Goal: Task Accomplishment & Management: Use online tool/utility

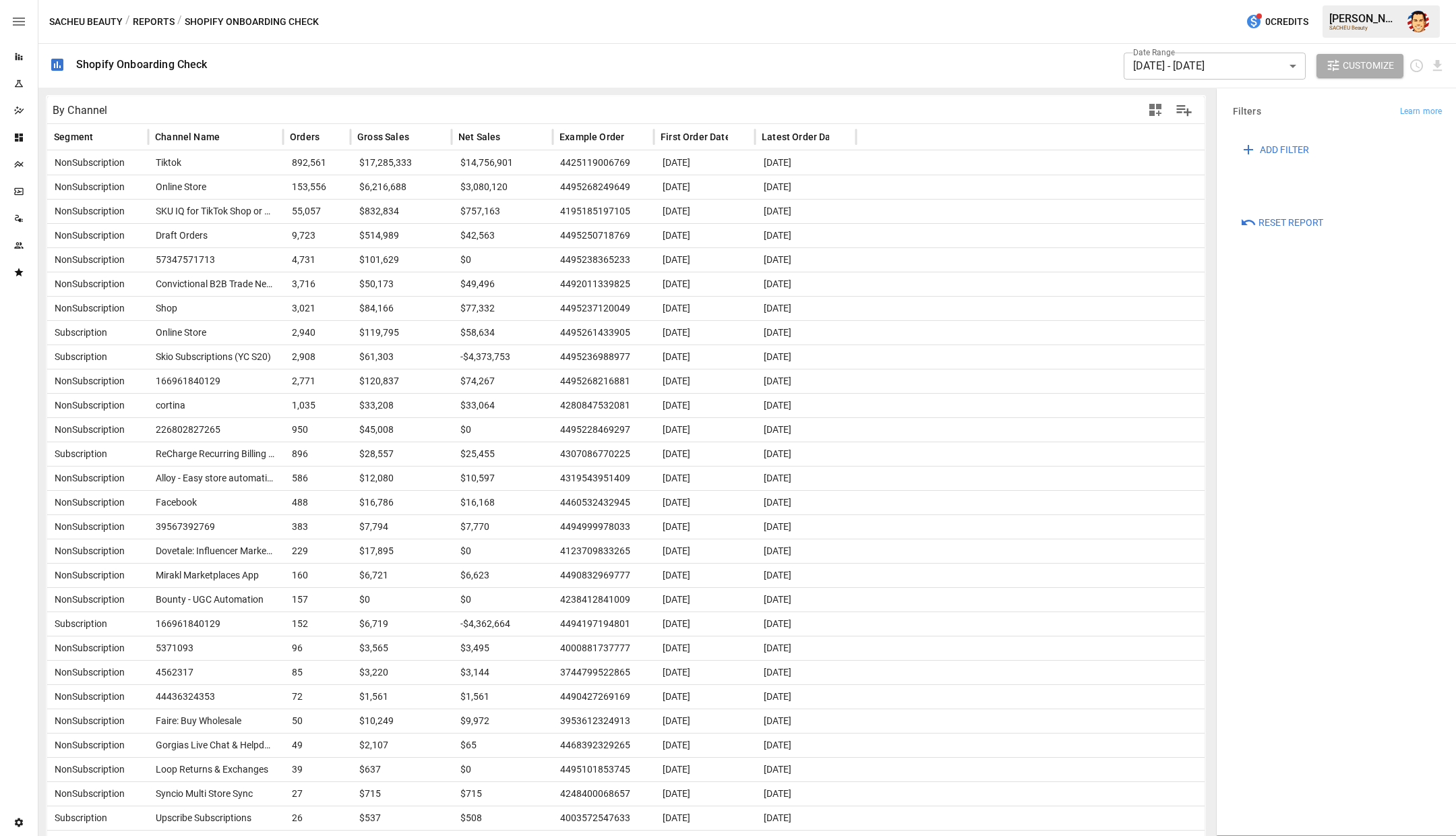
scroll to position [15, 0]
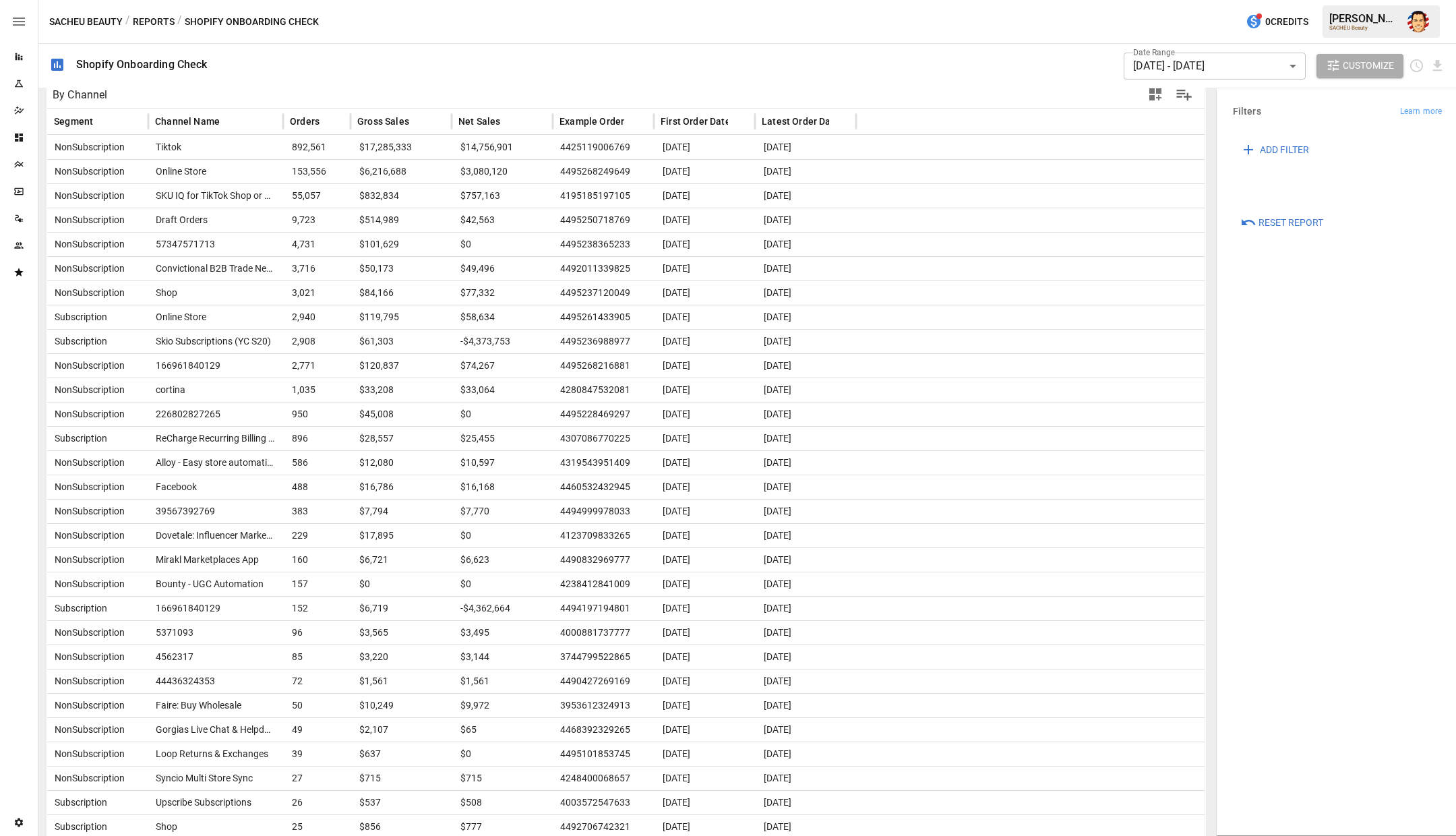
click at [742, 37] on div "SACHEU Beauty / Reports / Shopify Onboarding Check 0 Credits [PERSON_NAME] SACH…" at bounding box center [747, 21] width 1418 height 43
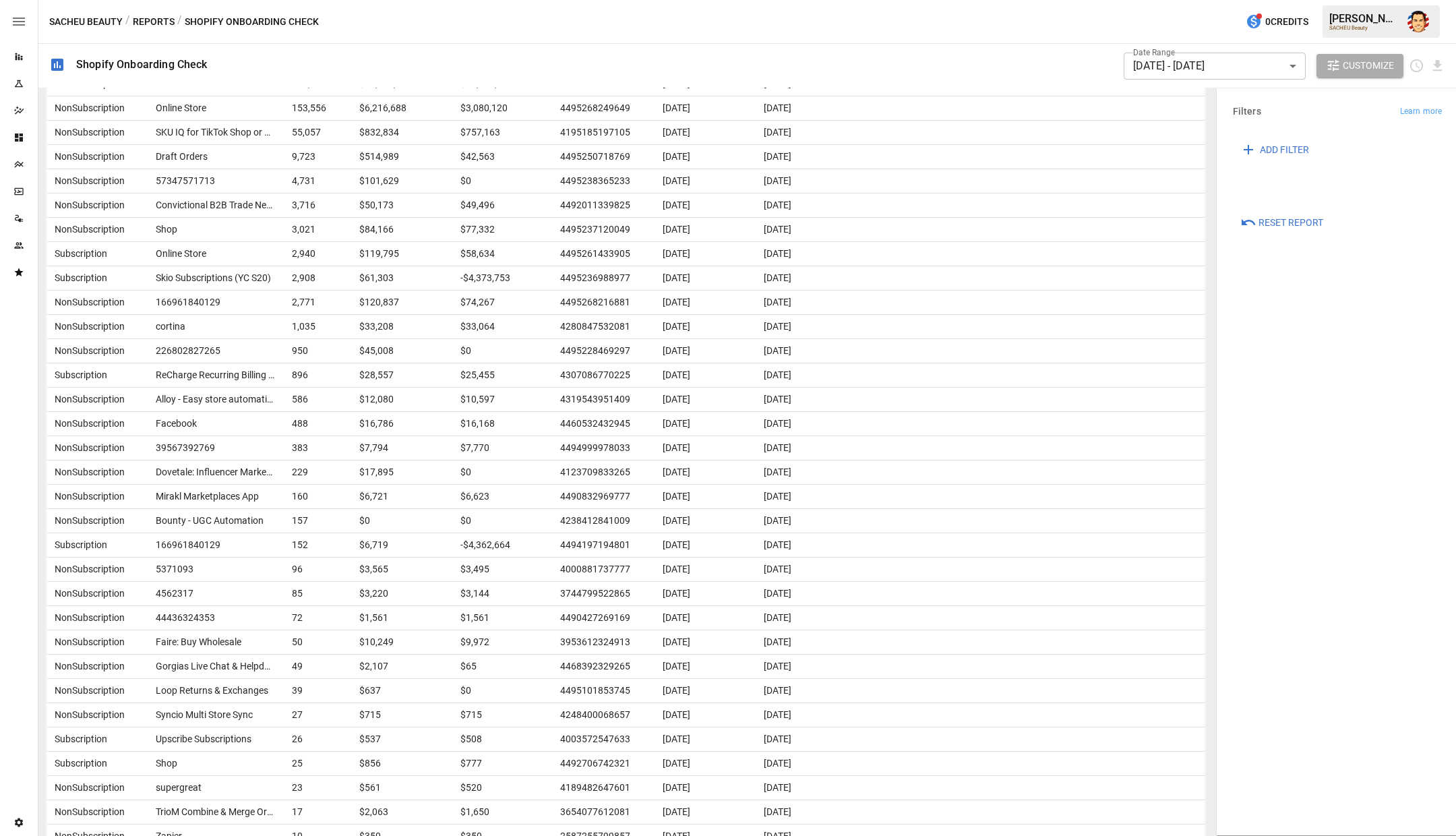
scroll to position [0, 0]
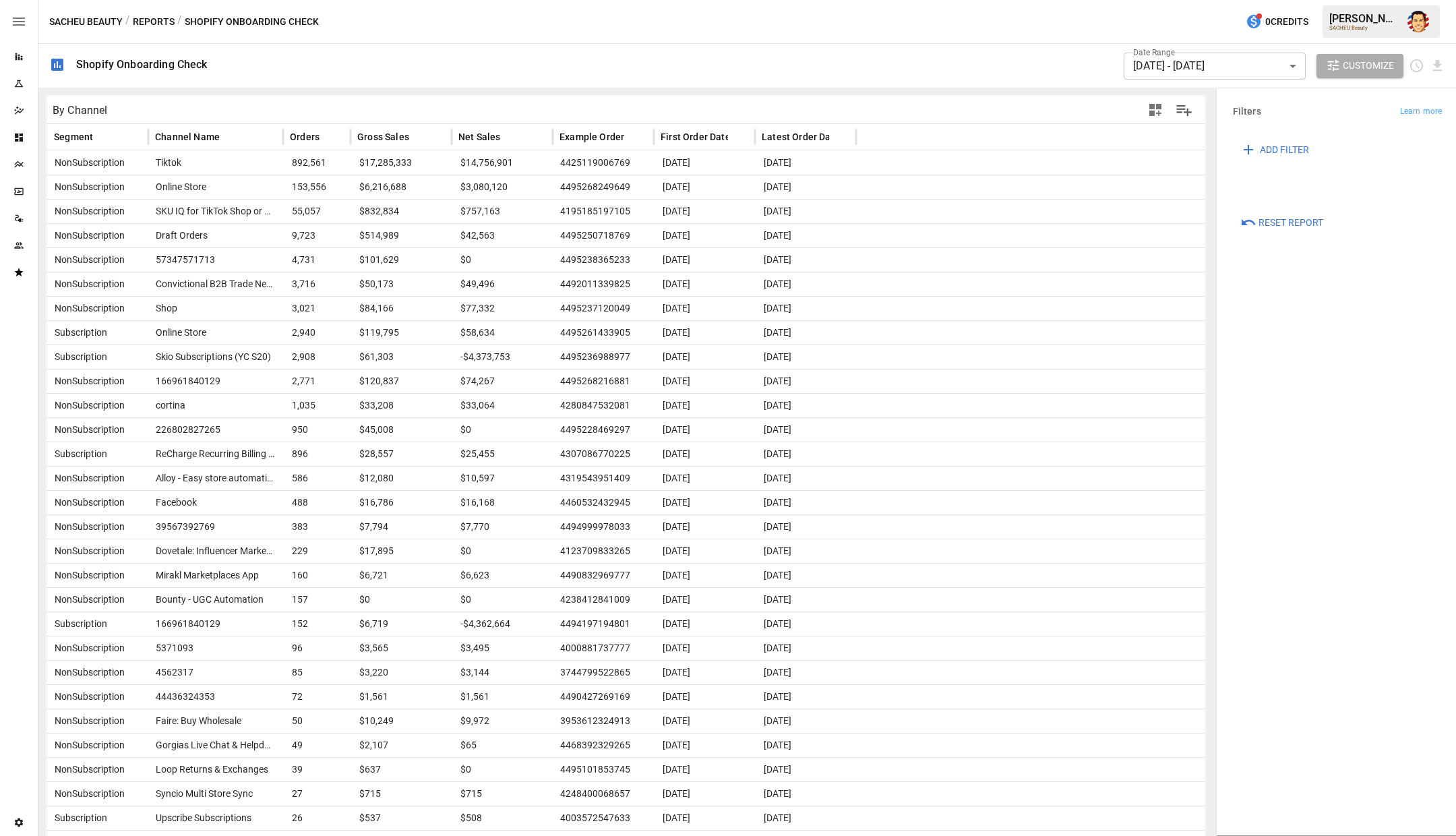
click at [603, 17] on div "SACHEU Beauty / Reports / Shopify Onboarding Check 0 Credits [PERSON_NAME] SACH…" at bounding box center [747, 21] width 1418 height 43
click at [577, 20] on div "SACHEU Beauty / Reports / Shopify Onboarding Check 0 Credits [PERSON_NAME] SACH…" at bounding box center [747, 21] width 1418 height 43
click at [550, 14] on div "SACHEU Beauty / Reports / Shopify Onboarding Check 0 Credits [PERSON_NAME] SACH…" at bounding box center [747, 21] width 1418 height 43
click at [515, 17] on div "SACHEU Beauty / Reports / Shopify Onboarding Check 0 Credits [PERSON_NAME] SACH…" at bounding box center [747, 21] width 1418 height 43
click at [505, 16] on div "SACHEU Beauty / Reports / Shopify Onboarding Check 0 Credits [PERSON_NAME] SACH…" at bounding box center [747, 21] width 1418 height 43
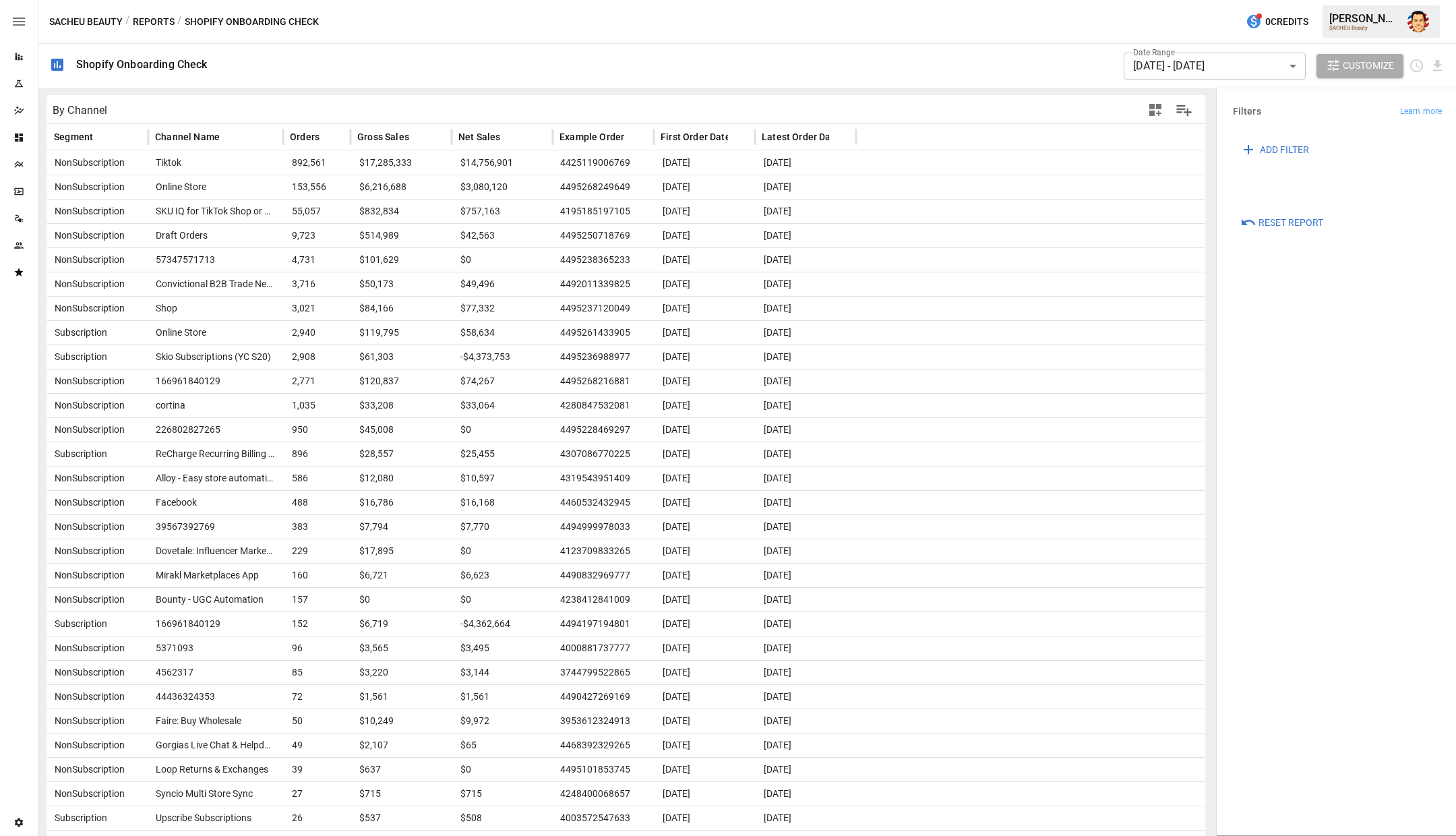
click at [505, 16] on div "SACHEU Beauty / Reports / Shopify Onboarding Check 0 Credits [PERSON_NAME] SACH…" at bounding box center [747, 21] width 1418 height 43
click at [477, 37] on div "SACHEU Beauty / Reports / Shopify Onboarding Check 0 Credits [PERSON_NAME] SACH…" at bounding box center [747, 21] width 1418 height 43
click at [509, 31] on div "SACHEU Beauty / Reports / Shopify Onboarding Check 0 Credits [PERSON_NAME] SACH…" at bounding box center [747, 21] width 1418 height 43
click at [18, 105] on icon "Dazzler Studio" at bounding box center [18, 110] width 11 height 11
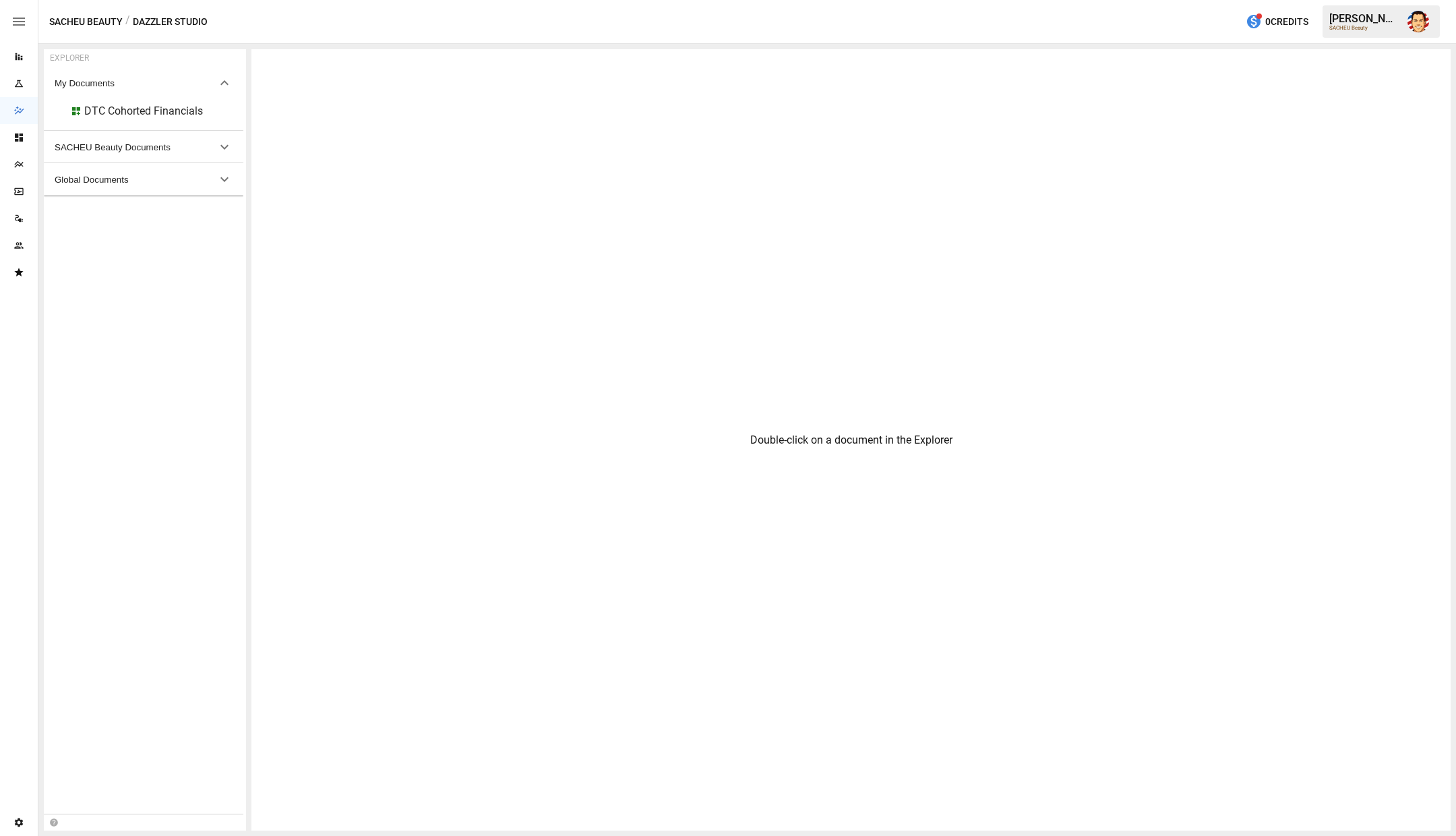
click at [161, 147] on span "SACHEU Beauty Documents" at bounding box center [135, 147] width 162 height 11
click at [129, 172] on div "Franzi Test Copy" at bounding box center [123, 174] width 79 height 12
click at [144, 105] on div "DTC Cohorted Financials" at bounding box center [144, 110] width 119 height 12
click at [133, 217] on button "Global Documents" at bounding box center [144, 212] width 199 height 33
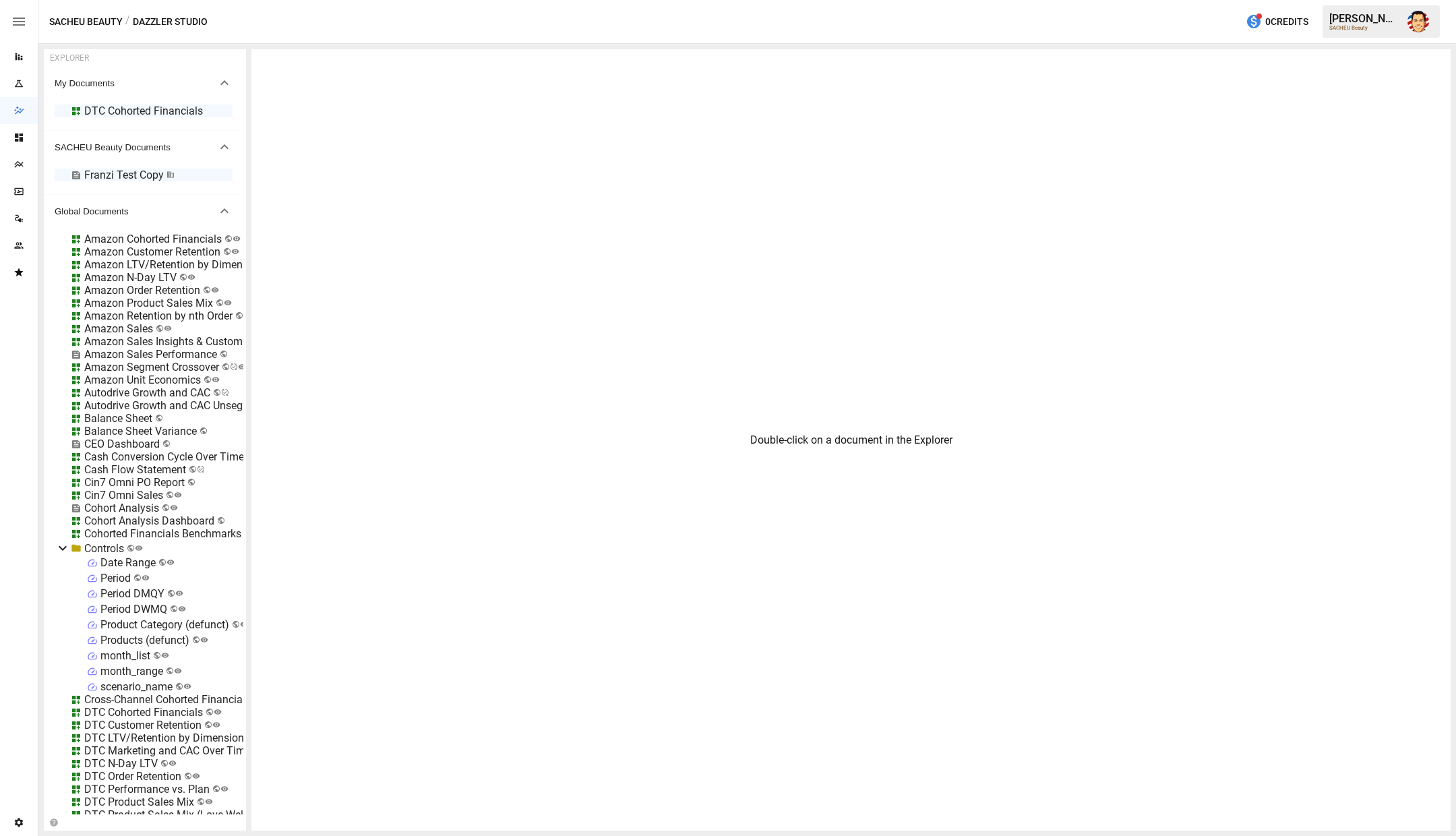
click at [247, 556] on div "EXPLORER My Documents DTC Cohorted Financials SACHEU Beauty Documents Franzi Te…" at bounding box center [748, 440] width 1407 height 781
drag, startPoint x: 244, startPoint y: 553, endPoint x: 592, endPoint y: 539, distance: 348.3
click at [592, 538] on div "EXPLORER My Documents DTC Cohorted Financials SACHEU Beauty Documents Franzi Te…" at bounding box center [748, 440] width 1407 height 781
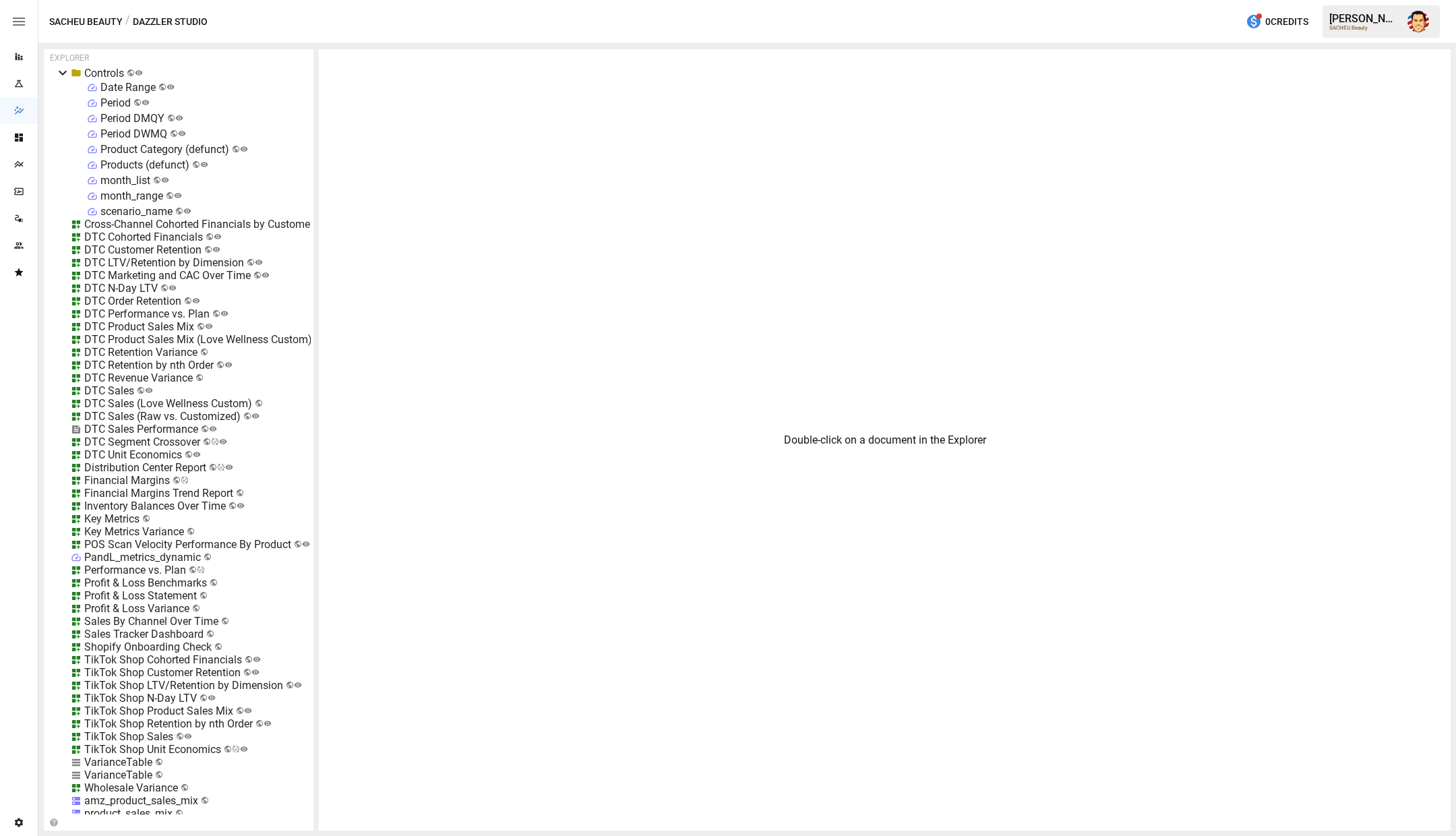
scroll to position [506, 0]
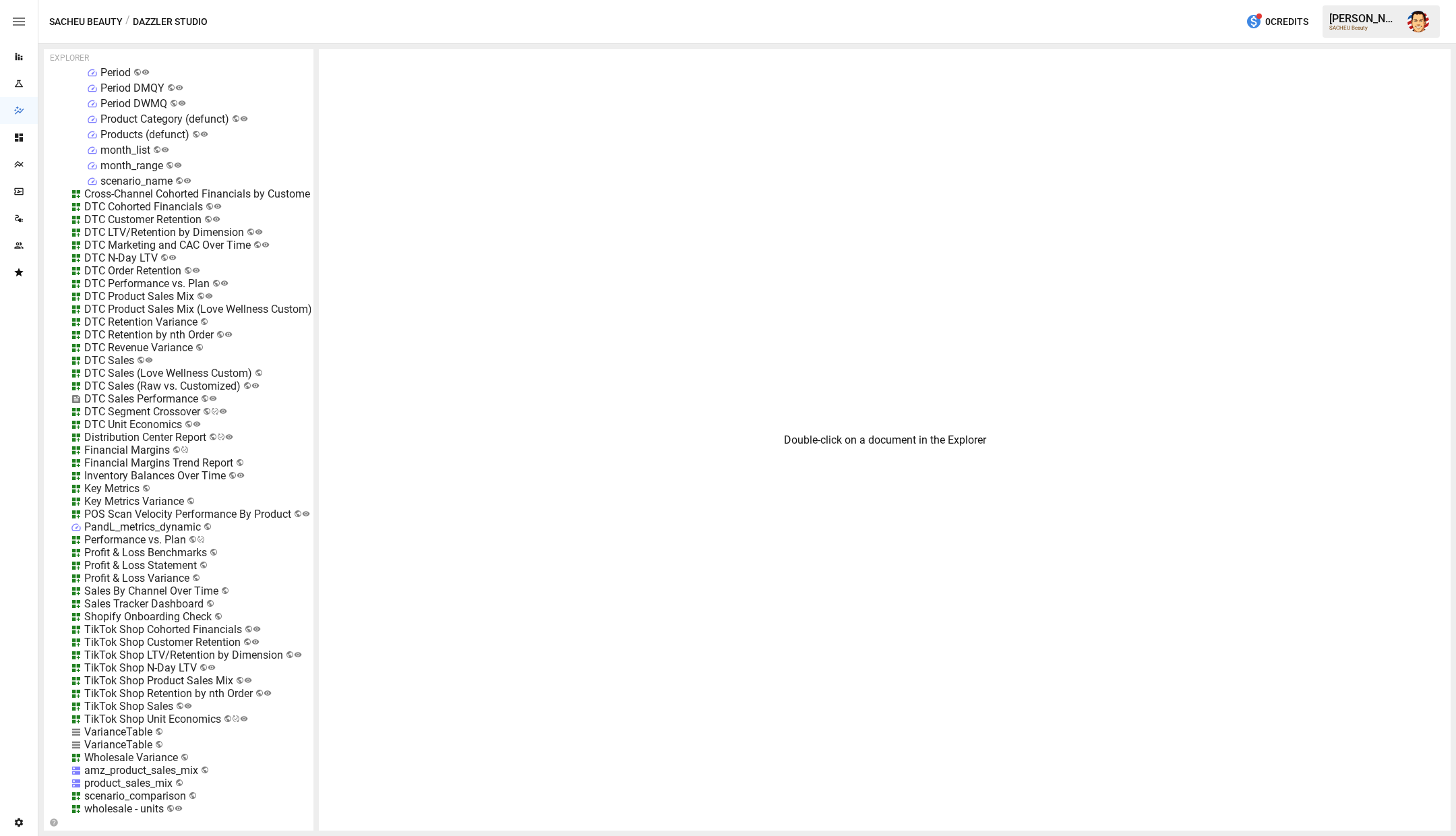
click at [123, 546] on div "Profit & Loss Benchmarks" at bounding box center [146, 552] width 123 height 12
click at [132, 559] on div "Profit & Loss Statement" at bounding box center [141, 565] width 113 height 12
click at [127, 559] on div "Profit & Loss Statement" at bounding box center [141, 565] width 113 height 12
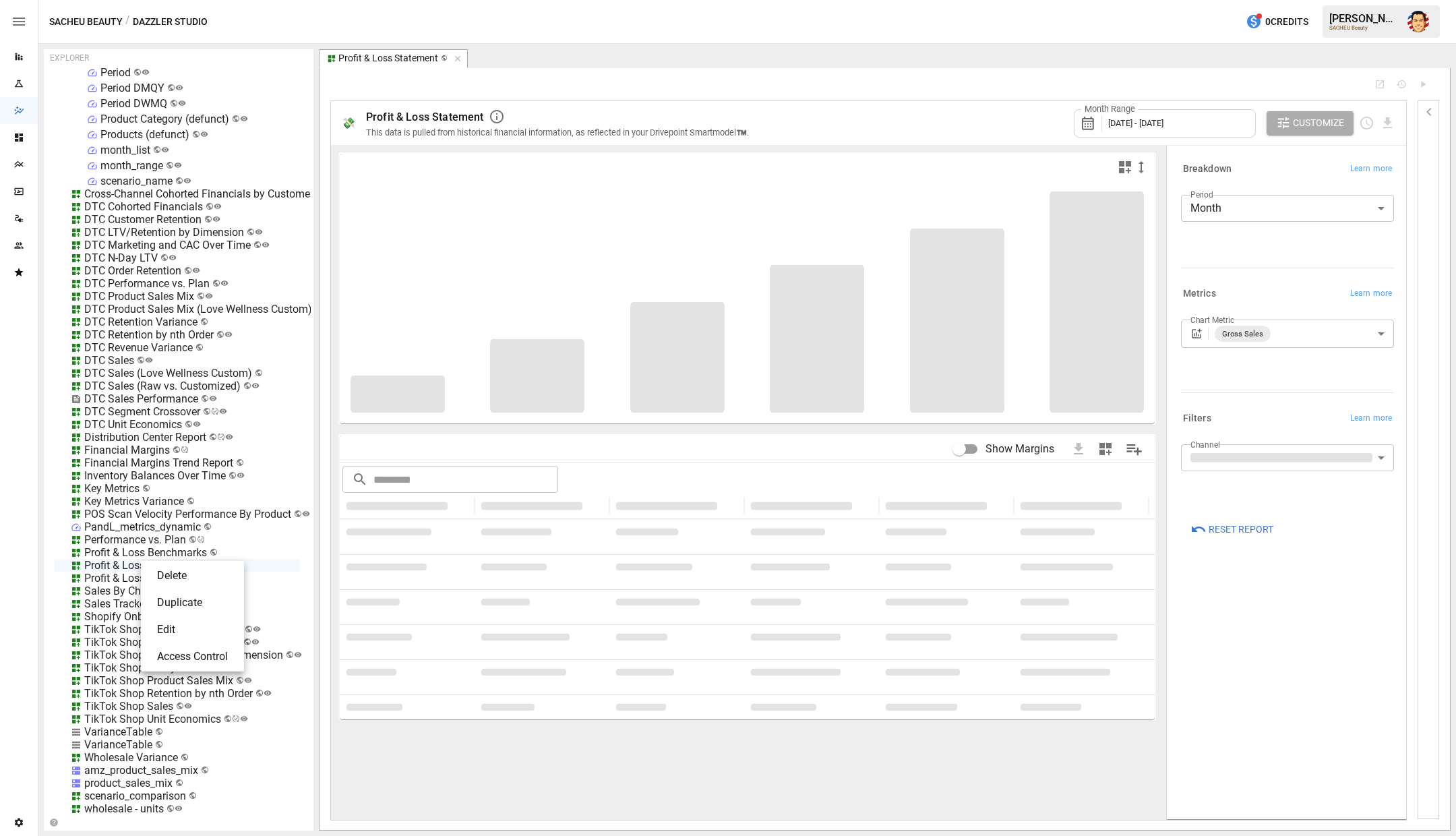
click at [191, 599] on li "Duplicate" at bounding box center [192, 603] width 92 height 27
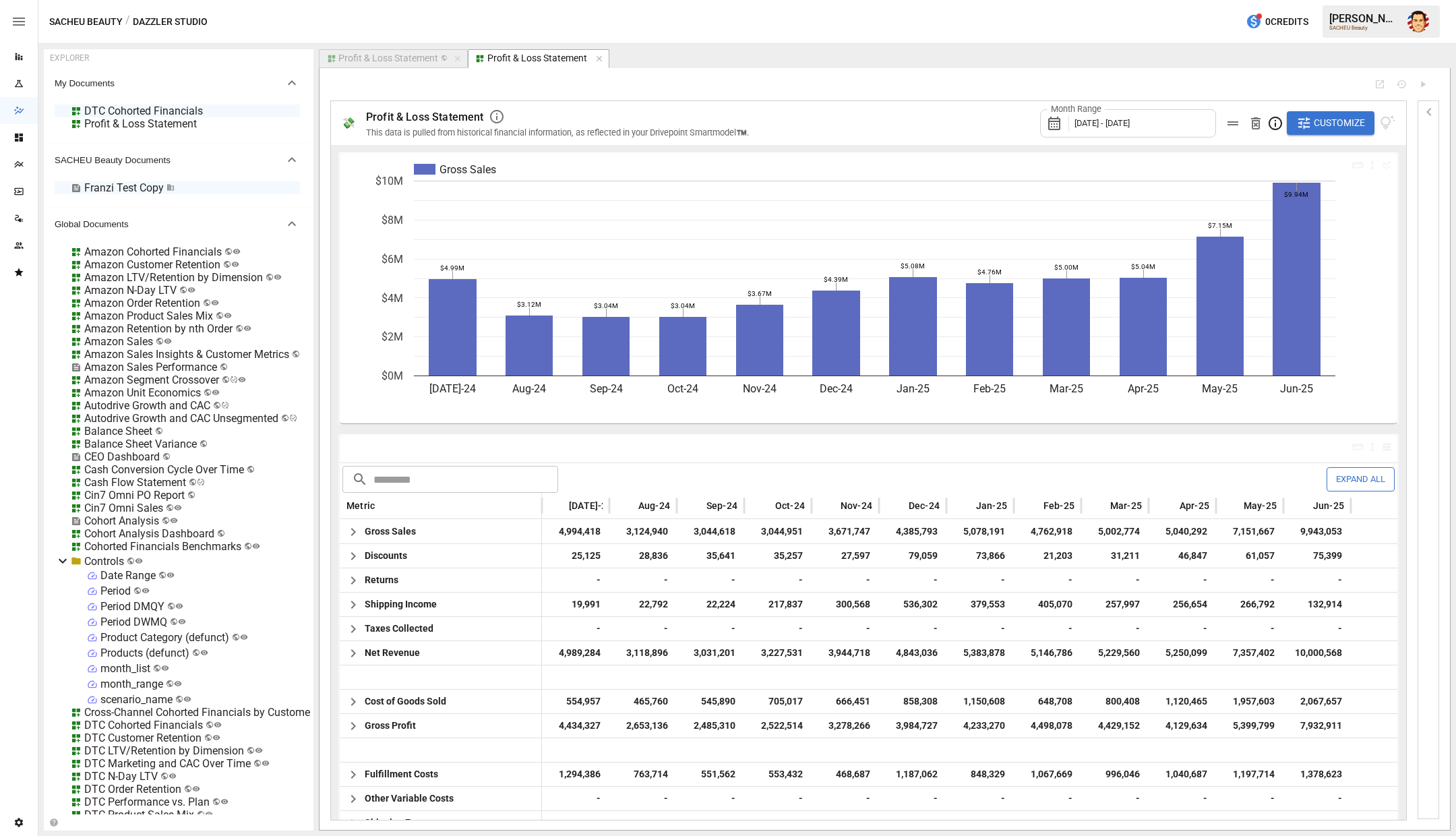
click at [169, 124] on div "Profit & Loss Statement" at bounding box center [141, 124] width 113 height 12
click at [788, 77] on div "💸 Profit & Loss Statement This data is pulled from historical financial informa…" at bounding box center [885, 449] width 1131 height 762
click at [745, 80] on div at bounding box center [847, 83] width 1034 height 11
click at [986, 39] on div "SACHEU Beauty / Dazzler Studio 0 Credits [PERSON_NAME] SACHEU Beauty" at bounding box center [747, 21] width 1418 height 43
click at [506, 56] on div "Profit & Loss Statement" at bounding box center [537, 58] width 100 height 12
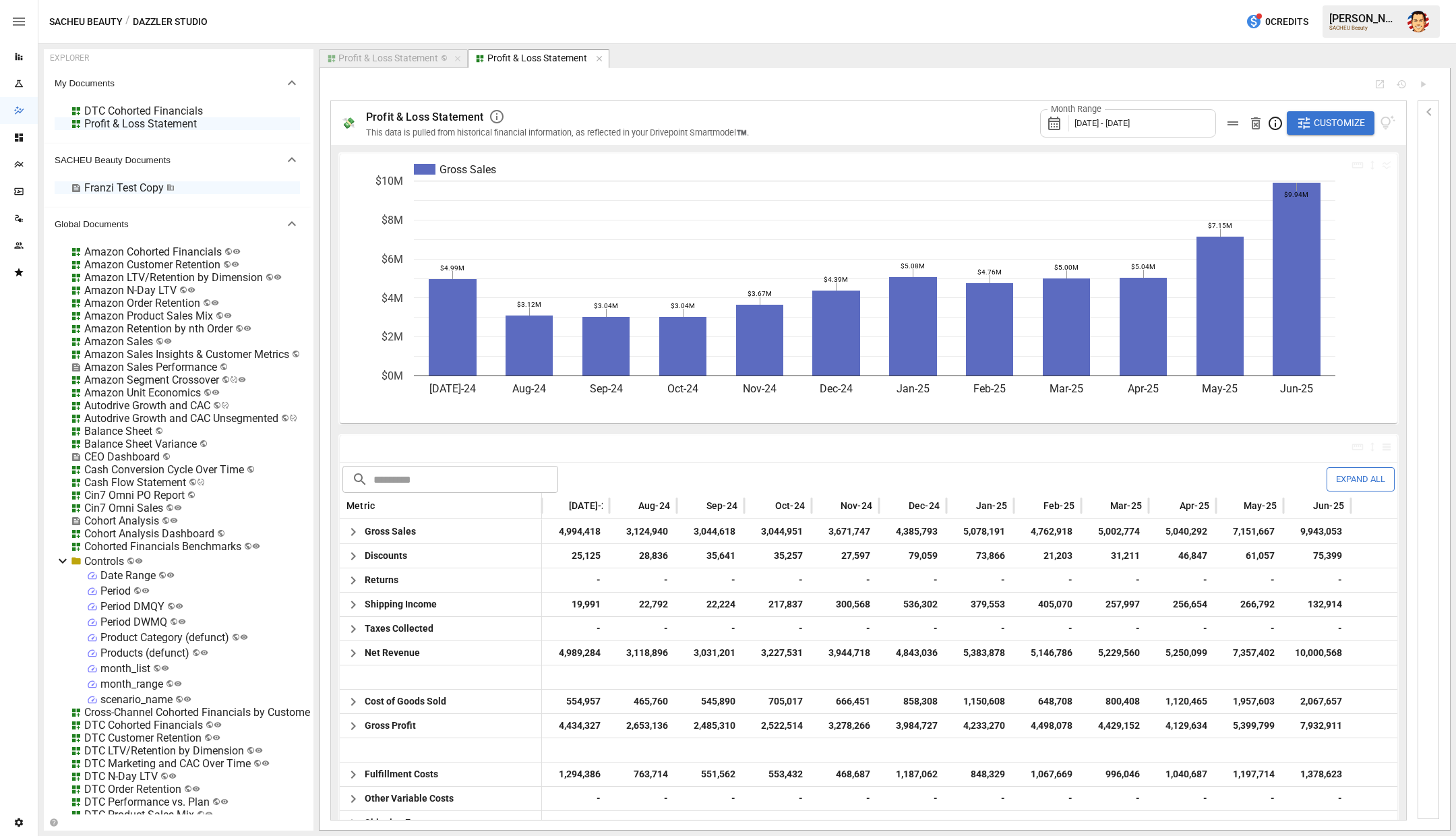
click at [1234, 122] on icon "button" at bounding box center [1233, 123] width 16 height 16
click at [1422, 106] on icon "button" at bounding box center [1429, 111] width 16 height 16
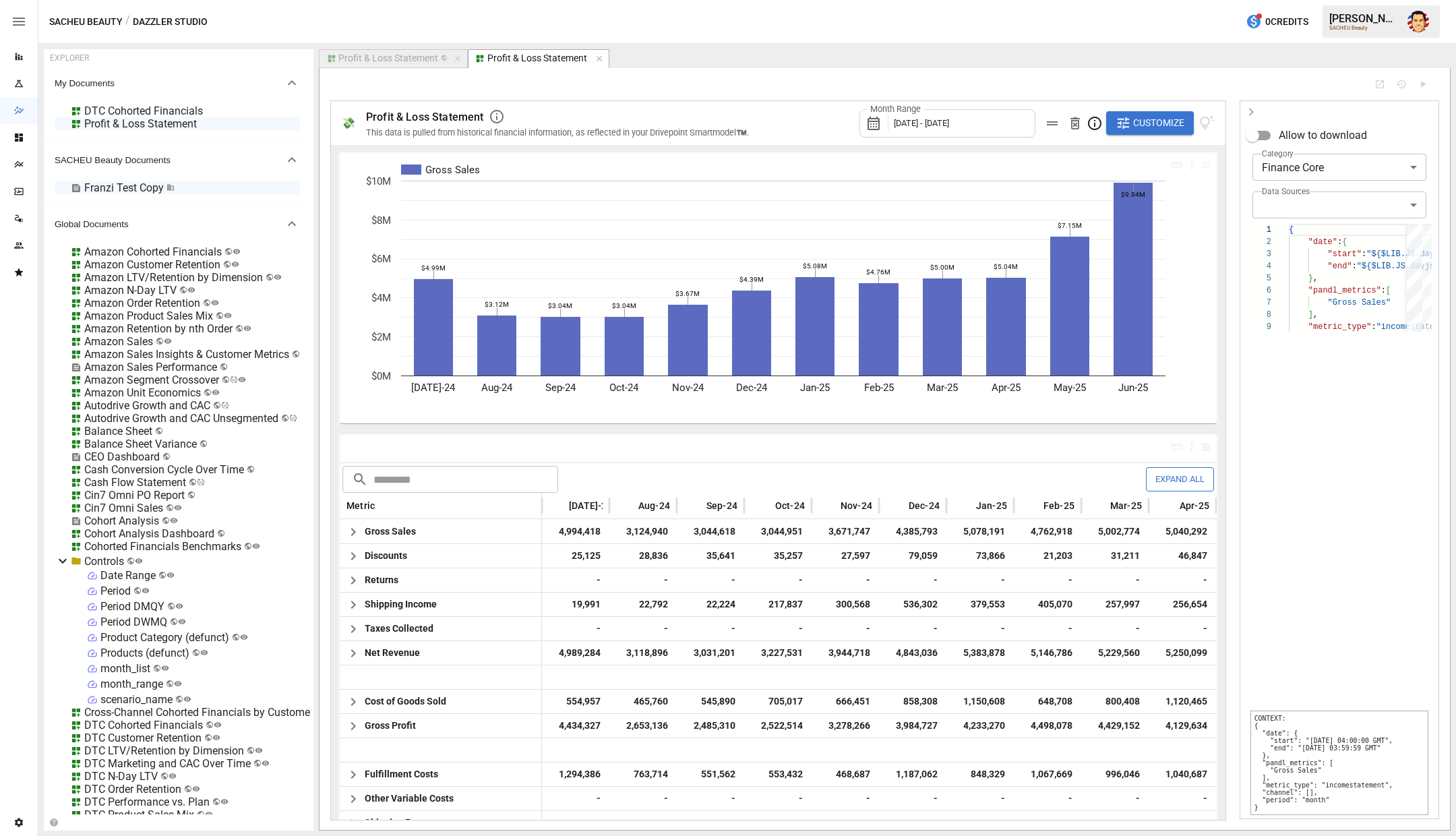
click at [1311, 742] on pre "CONTEXT: { "date": { "start": "[DATE] 04:00:00 GMT", "end": "[DATE] 03:59:59 GM…" at bounding box center [1339, 762] width 178 height 104
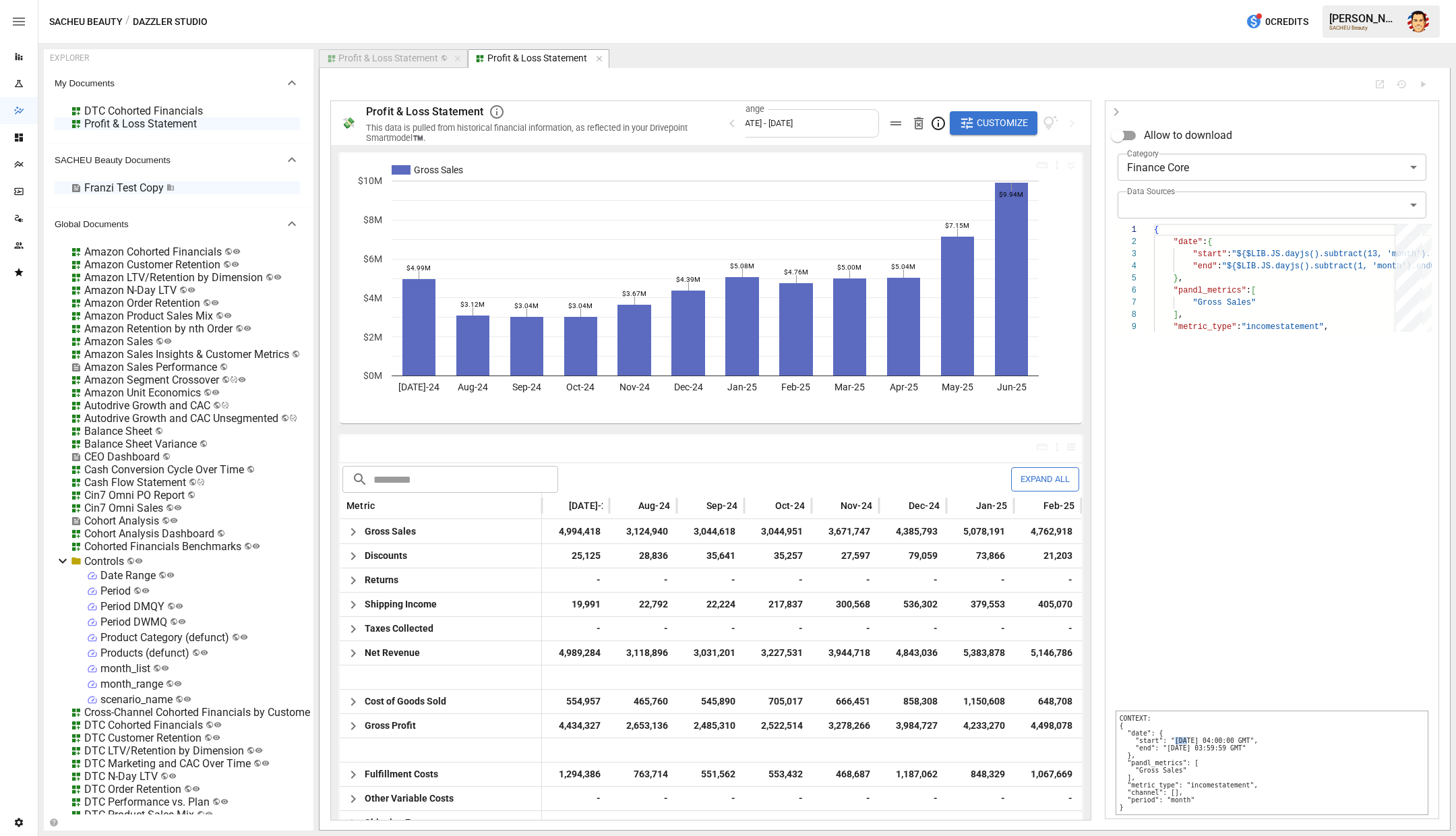
drag, startPoint x: 1237, startPoint y: 478, endPoint x: 609, endPoint y: 517, distance: 629.2
click at [609, 517] on div "💸 Profit & Loss Statement This data is pulled from historical financial informa…" at bounding box center [885, 460] width 1109 height 719
click at [1186, 523] on div at bounding box center [1272, 519] width 320 height 376
click at [984, 118] on span "Customize" at bounding box center [1002, 124] width 52 height 17
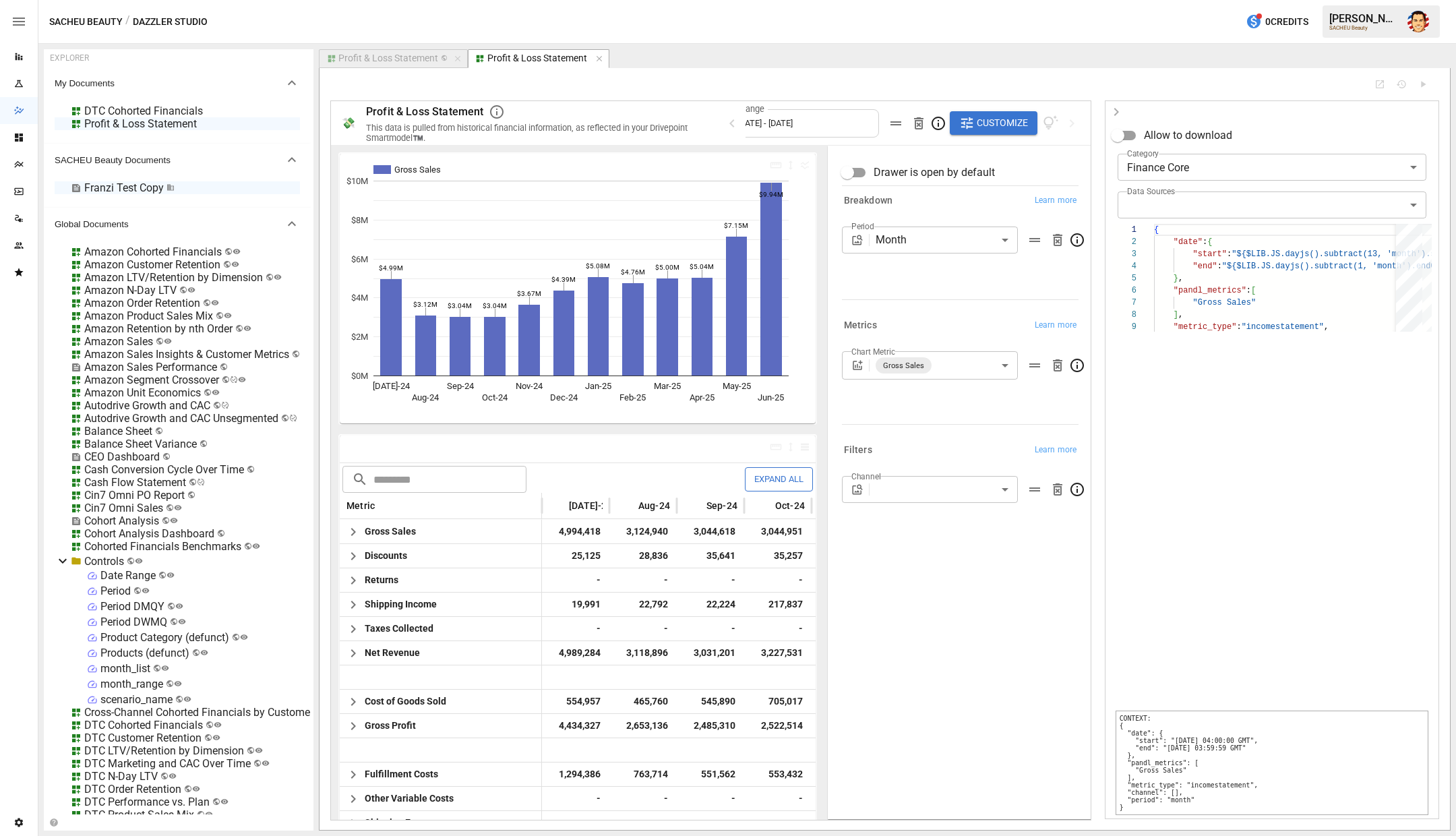
click at [945, 544] on div "**********" at bounding box center [957, 349] width 263 height 411
click at [189, 122] on div "Profit & Loss Statement" at bounding box center [141, 124] width 113 height 12
click at [235, 125] on div at bounding box center [728, 418] width 1456 height 836
click at [1367, 99] on div "💸 Profit & Loss Statement This data is pulled from historical financial informa…" at bounding box center [885, 448] width 1109 height 740
click at [1149, 155] on label "Category" at bounding box center [1143, 153] width 32 height 11
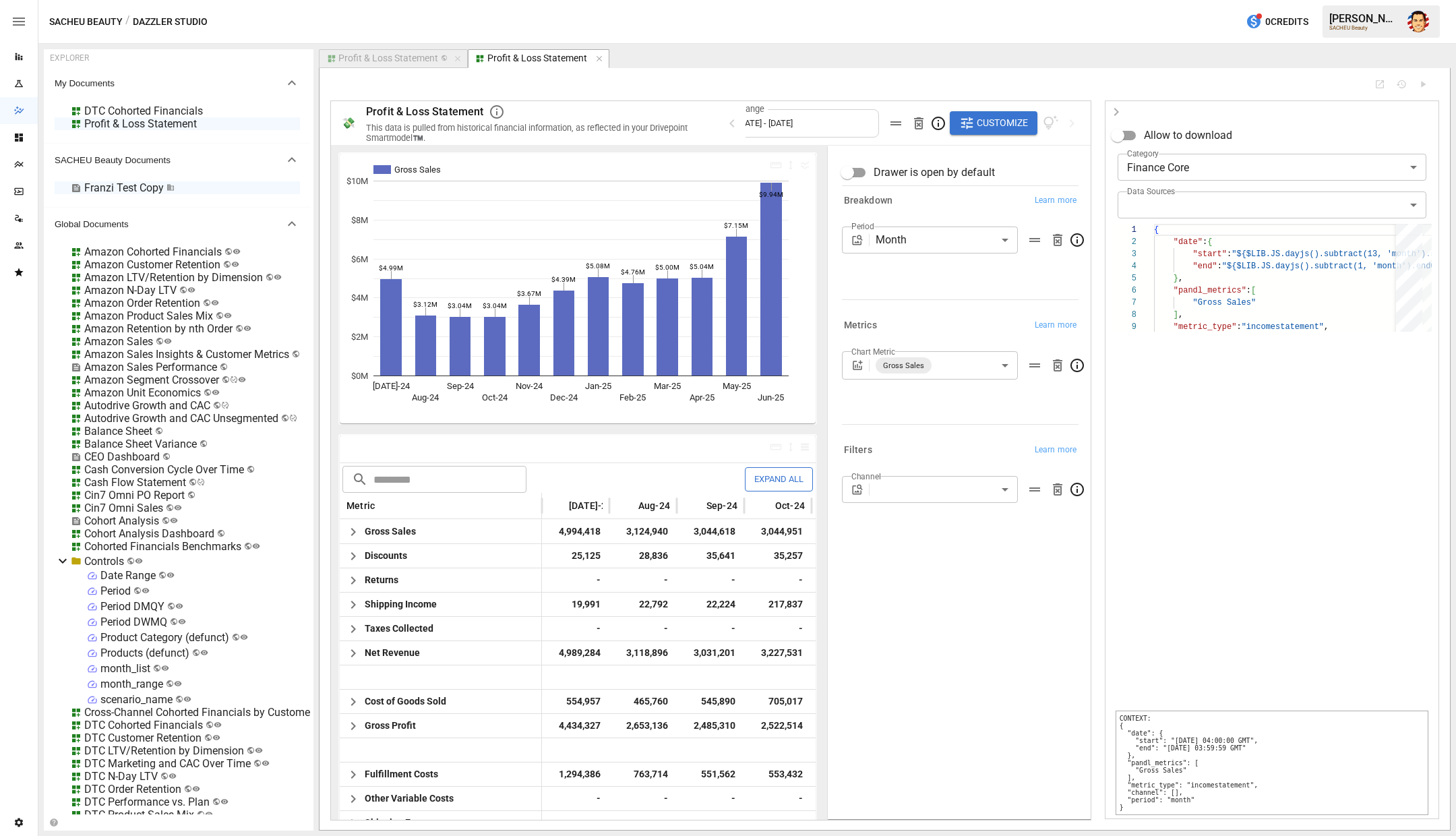
click at [1150, 0] on body "Reports Experiments Dazzler Studio Dashboards Plans SmartModel ™ Data Sources T…" at bounding box center [728, 0] width 1456 height 0
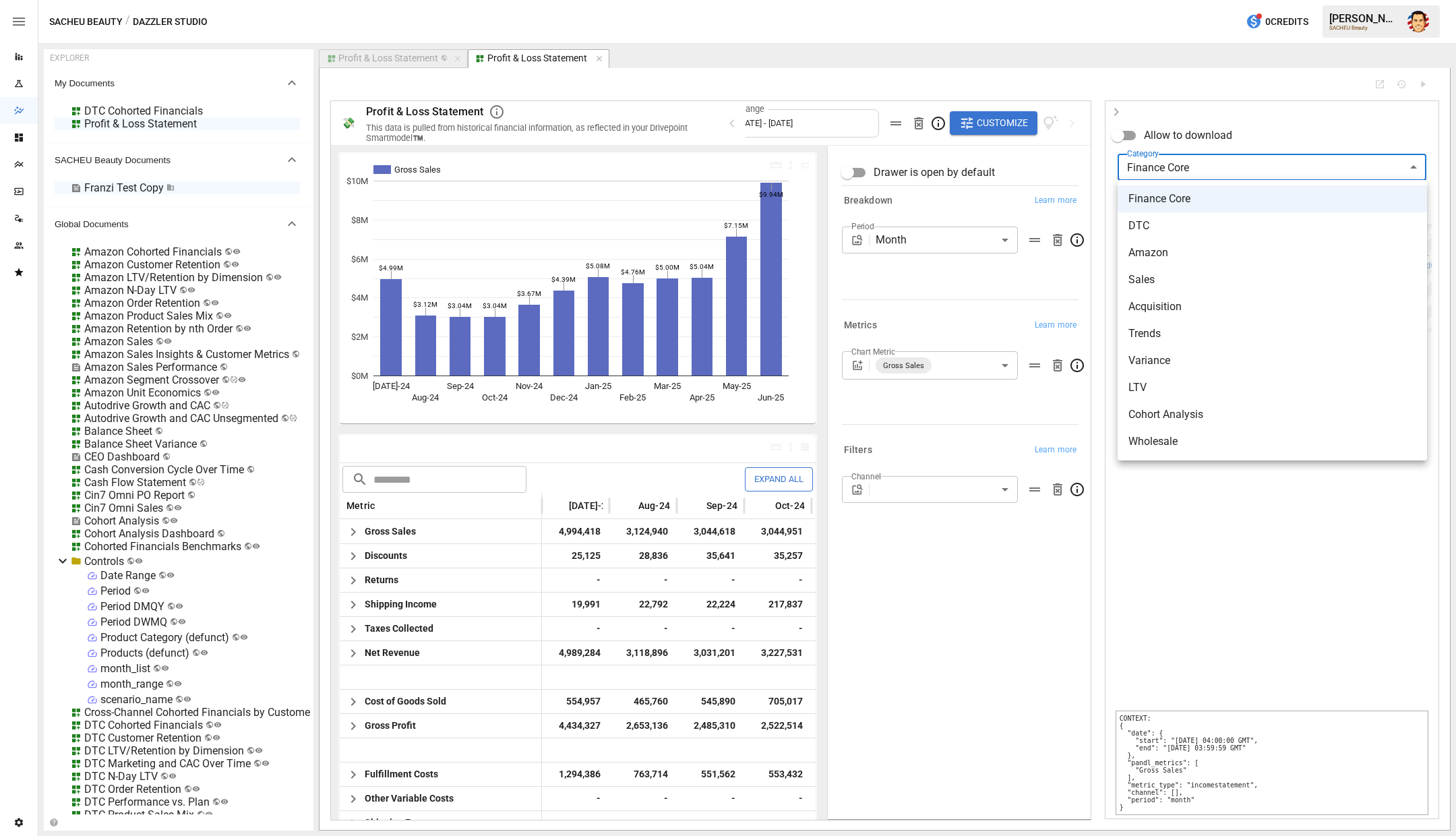
click at [1150, 169] on div at bounding box center [728, 418] width 1456 height 836
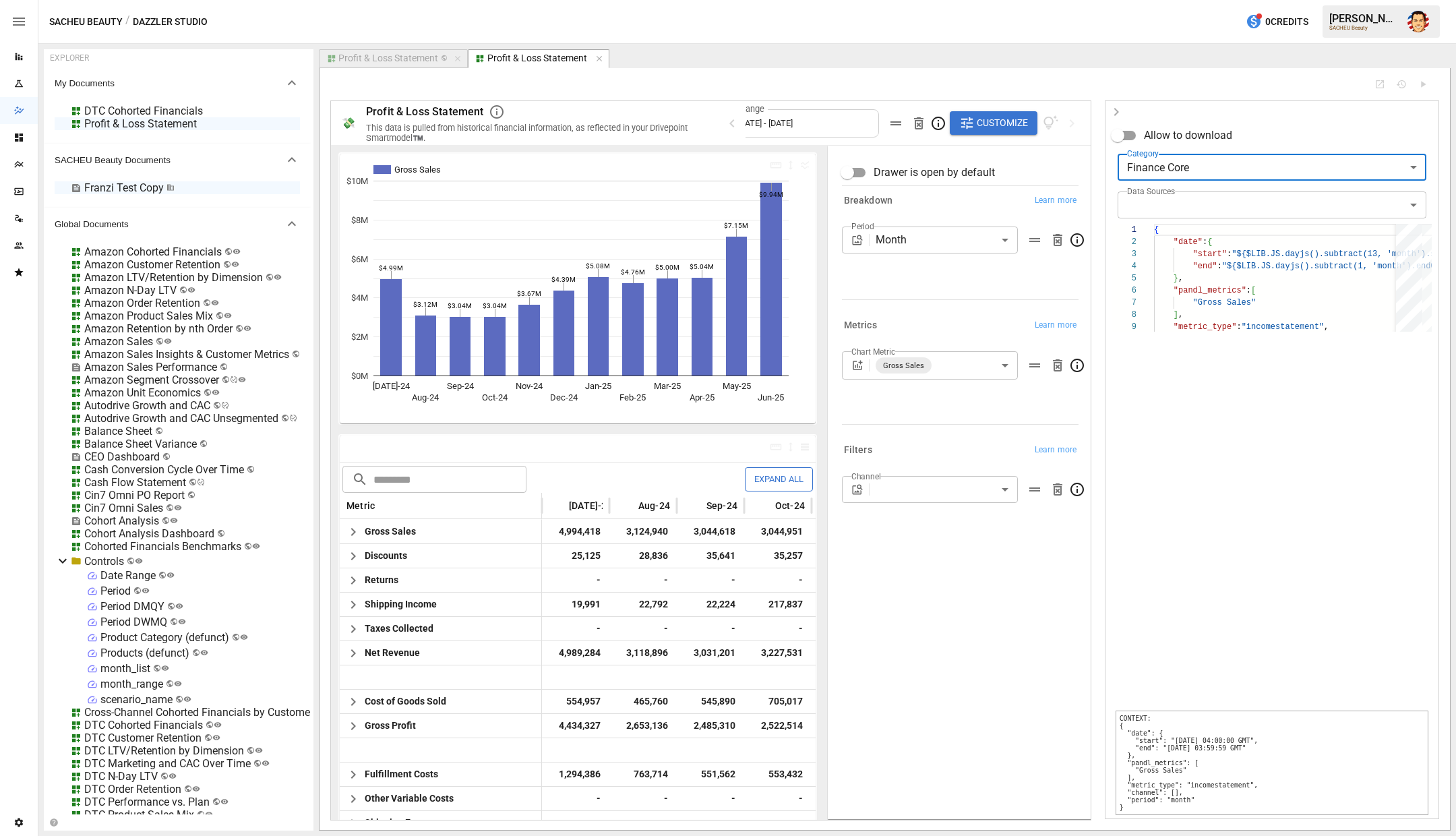
click at [1221, 118] on div at bounding box center [1272, 112] width 333 height 22
click at [978, 557] on div "**********" at bounding box center [960, 483] width 258 height 667
click at [1114, 111] on icon "button" at bounding box center [1116, 111] width 16 height 16
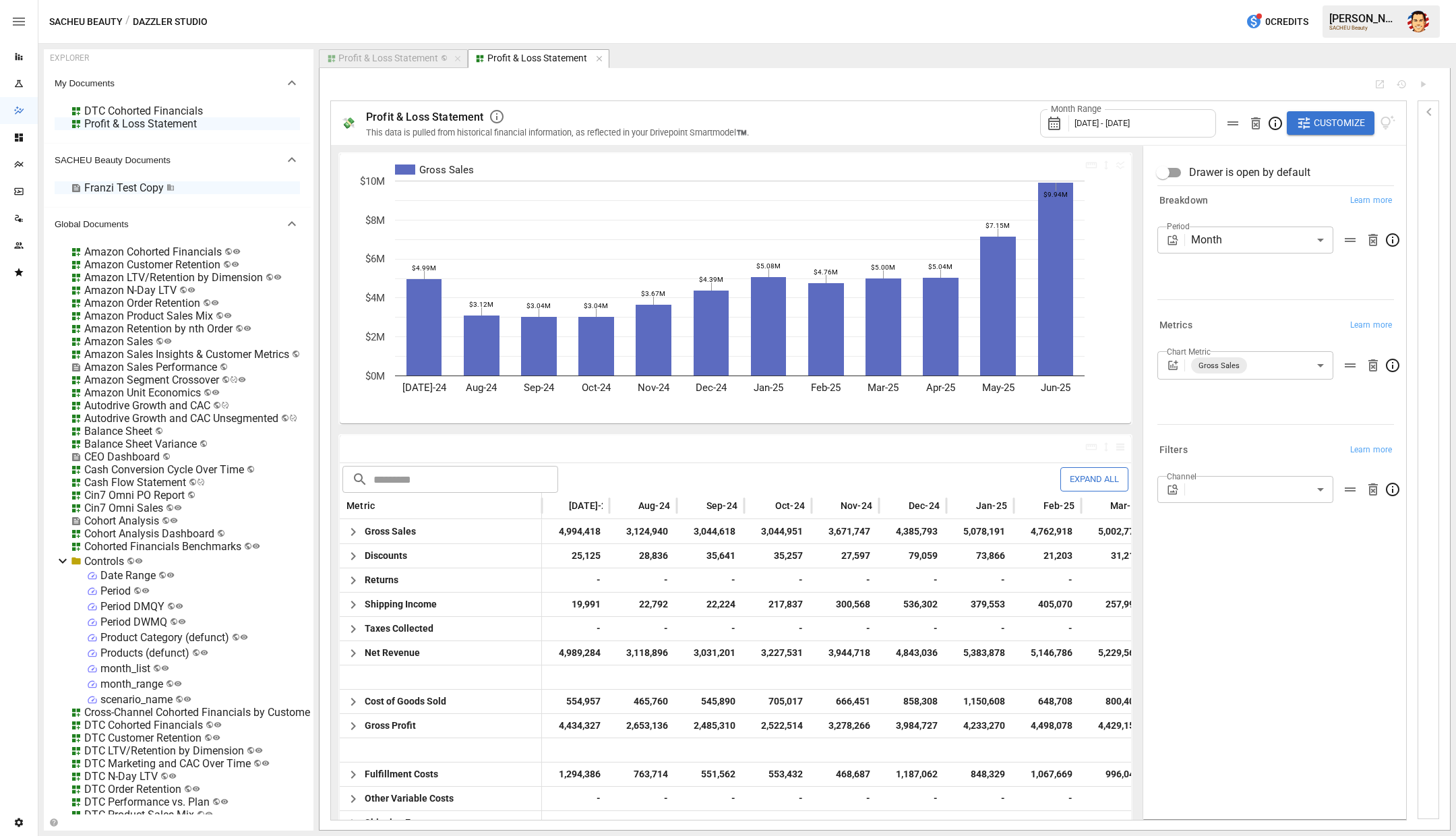
click at [1432, 112] on icon "button" at bounding box center [1429, 111] width 16 height 16
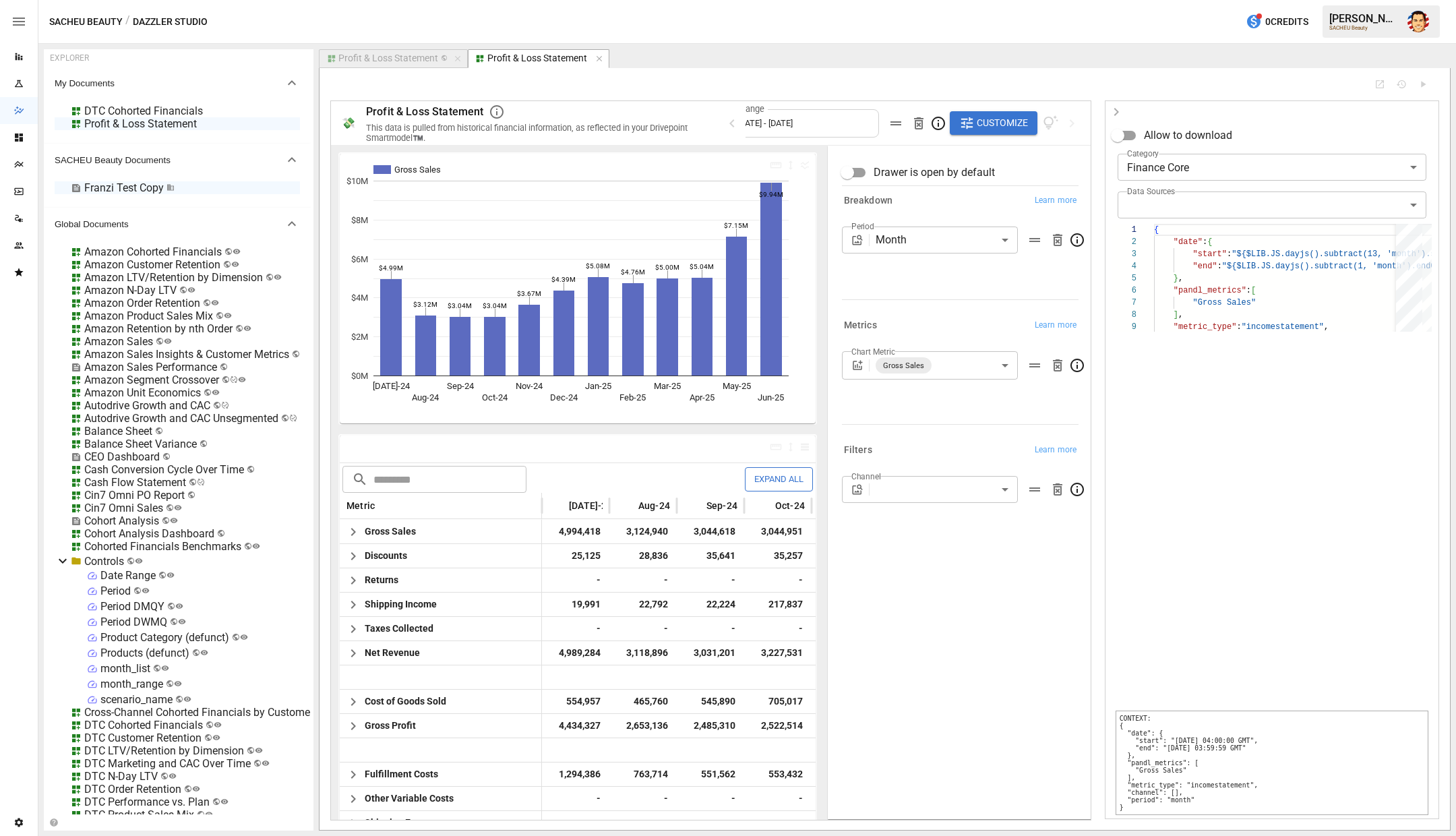
click at [1419, 0] on body "Reports Experiments Dazzler Studio Dashboards Plans SmartModel ™ Data Sources T…" at bounding box center [728, 0] width 1456 height 0
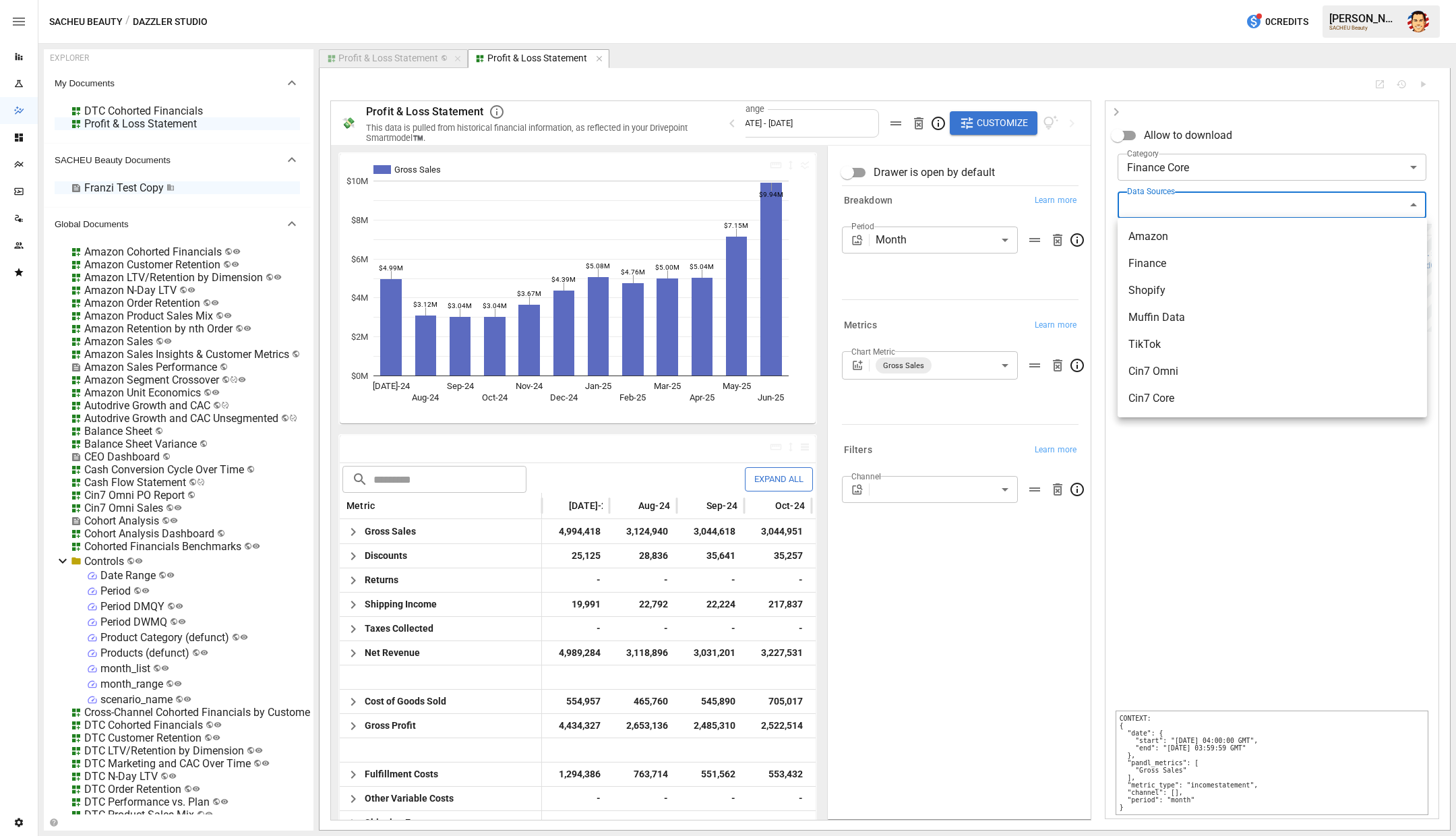
click at [1419, 202] on div at bounding box center [728, 418] width 1456 height 836
click at [1406, 0] on body "Reports Experiments Dazzler Studio Dashboards Plans SmartModel ™ Data Sources T…" at bounding box center [728, 0] width 1456 height 0
click at [1266, 259] on li "Finance" at bounding box center [1272, 263] width 309 height 27
type input "*******"
click at [1278, 145] on div at bounding box center [728, 418] width 1456 height 836
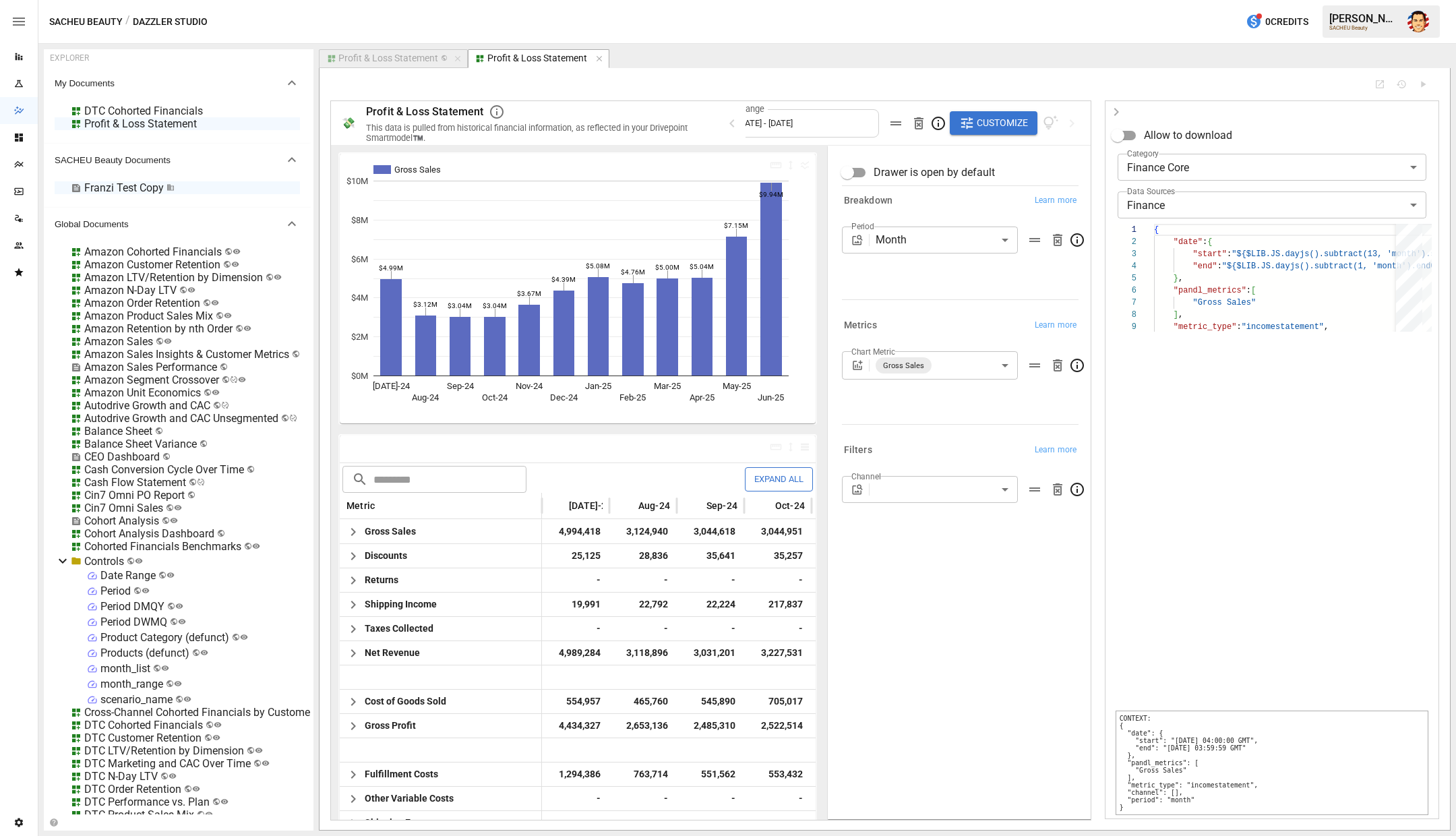
click at [1197, 398] on div at bounding box center [1272, 519] width 320 height 376
click at [1225, 409] on div at bounding box center [1272, 519] width 320 height 376
click at [1164, 807] on pre "CONTEXT: { "date": { "start": "[DATE] 04:00:00 GMT", "end": "[DATE] 03:59:59 GM…" at bounding box center [1272, 762] width 313 height 104
drag, startPoint x: 1177, startPoint y: 807, endPoint x: 1128, endPoint y: 722, distance: 98.1
click at [1128, 722] on pre "CONTEXT: { "date": { "start": "[DATE] 04:00:00 GMT", "end": "[DATE] 03:59:59 GM…" at bounding box center [1272, 762] width 313 height 104
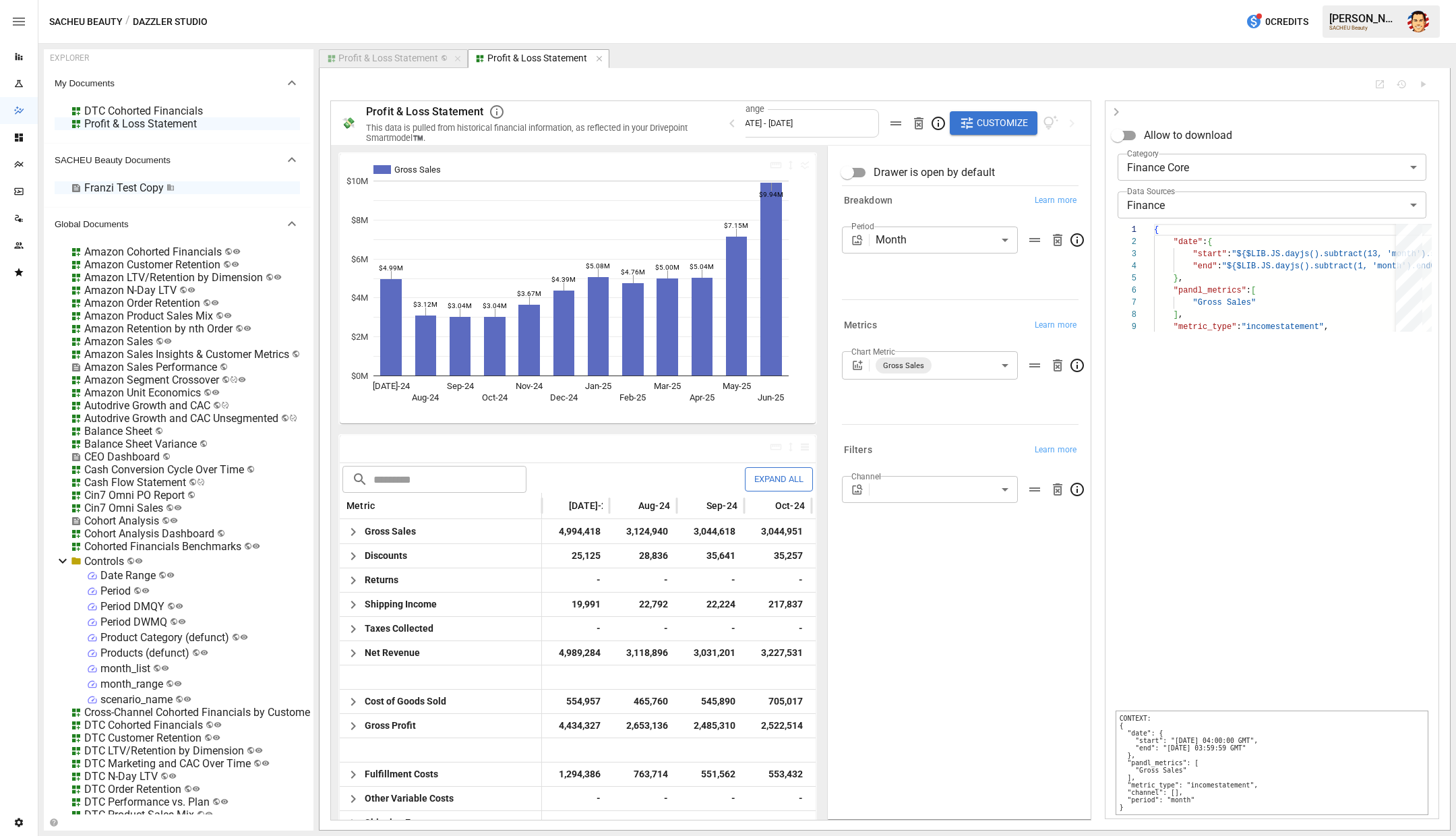
click at [1128, 722] on pre "CONTEXT: { "date": { "start": "[DATE] 04:00:00 GMT", "end": "[DATE] 03:59:59 GM…" at bounding box center [1272, 762] width 313 height 104
click at [1150, 665] on div at bounding box center [1272, 519] width 320 height 376
click at [1147, 463] on div at bounding box center [1272, 519] width 320 height 376
click at [1166, 447] on div at bounding box center [1272, 519] width 320 height 376
click at [240, 124] on div at bounding box center [728, 418] width 1456 height 836
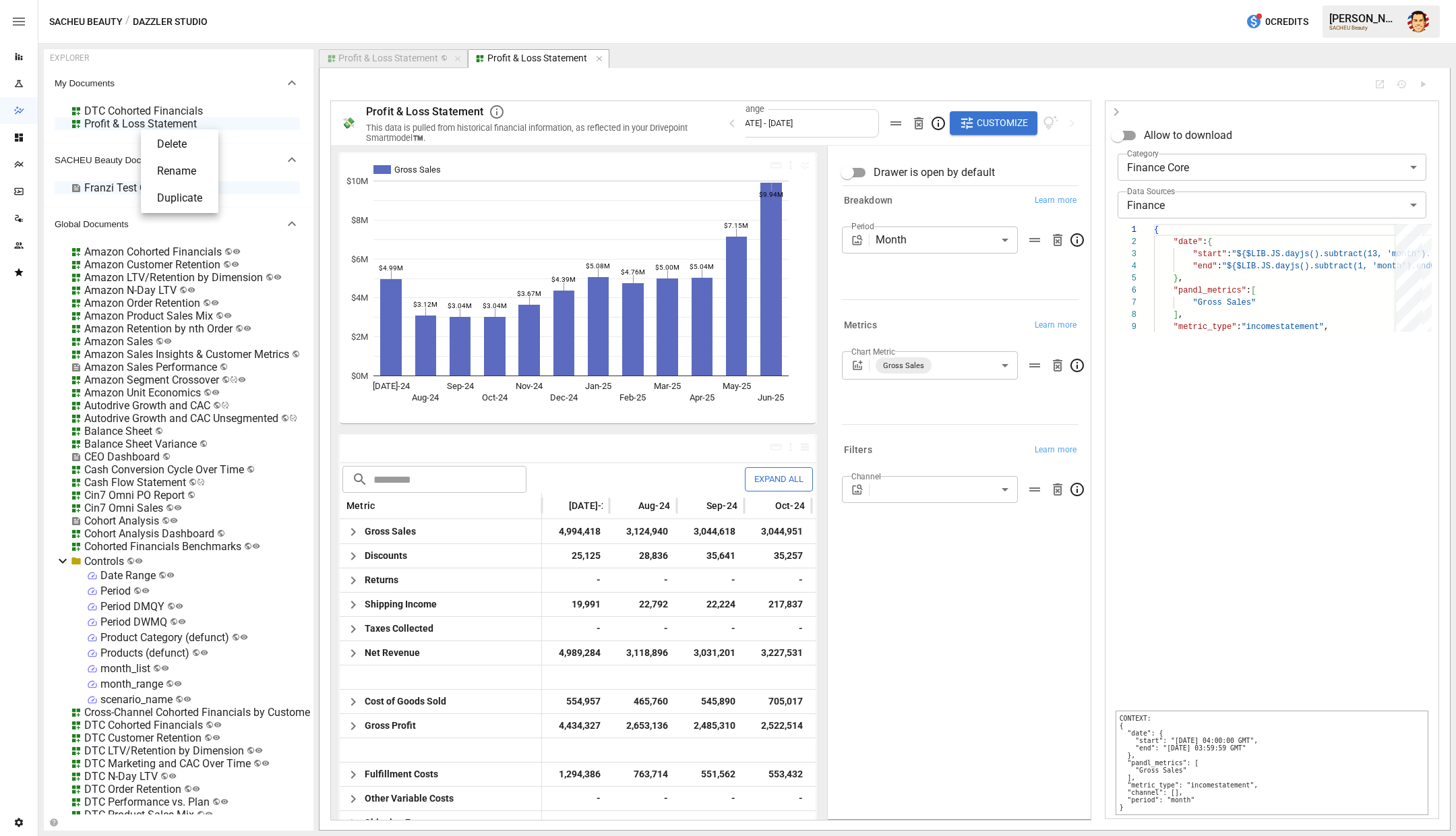
click at [166, 140] on li "Delete" at bounding box center [180, 145] width 67 height 27
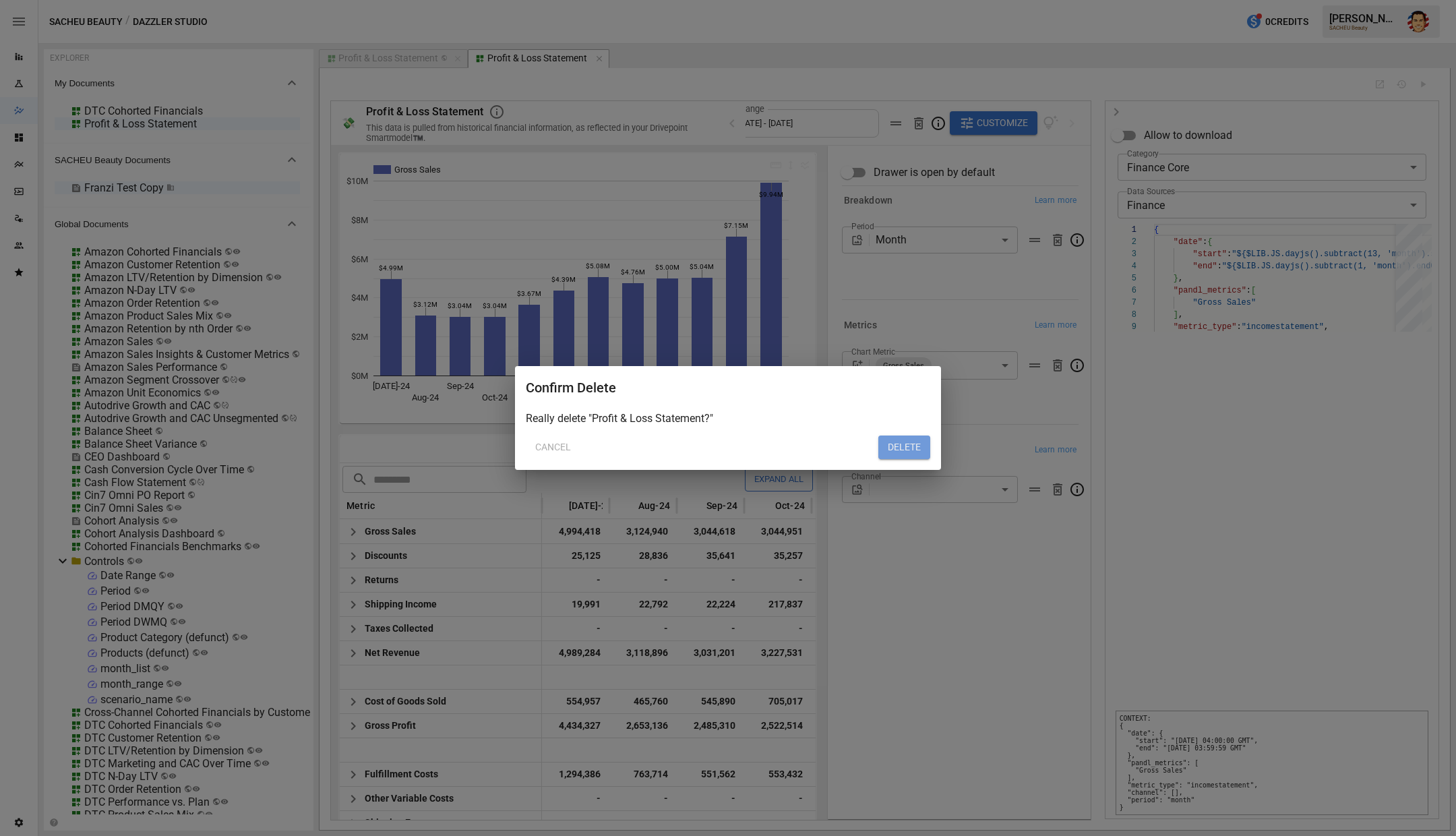
click at [891, 441] on button "DELETE" at bounding box center [905, 447] width 52 height 24
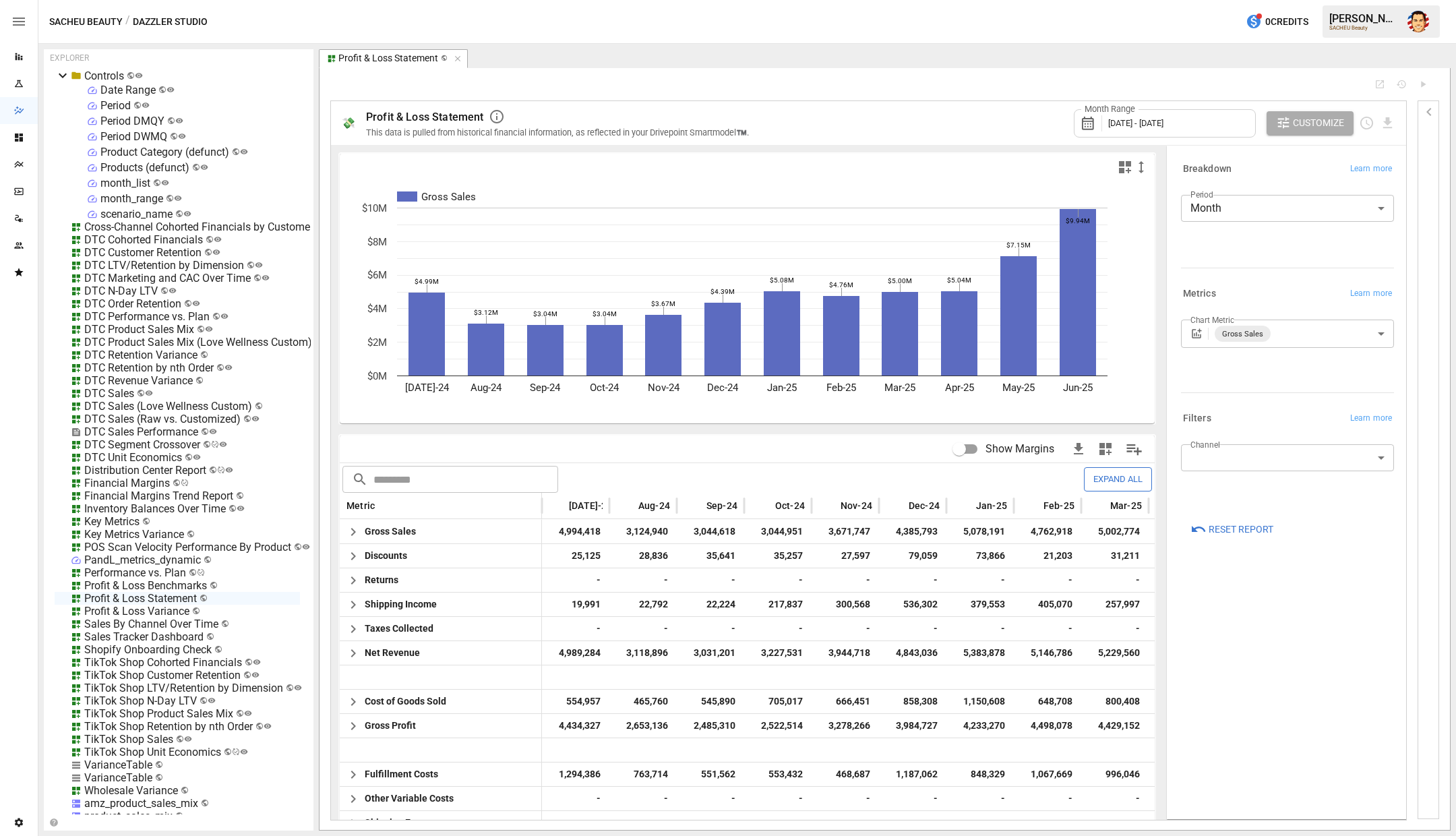
scroll to position [478, 0]
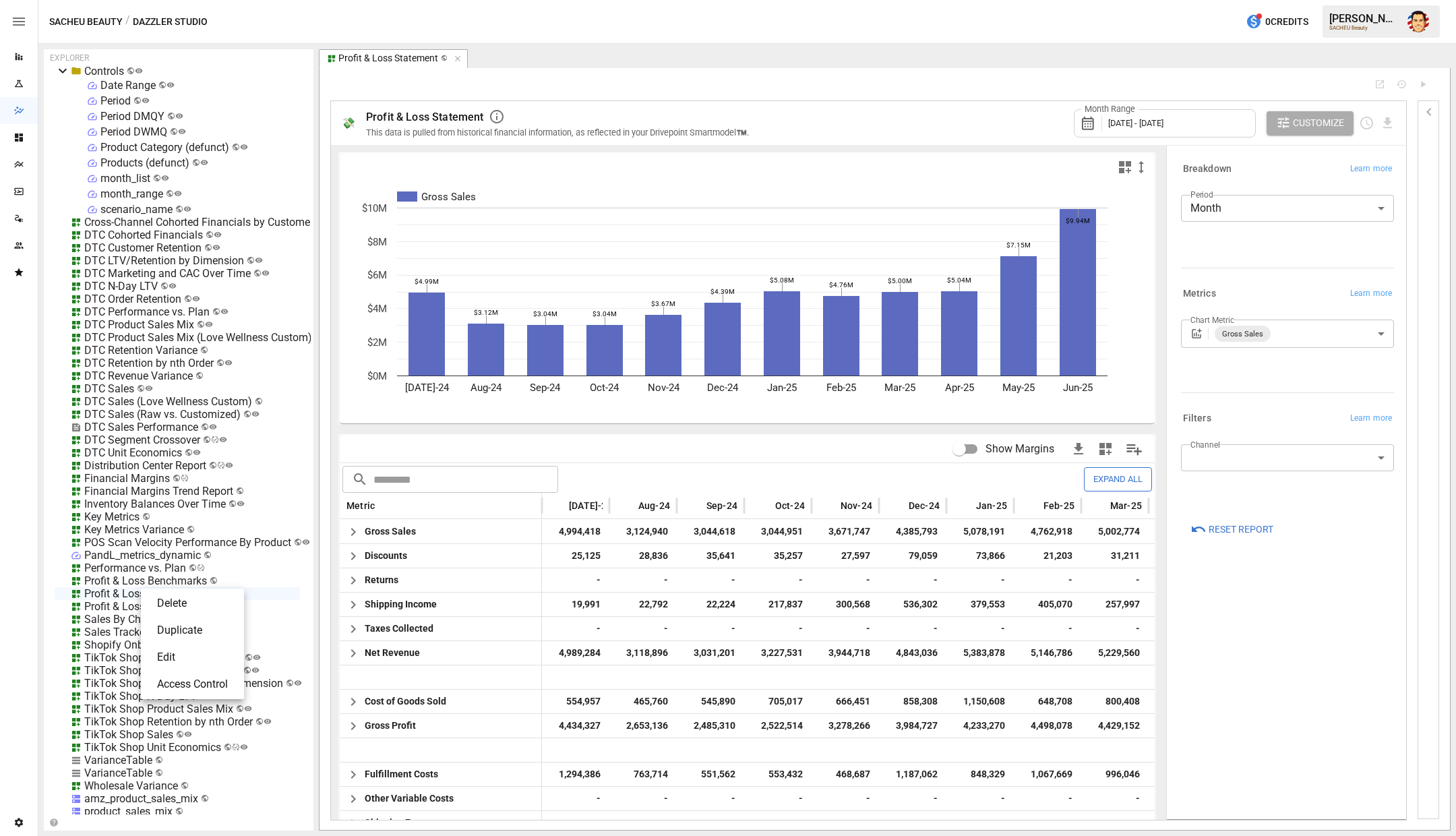
click at [177, 682] on li "Access Control" at bounding box center [192, 685] width 92 height 27
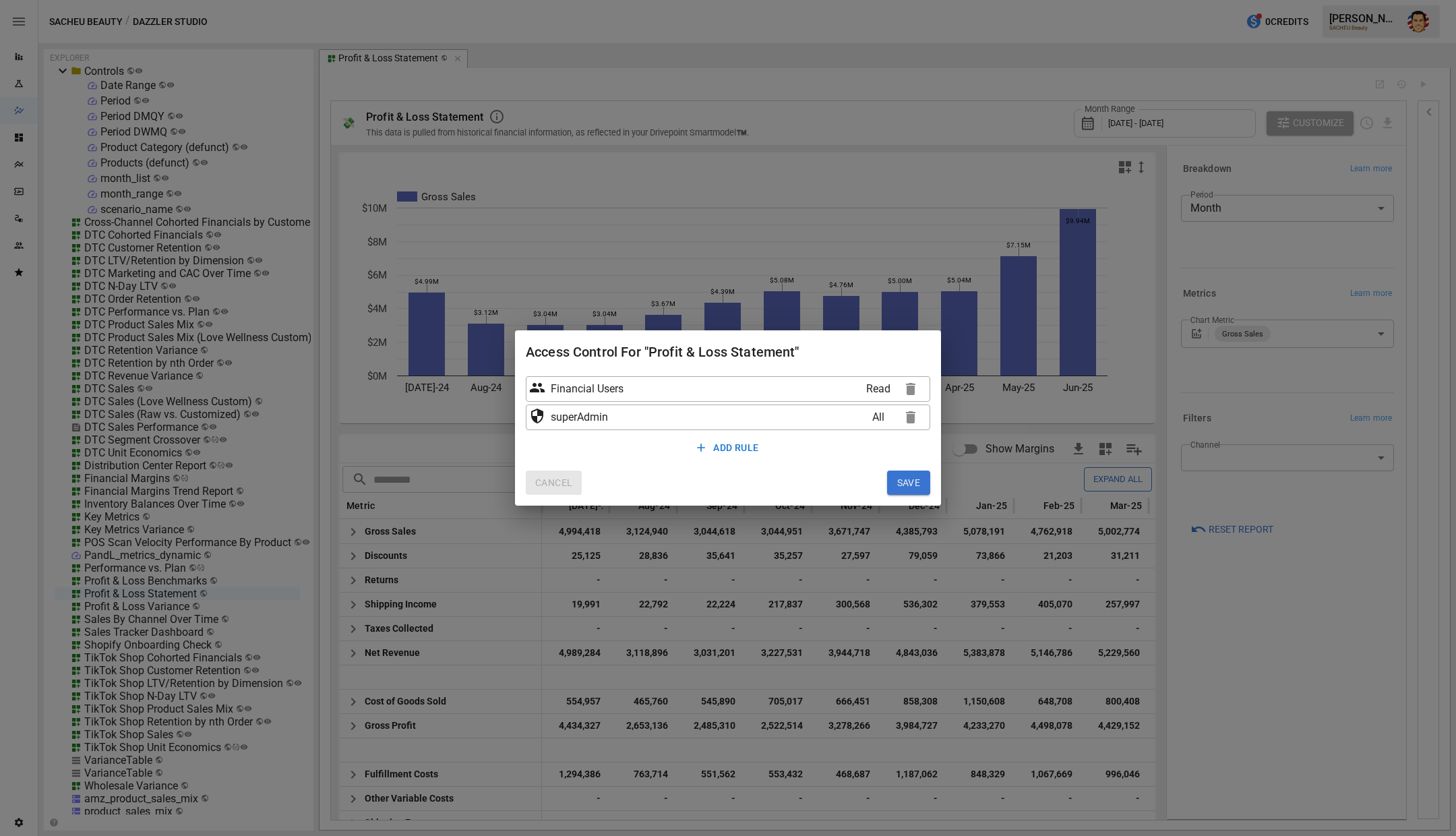
click at [555, 483] on button "CANCEL" at bounding box center [553, 483] width 56 height 24
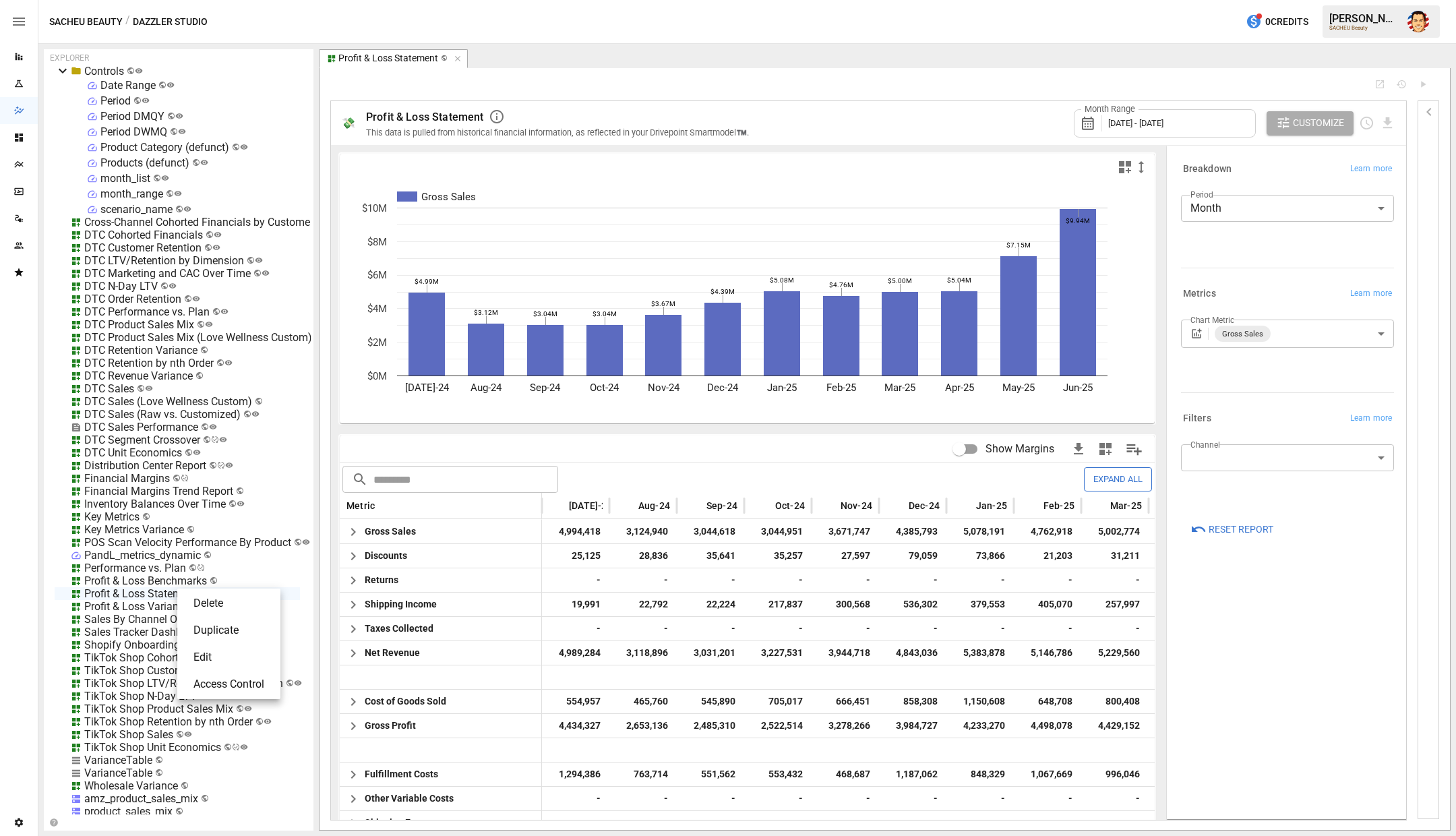
click at [217, 651] on li "Edit" at bounding box center [229, 658] width 92 height 27
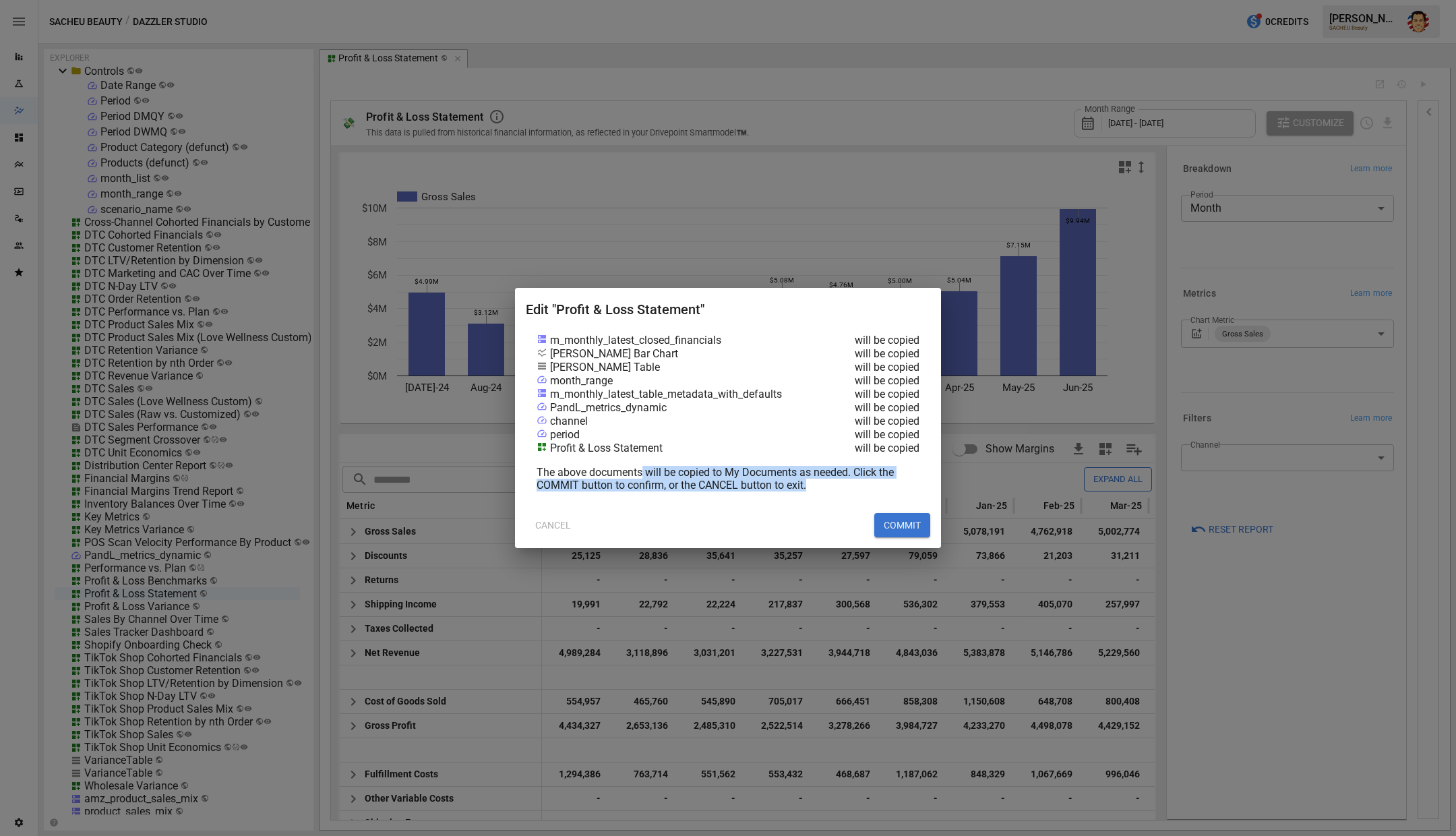
drag, startPoint x: 644, startPoint y: 476, endPoint x: 817, endPoint y: 492, distance: 173.7
click at [817, 493] on div "m_monthly_latest_closed_financials will be copied [PERSON_NAME] Bar Chart will …" at bounding box center [728, 418] width 405 height 169
click at [828, 486] on div "The above documents will be copied to My Documents as needed. Click the COMMIT …" at bounding box center [728, 479] width 383 height 26
click at [910, 521] on button "COMMIT" at bounding box center [902, 525] width 56 height 24
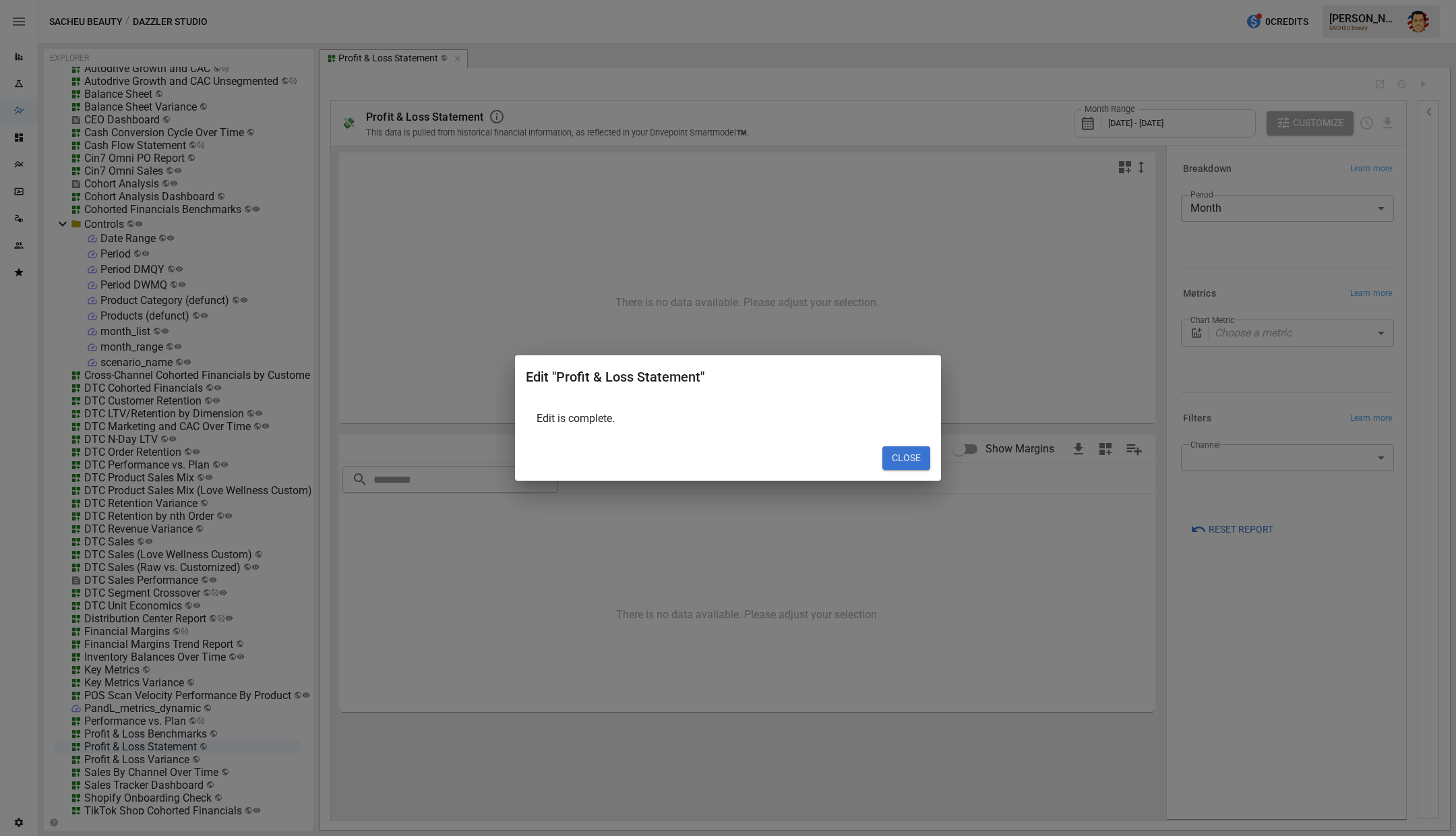
type input "**********"
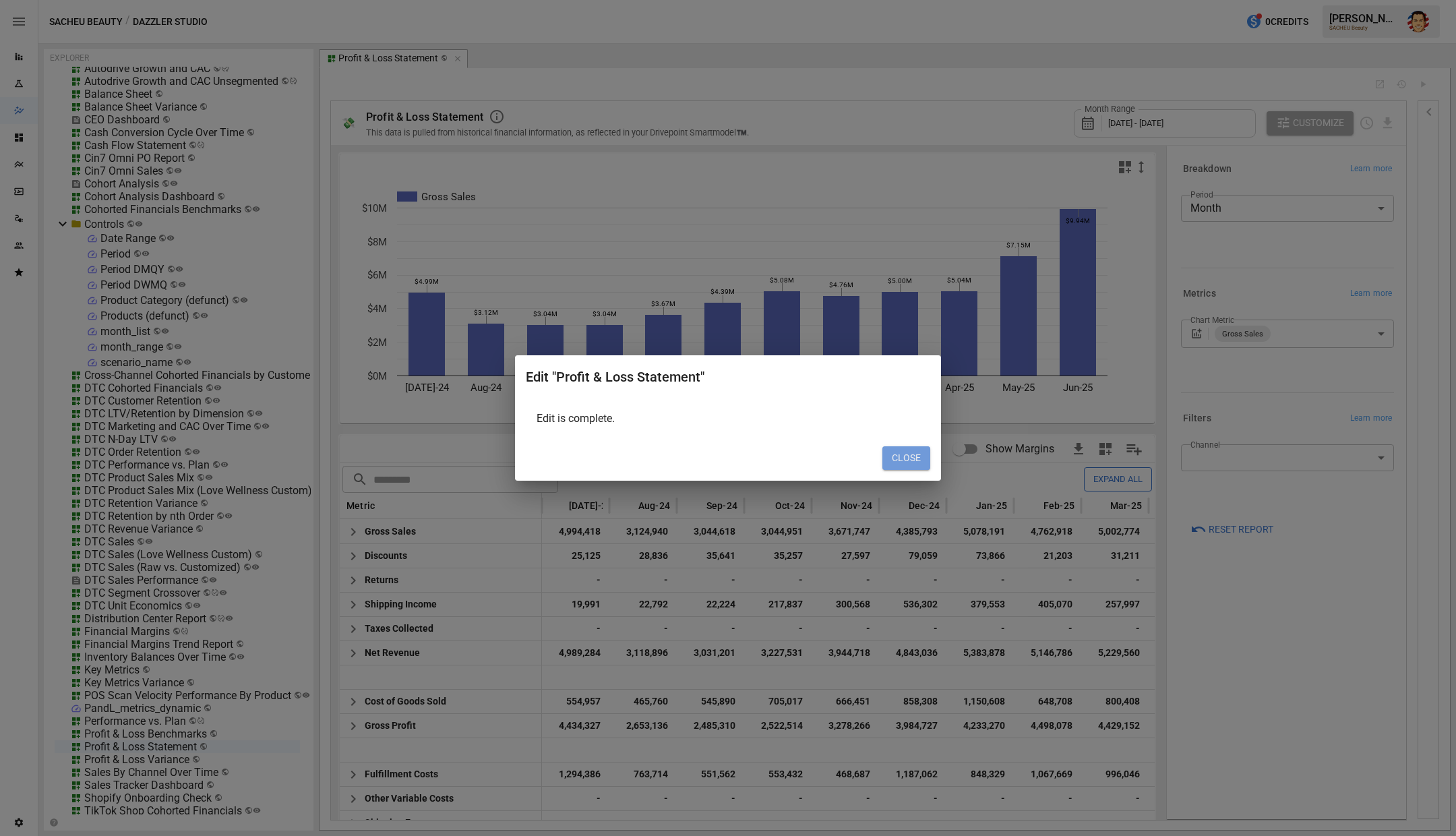
click at [907, 460] on button "CLOSE" at bounding box center [907, 458] width 48 height 24
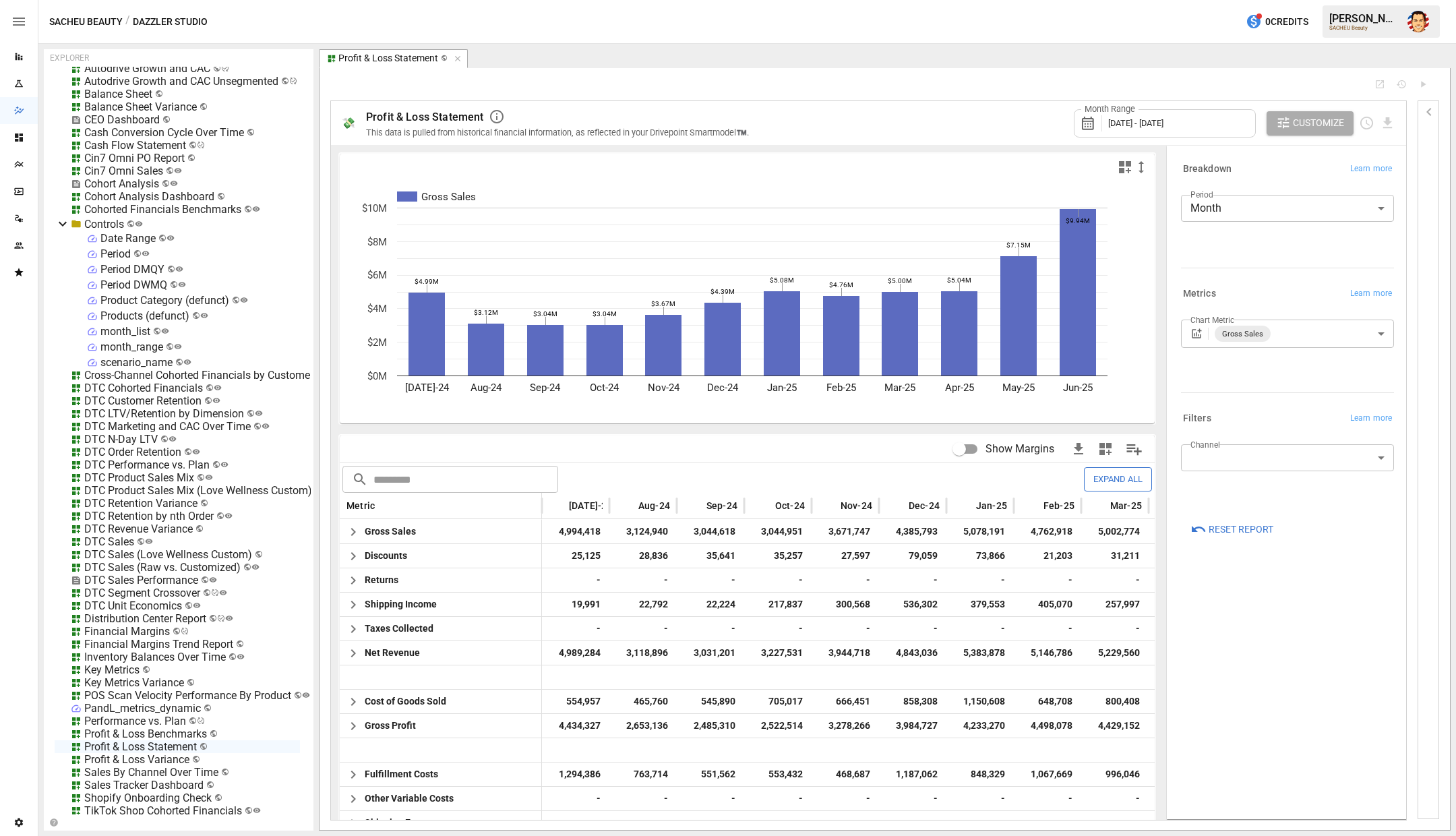
scroll to position [0, 0]
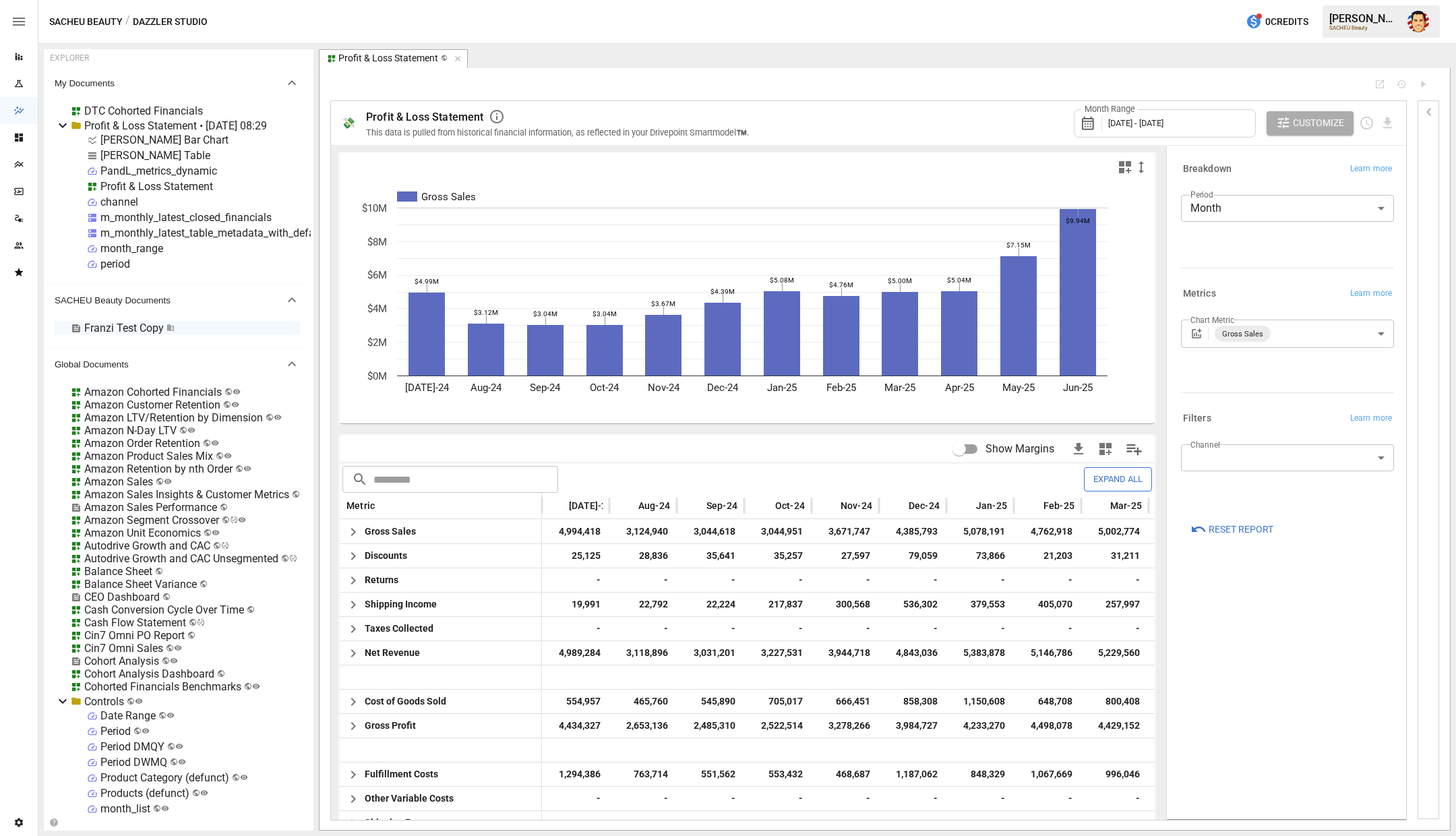
click at [136, 123] on div "Profit & Loss Statement • [DATE] 08:29" at bounding box center [175, 125] width 183 height 12
click at [136, 147] on div "[PERSON_NAME] Bar Chart [PERSON_NAME] Table PandL_metrics_dynamic Profit & Loss…" at bounding box center [185, 201] width 229 height 137
click at [134, 139] on div "[PERSON_NAME] Bar Chart" at bounding box center [165, 139] width 128 height 12
click at [136, 149] on div "[PERSON_NAME] Table" at bounding box center [155, 155] width 110 height 12
click at [127, 168] on div "PandL_metrics_dynamic" at bounding box center [159, 170] width 117 height 12
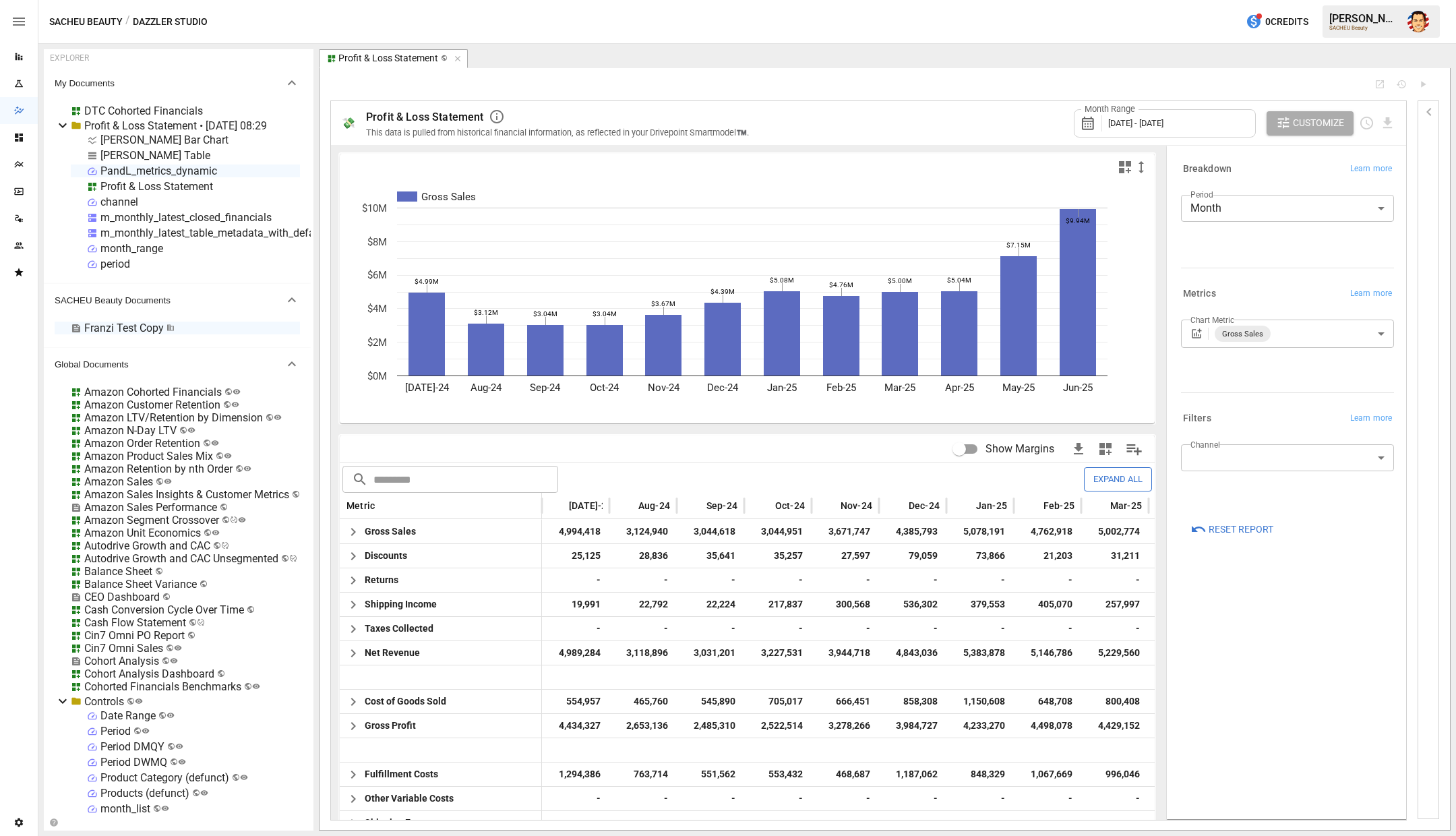
click at [120, 156] on div "[PERSON_NAME] Table" at bounding box center [155, 155] width 110 height 12
click at [118, 141] on div "[PERSON_NAME] Bar Chart" at bounding box center [165, 139] width 128 height 12
click at [116, 170] on div "PandL_metrics_dynamic" at bounding box center [159, 170] width 117 height 12
click at [134, 184] on div "Profit & Loss Statement" at bounding box center [157, 186] width 113 height 12
click at [107, 184] on div "Profit & Loss Statement" at bounding box center [157, 186] width 113 height 12
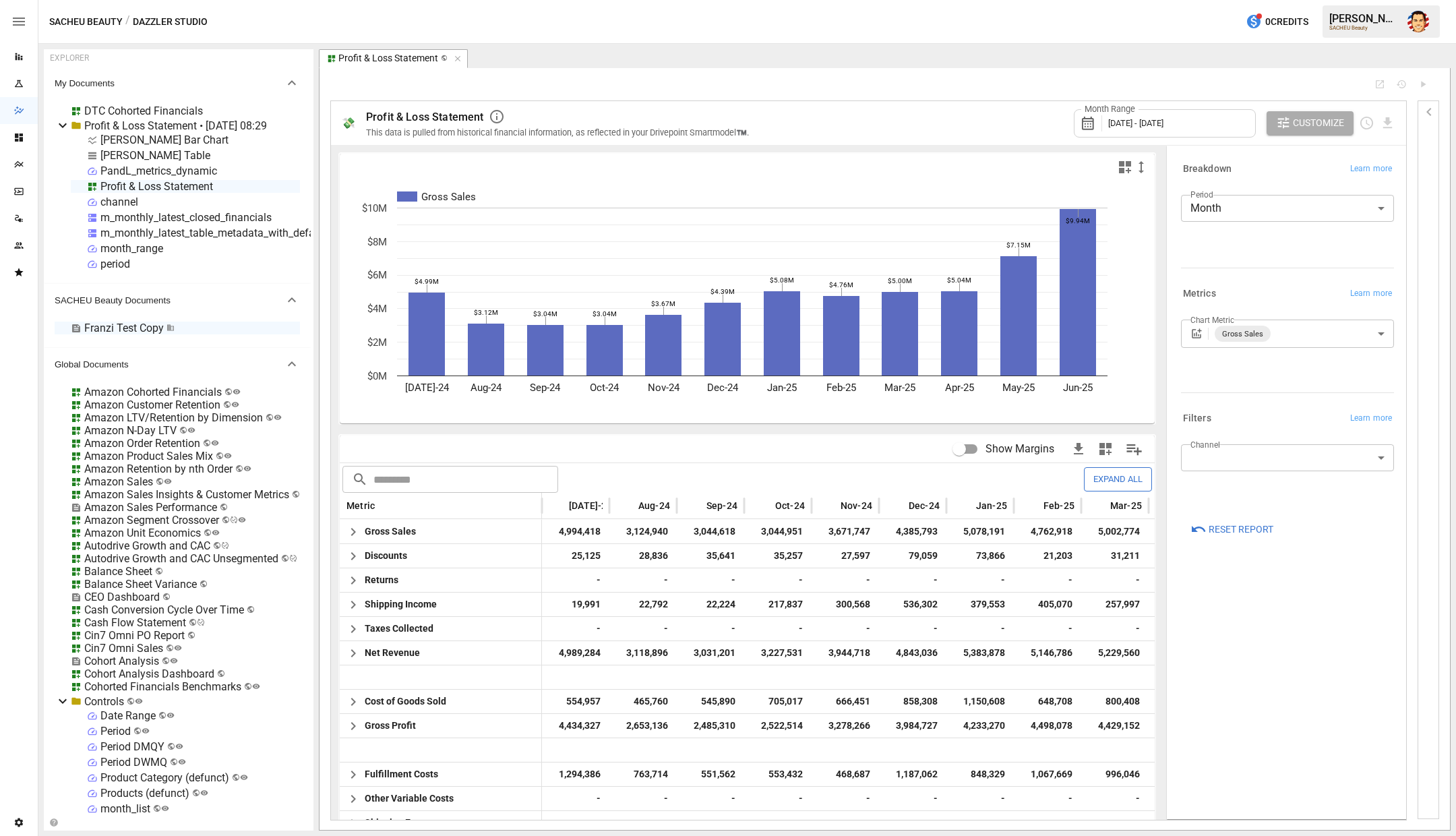
click at [107, 184] on div "Profit & Loss Statement" at bounding box center [157, 186] width 113 height 12
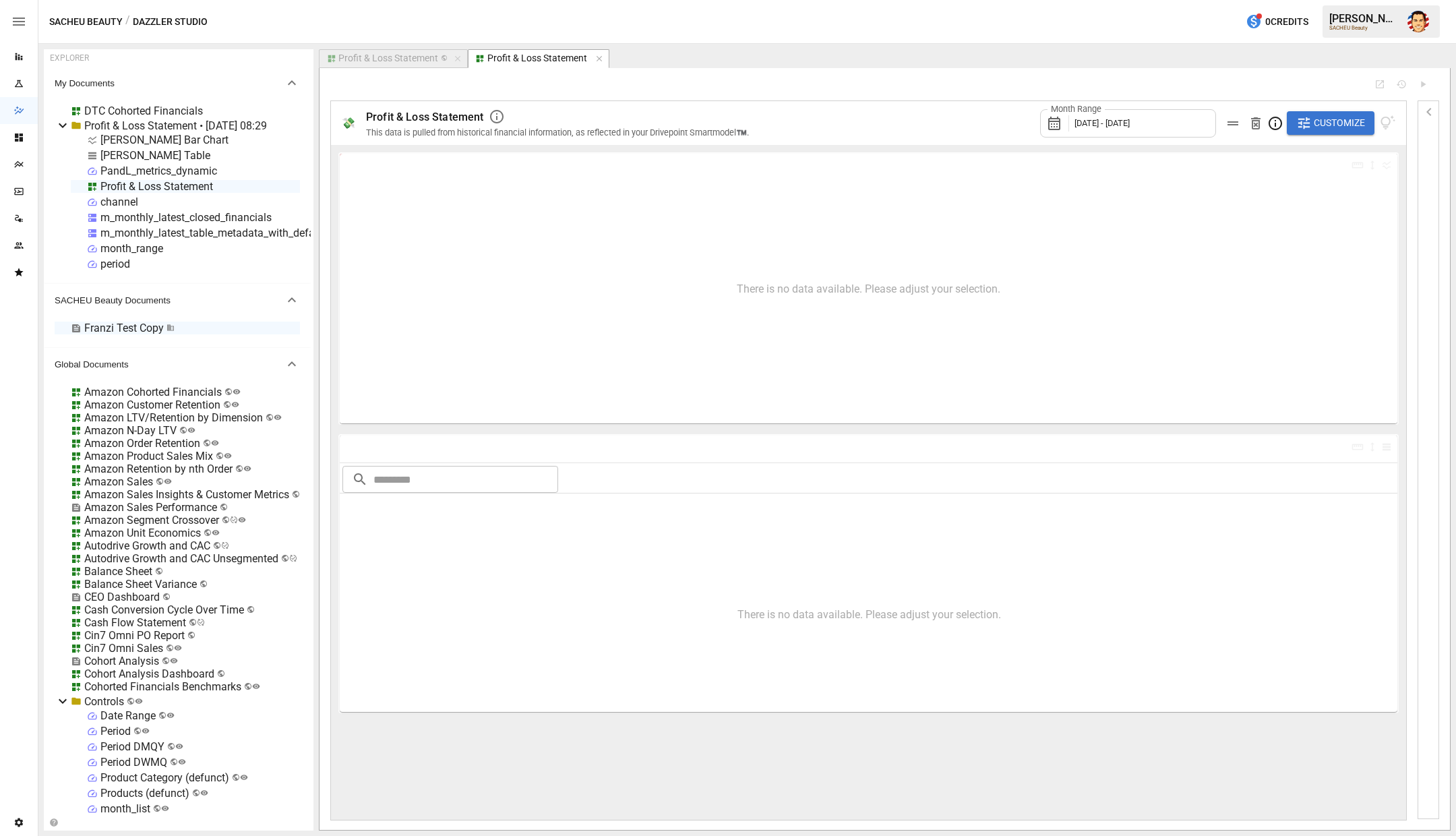
type input "**********"
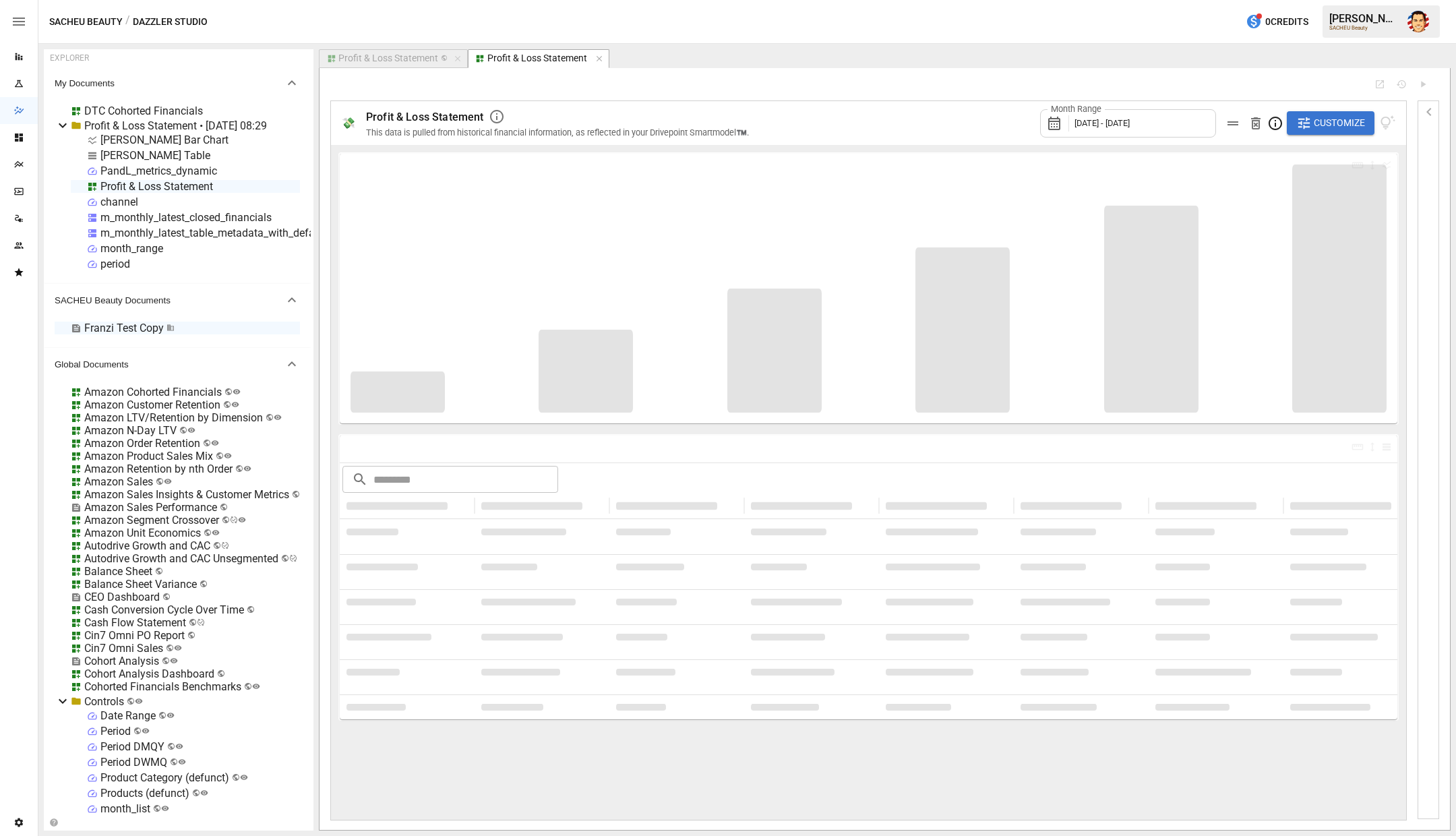
click at [190, 128] on div "Profit & Loss Statement • [DATE] 08:29" at bounding box center [175, 125] width 183 height 12
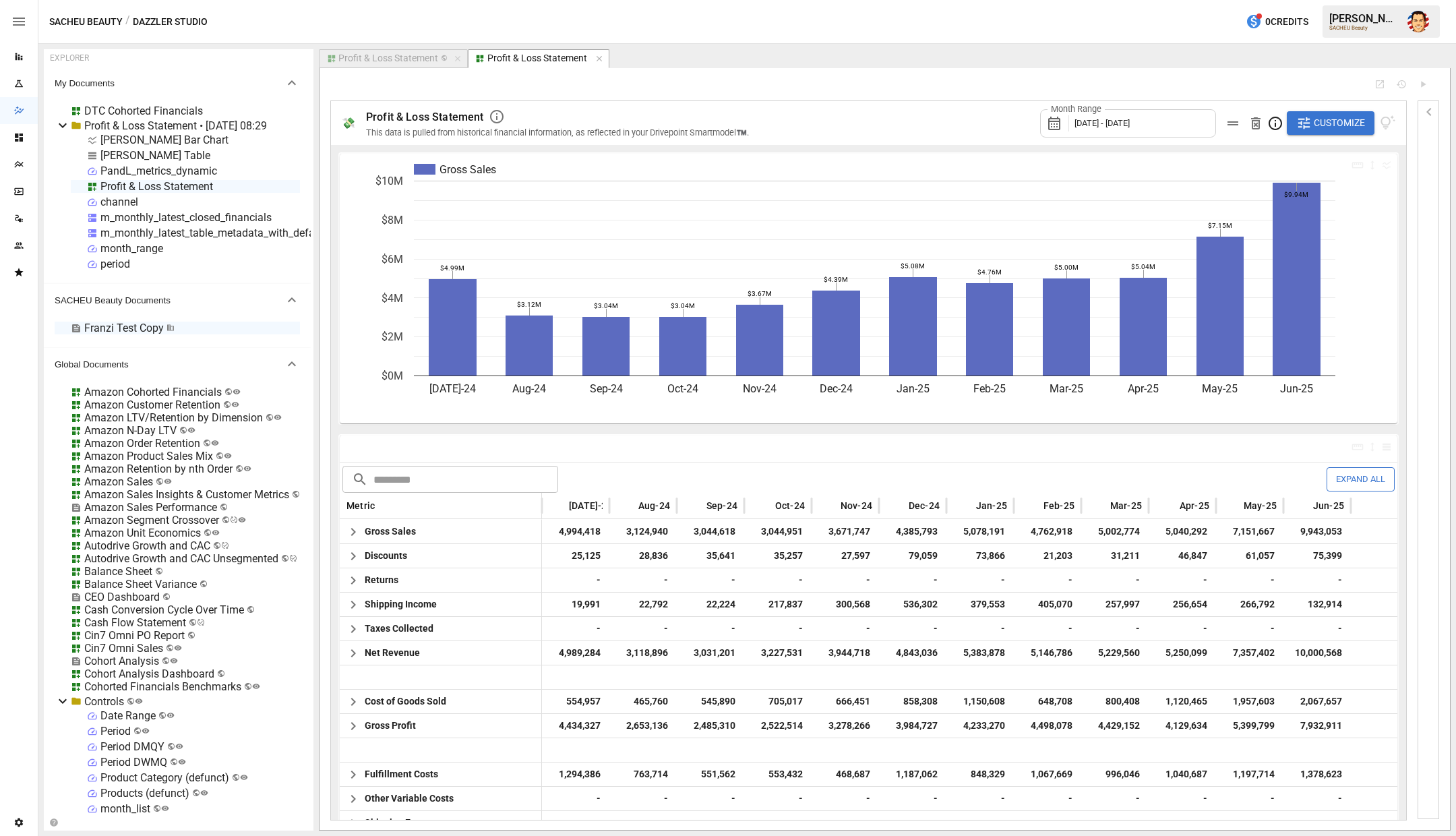
click at [179, 140] on div "[PERSON_NAME] Bar Chart" at bounding box center [159, 139] width 145 height 12
click at [155, 156] on div "[PERSON_NAME] Table" at bounding box center [155, 155] width 110 height 12
click at [149, 184] on div "Profit & Loss Statement" at bounding box center [157, 186] width 113 height 12
click at [131, 198] on div "channel" at bounding box center [119, 201] width 37 height 12
click at [118, 251] on div "month_range" at bounding box center [131, 248] width 62 height 12
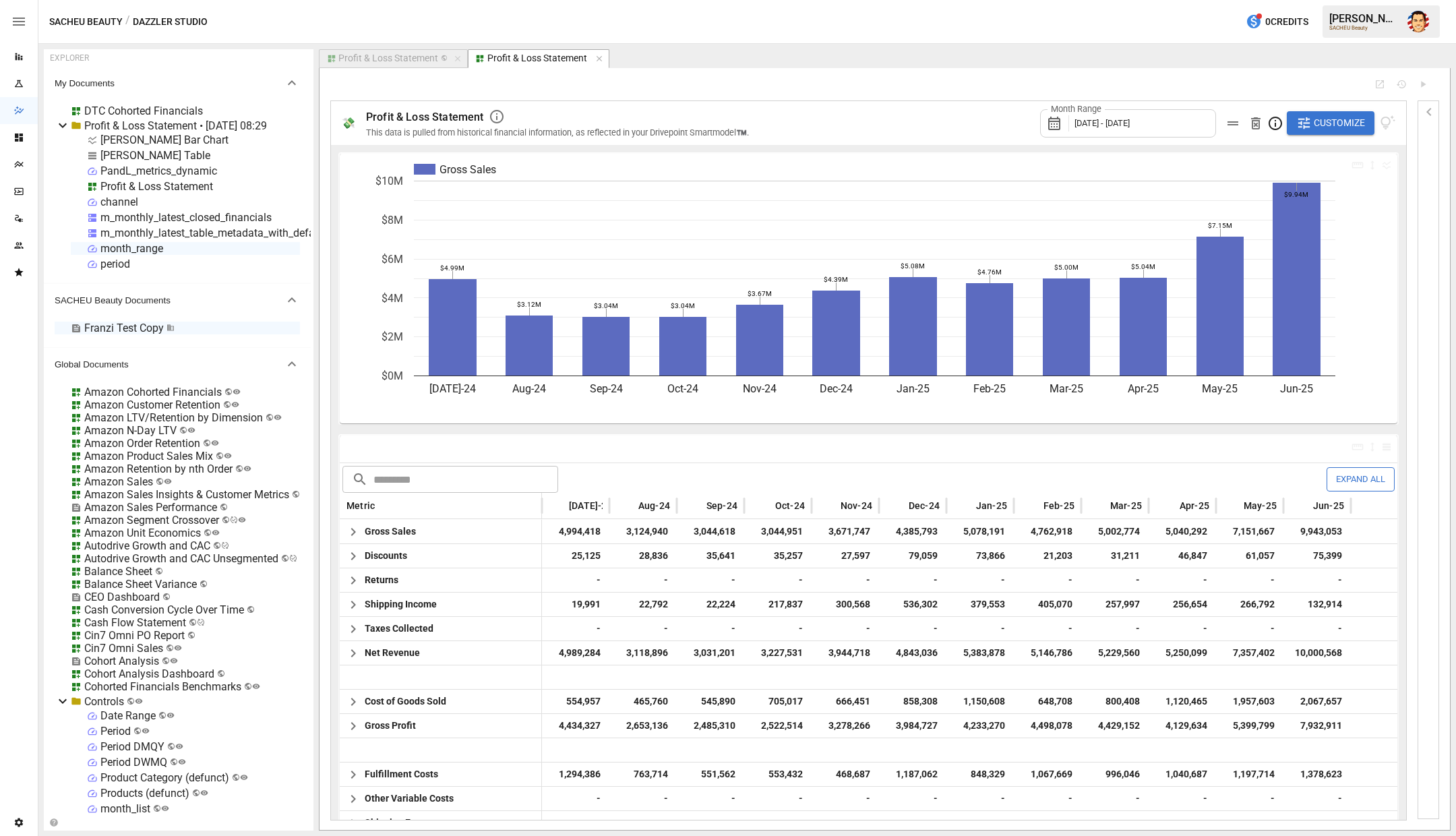
click at [136, 229] on div "m_monthly_latest_table_metadata_with_defaults" at bounding box center [216, 233] width 232 height 12
click at [143, 217] on div "m_monthly_latest_closed_financials" at bounding box center [186, 216] width 171 height 12
click at [174, 234] on div "m_monthly_latest_table_metadata_with_defaults" at bounding box center [216, 233] width 232 height 12
click at [1428, 110] on icon "button" at bounding box center [1428, 112] width 5 height 8
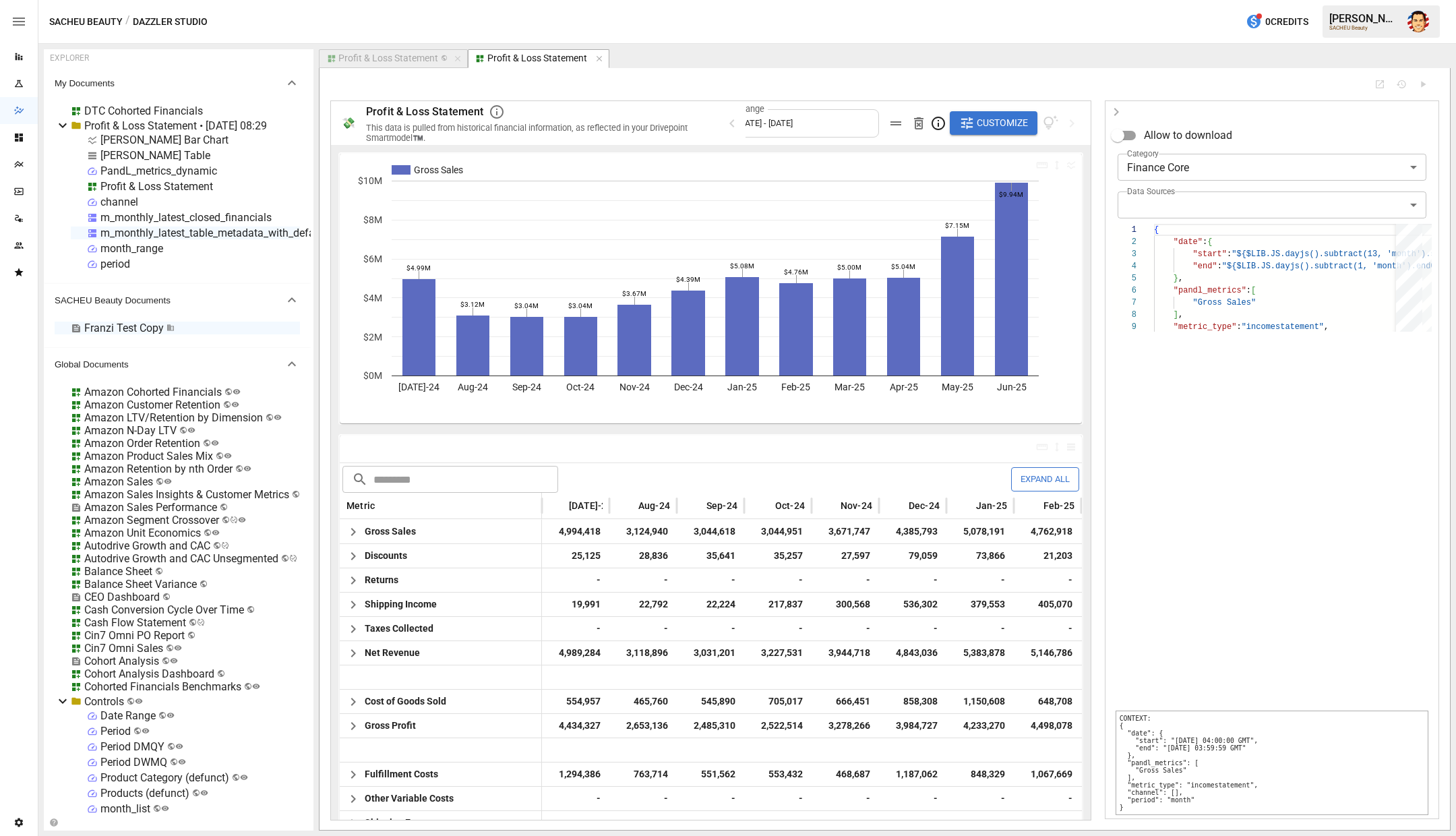
click at [195, 215] on div "m_monthly_latest_closed_financials" at bounding box center [186, 216] width 171 height 12
click at [160, 217] on div at bounding box center [728, 418] width 1456 height 836
click at [199, 215] on div "m_monthly_latest_closed_financials" at bounding box center [186, 216] width 171 height 12
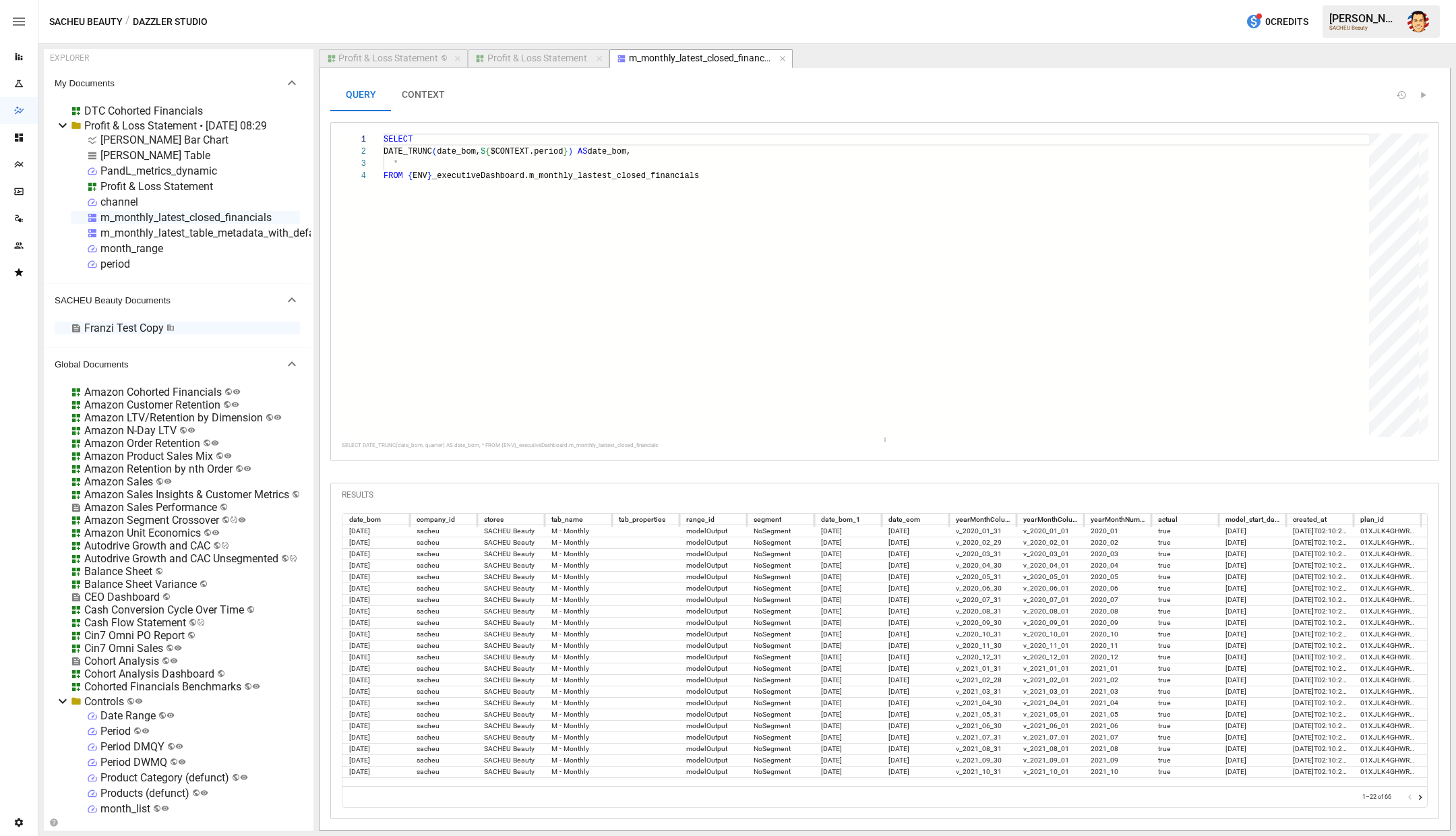
click at [420, 97] on button "CONTEXT" at bounding box center [423, 95] width 65 height 33
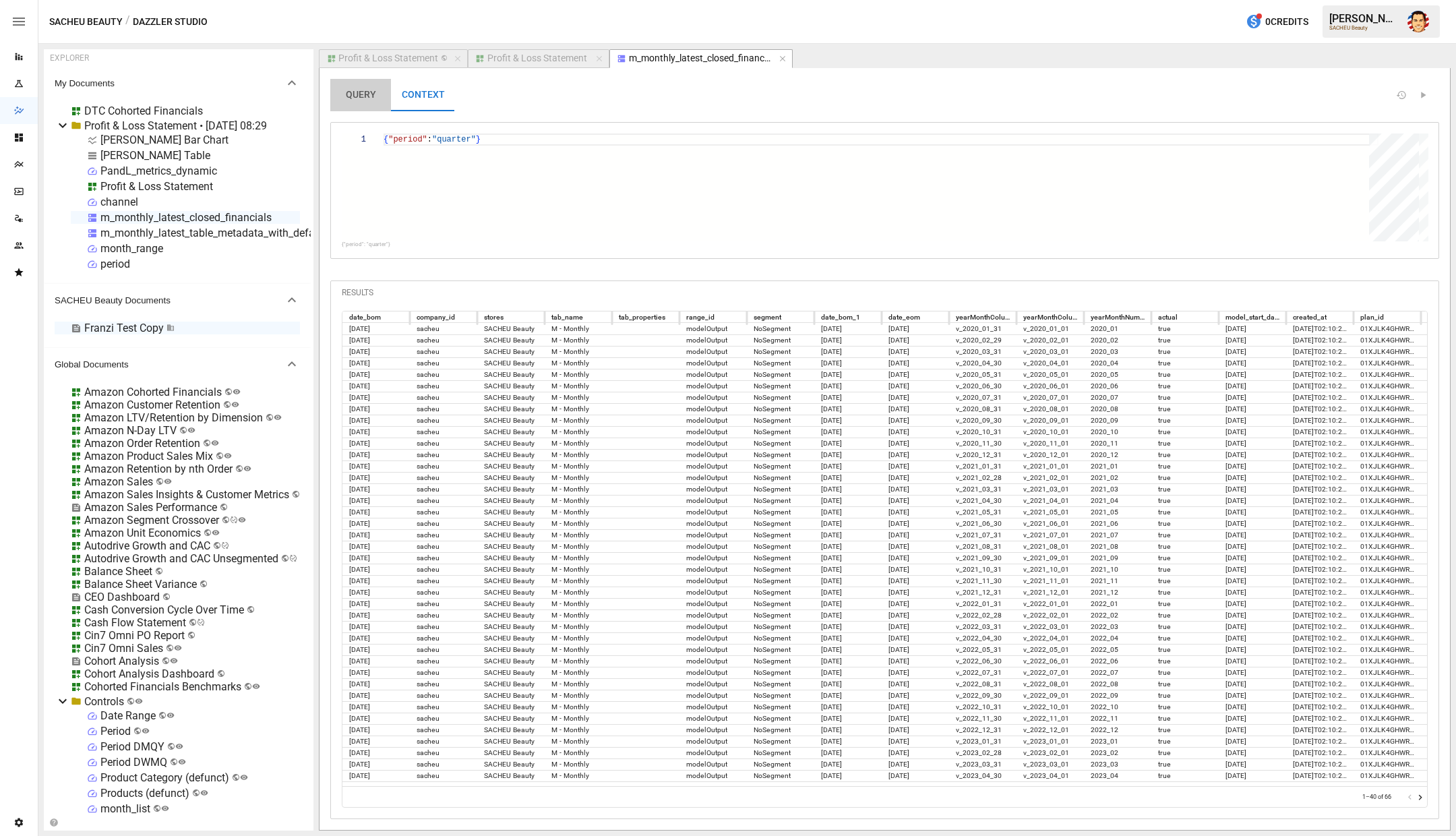
click at [365, 100] on button "QUERY" at bounding box center [360, 95] width 60 height 33
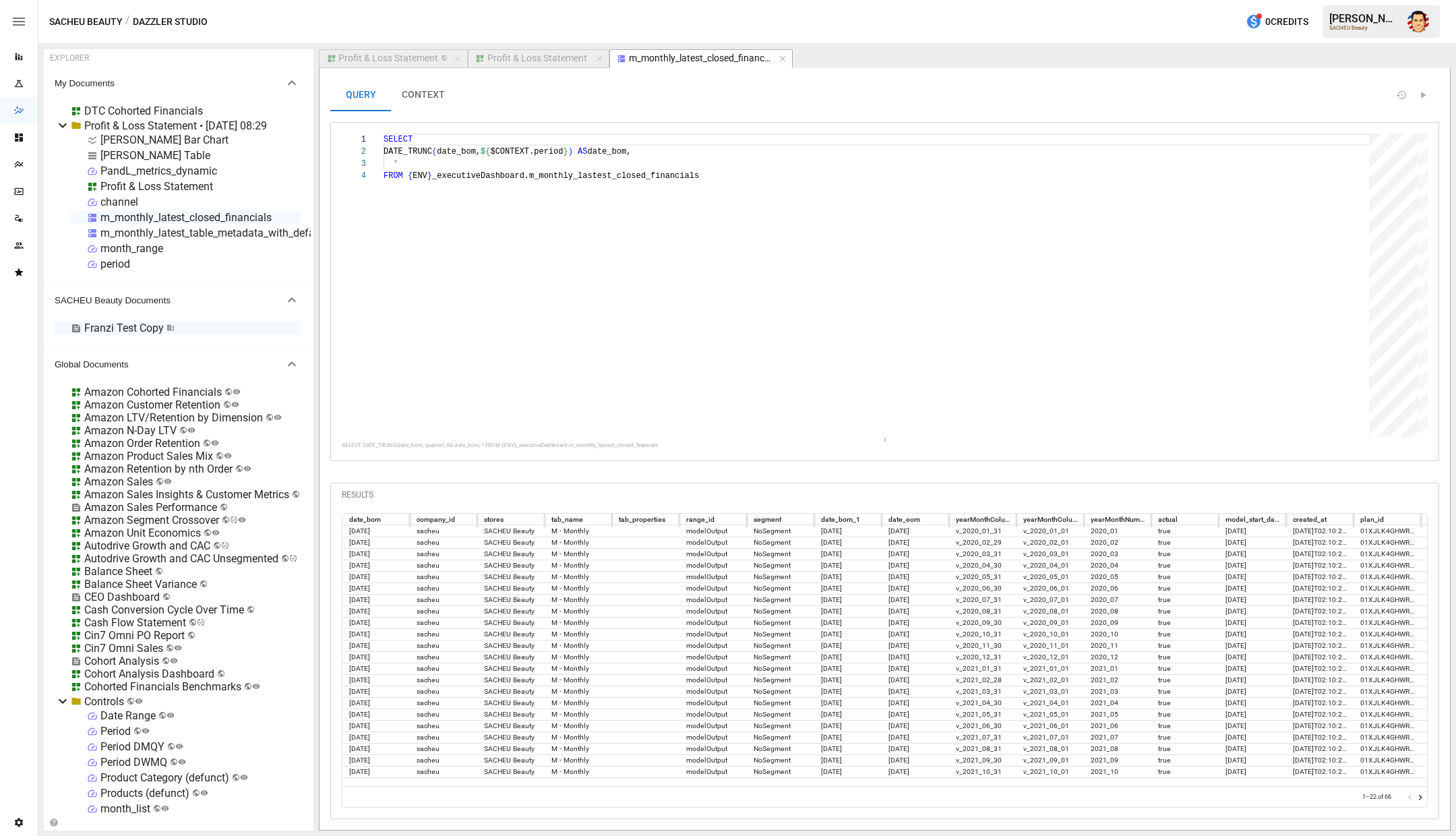
click at [427, 97] on button "CONTEXT" at bounding box center [423, 95] width 65 height 33
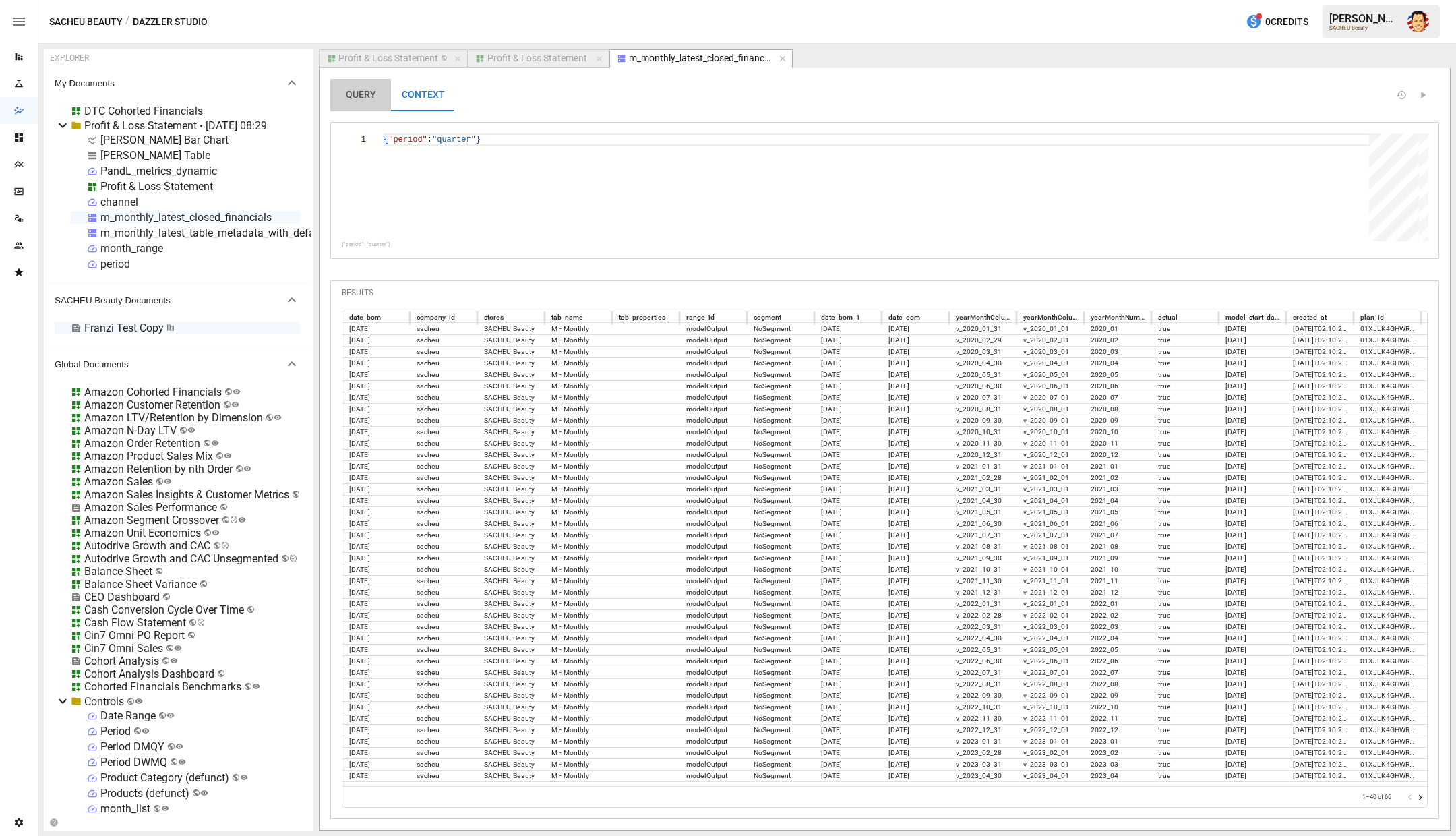
click at [340, 94] on button "QUERY" at bounding box center [360, 95] width 60 height 33
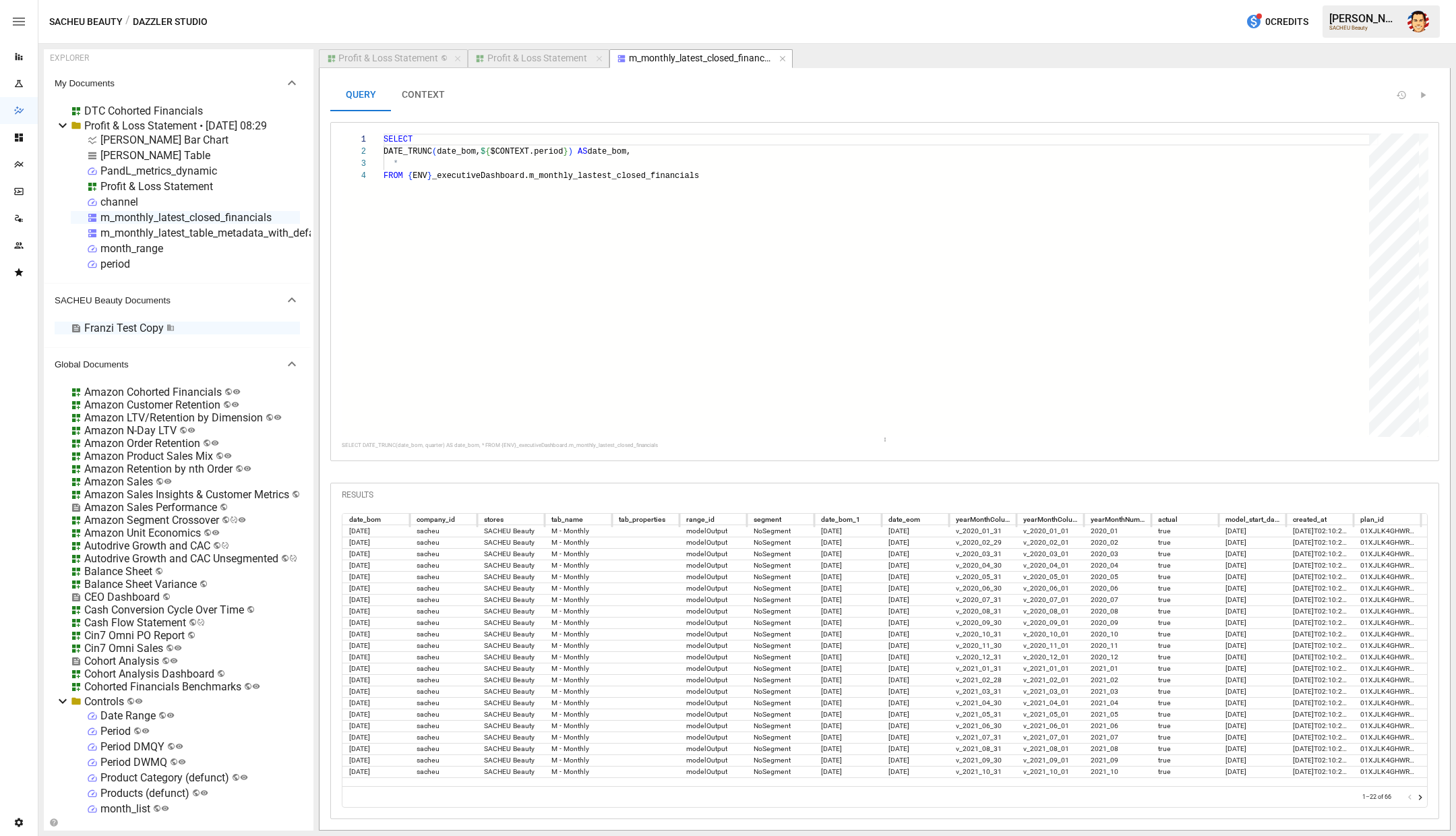
click at [118, 195] on div "channel" at bounding box center [119, 201] width 37 height 12
click at [422, 100] on button "CONTEXT" at bounding box center [423, 95] width 65 height 33
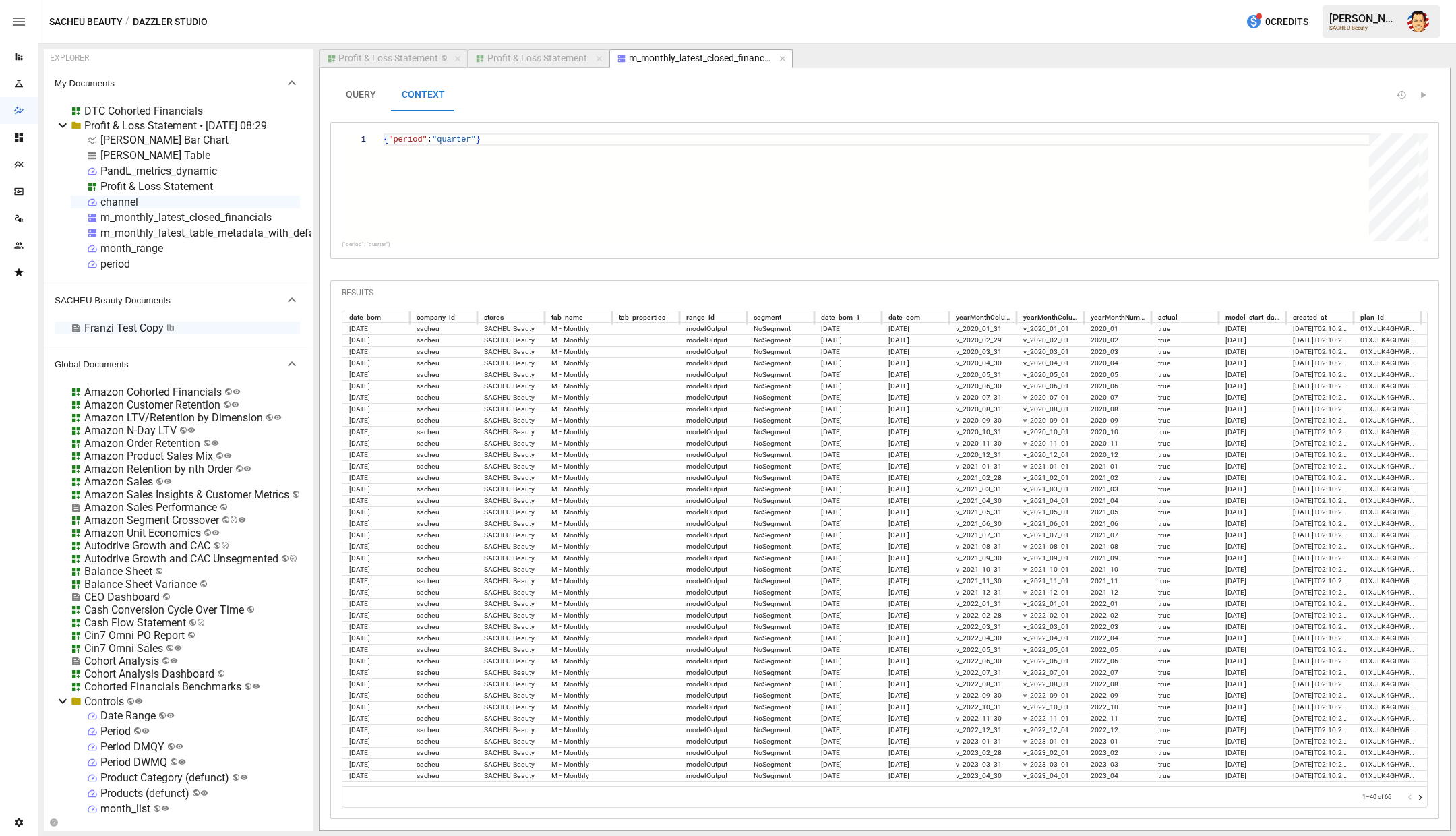
click at [133, 202] on div "channel" at bounding box center [119, 201] width 37 height 12
click at [128, 192] on div "Profit & Loss Statement" at bounding box center [157, 186] width 113 height 12
click at [361, 85] on button "QUERY" at bounding box center [360, 95] width 60 height 33
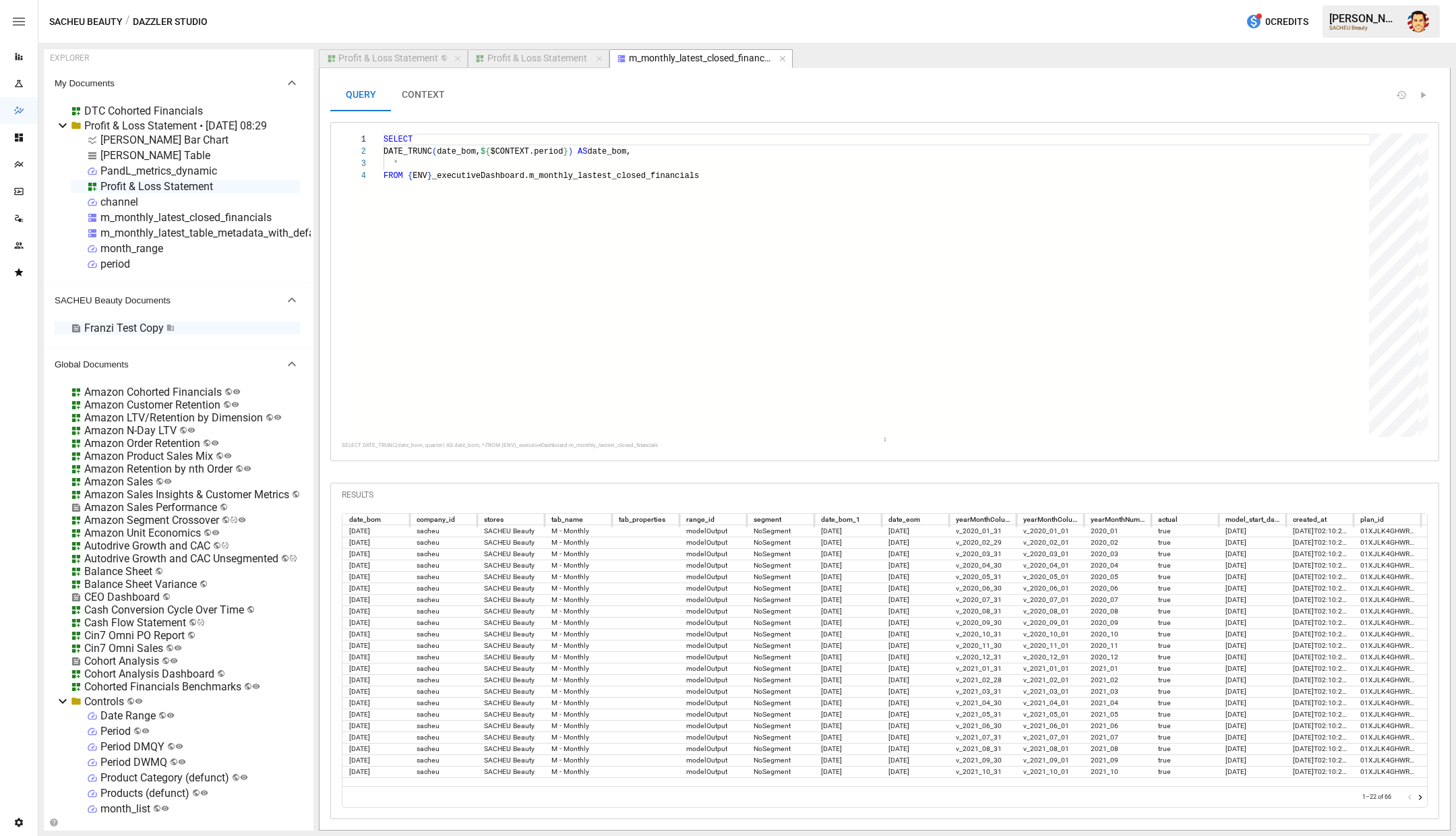
click at [149, 184] on div "Profit & Loss Statement" at bounding box center [157, 186] width 113 height 12
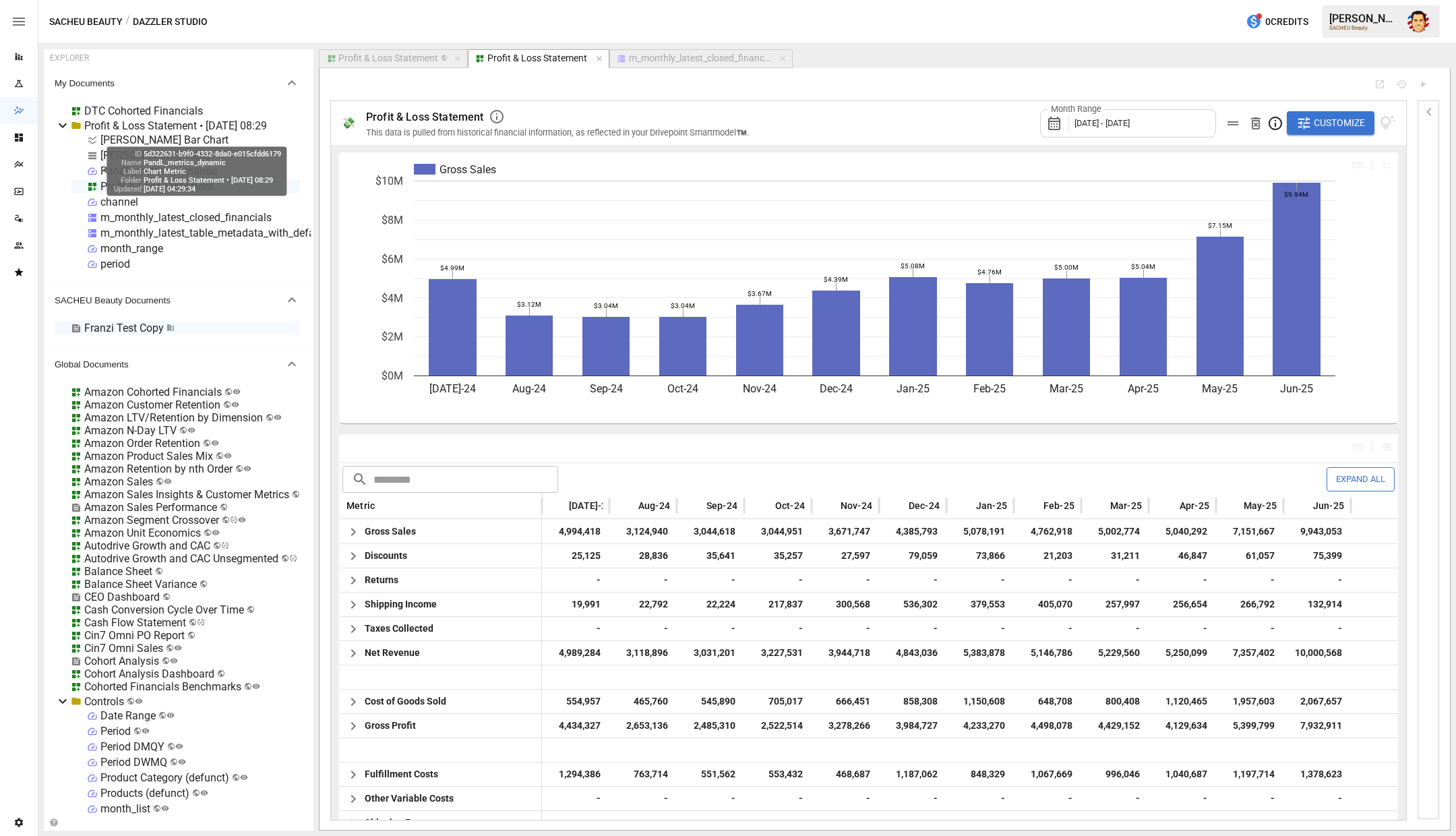
click at [97, 171] on div "ID 5d322631-b9f0-4332-8da0-e015cfdd6179 Name PandL_metrics_dynamic Label Chart …" at bounding box center [191, 171] width 190 height 49
click at [103, 148] on div "ID 5d322631-b9f0-4332-8da0-e015cfdd6179 Name PandL_metrics_dynamic Label Chart …" at bounding box center [191, 171] width 190 height 49
click at [101, 151] on div "ID 5d322631-b9f0-4332-8da0-e015cfdd6179 Name PandL_metrics_dynamic Label Chart …" at bounding box center [191, 171] width 190 height 49
click at [170, 128] on div "Profit & Loss Statement • [DATE] 08:29" at bounding box center [175, 125] width 183 height 12
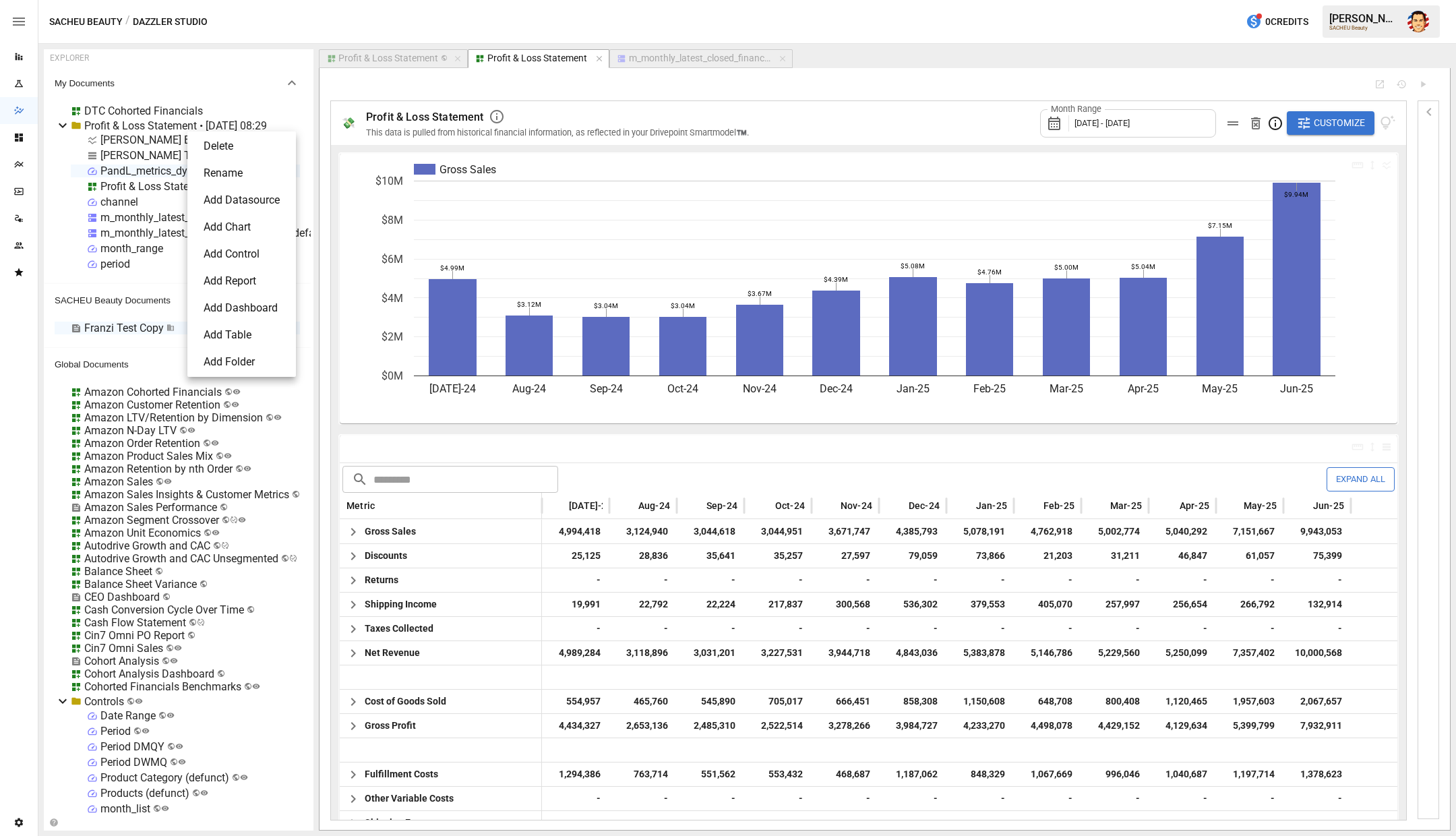
click at [228, 204] on li "Add Datasource" at bounding box center [241, 200] width 98 height 27
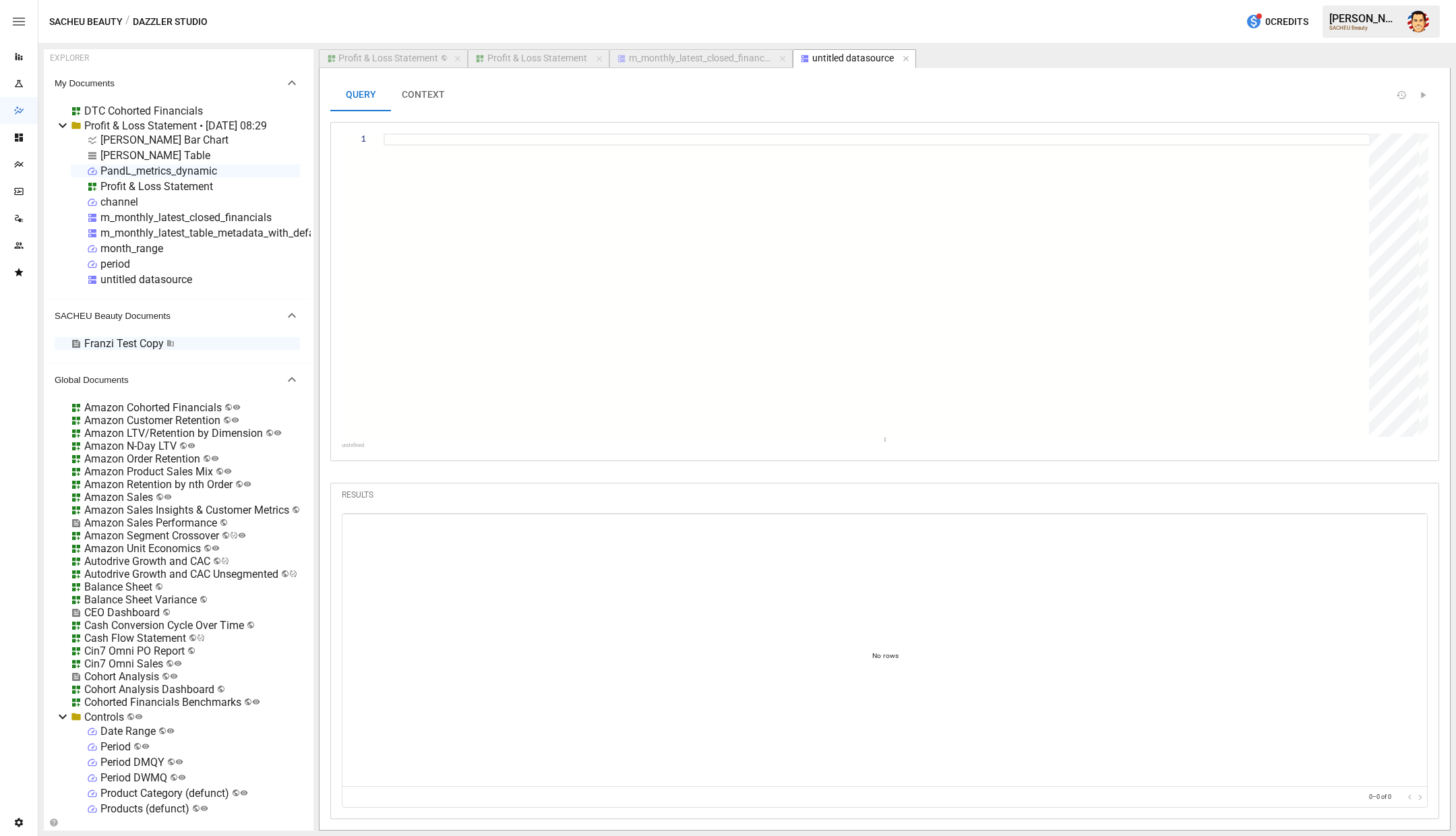
click at [401, 139] on div at bounding box center [881, 284] width 995 height 304
type textarea "**********"
click at [428, 94] on button "CONTEXT" at bounding box center [423, 95] width 65 height 33
click at [359, 94] on button "QUERY" at bounding box center [360, 95] width 60 height 33
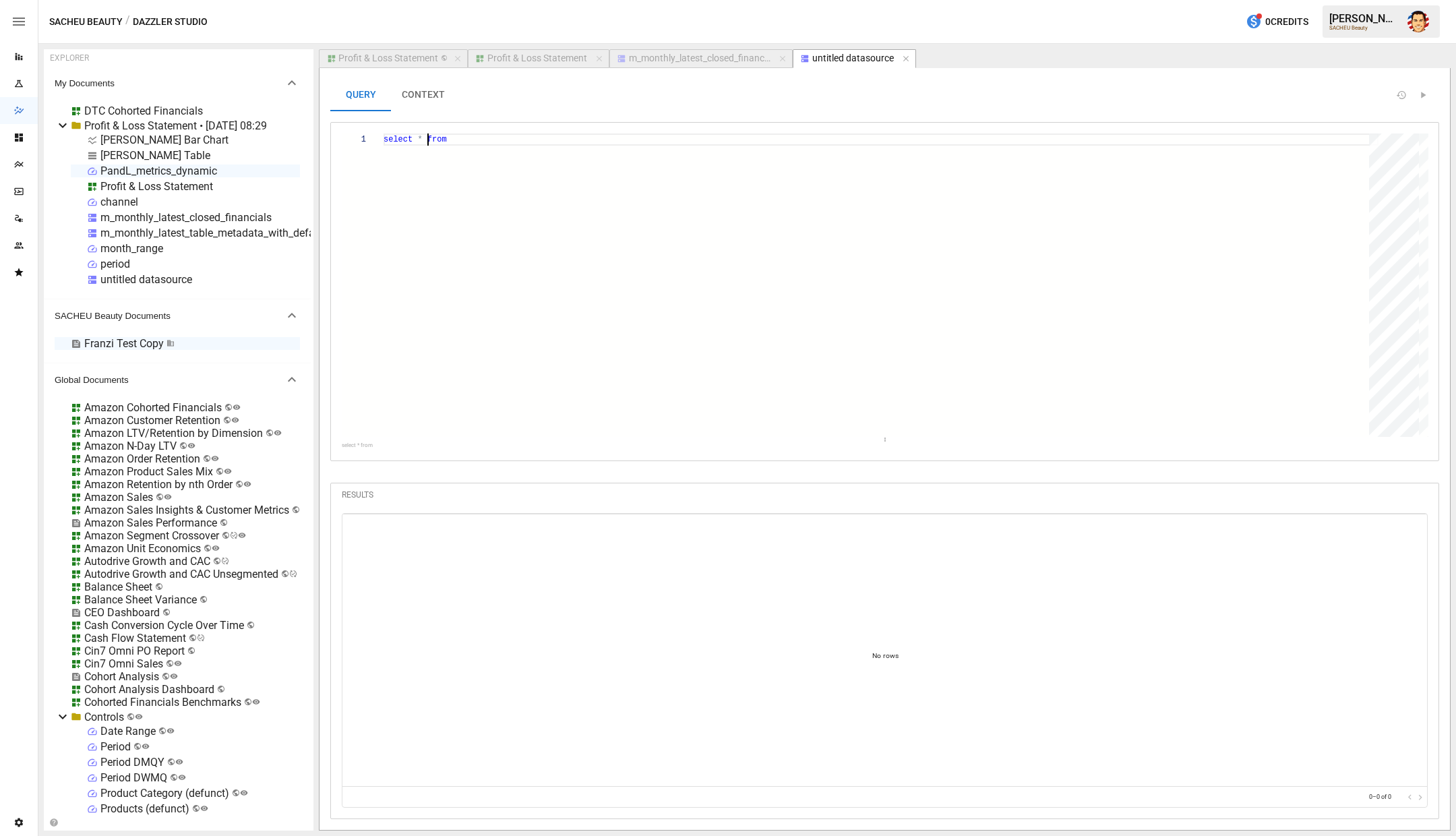
click at [425, 137] on div "select * from" at bounding box center [881, 284] width 995 height 304
click at [500, 115] on div "QUERY CONTEXT 1 1 { }" at bounding box center [885, 272] width 1109 height 387
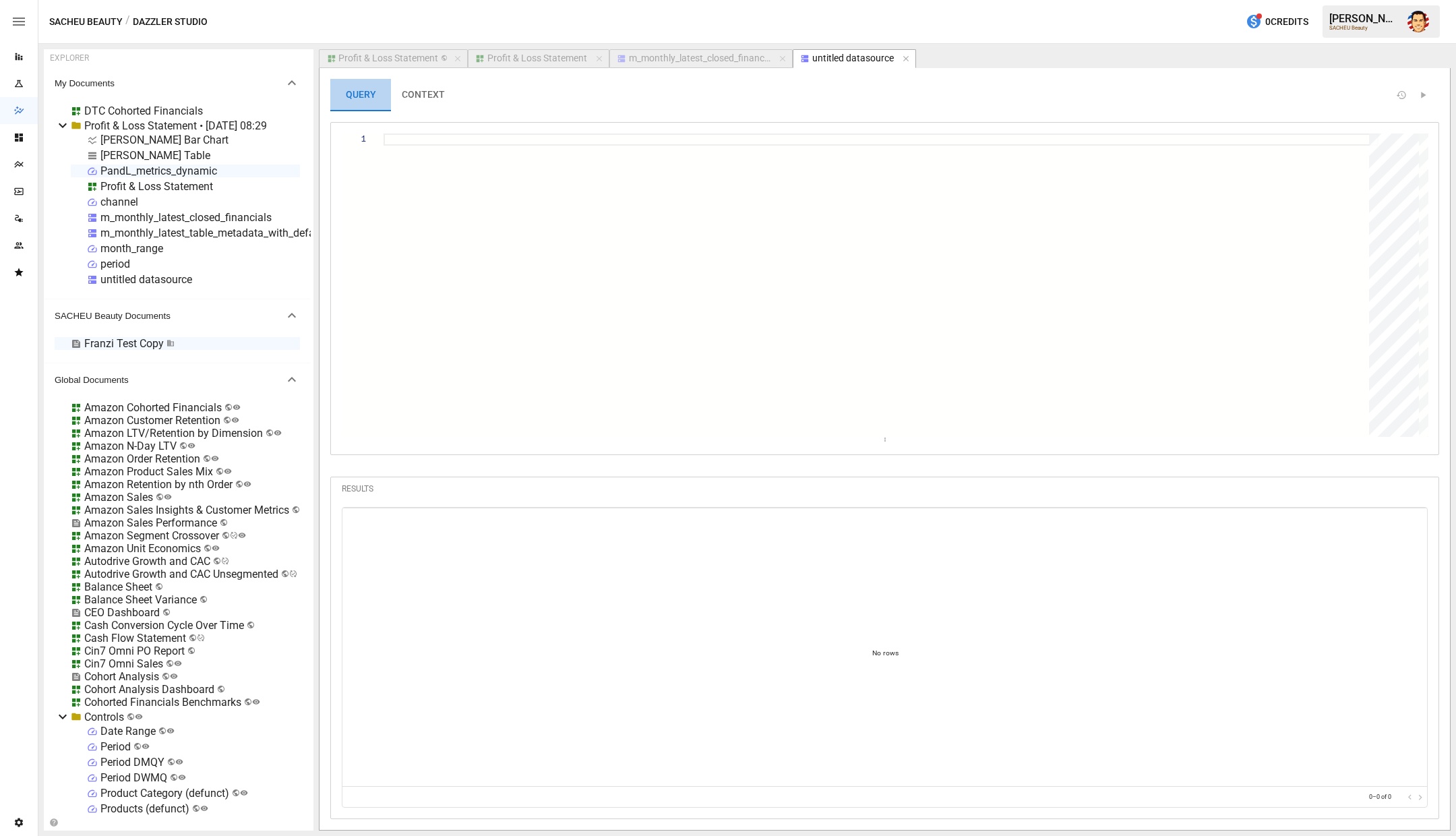
click at [362, 94] on button "QUERY" at bounding box center [360, 95] width 60 height 33
click at [173, 278] on div "untitled datasource" at bounding box center [146, 279] width 92 height 12
click at [175, 297] on li "Delete" at bounding box center [185, 299] width 67 height 27
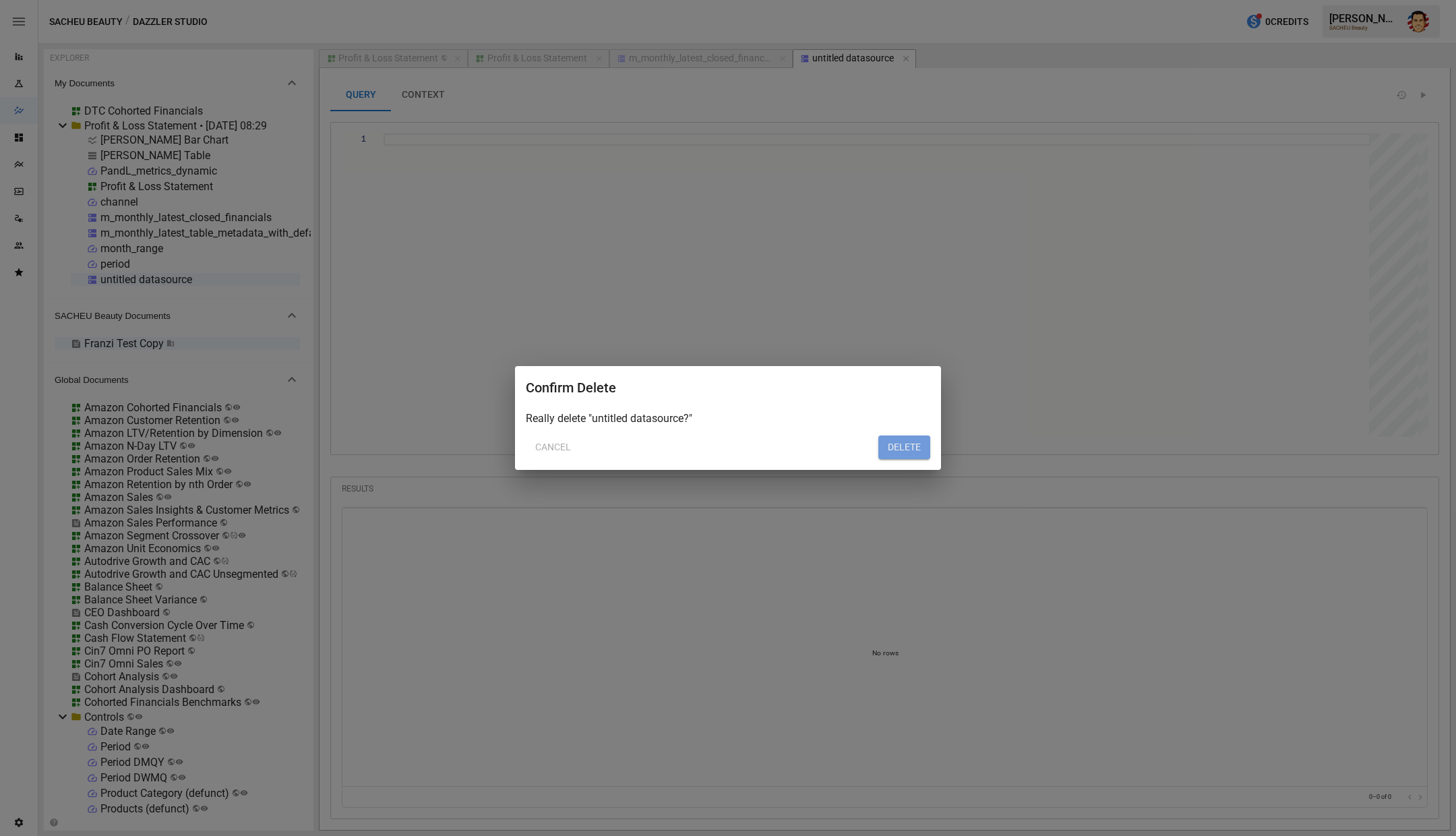
click at [892, 440] on button "DELETE" at bounding box center [905, 447] width 52 height 24
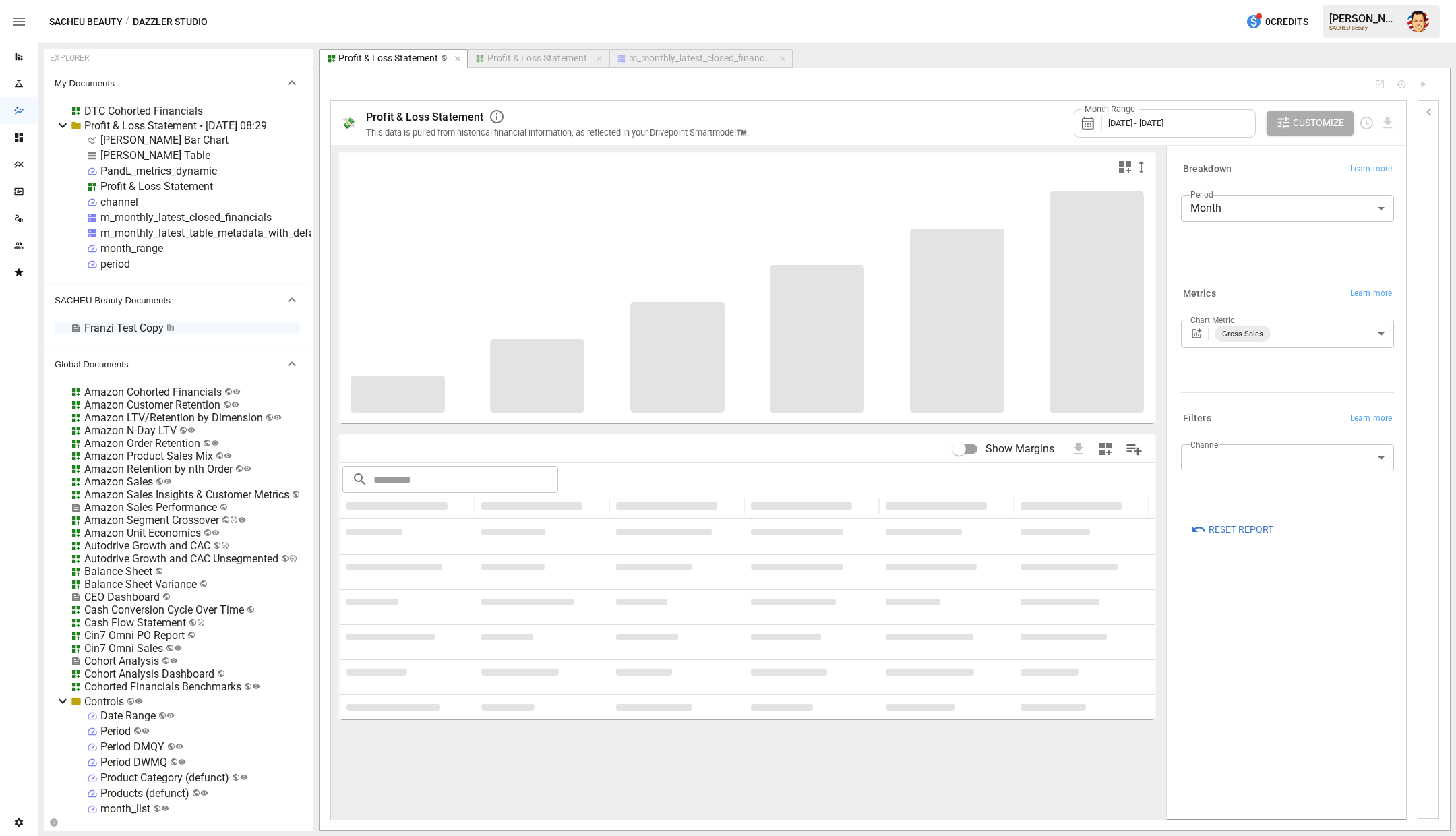
click at [145, 184] on div "Profit & Loss Statement" at bounding box center [157, 186] width 113 height 12
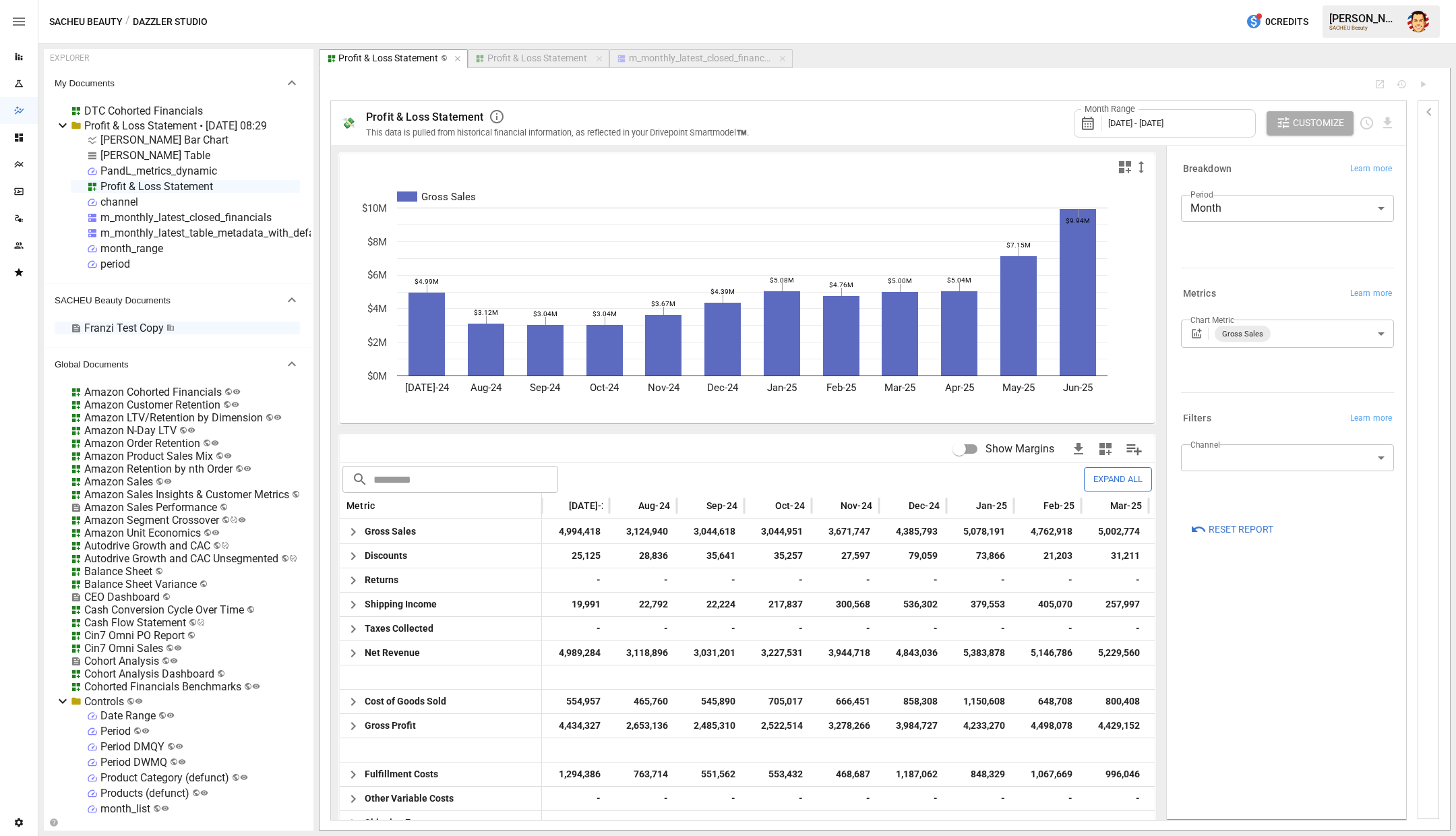
click at [139, 129] on div "Profit & Loss Statement • [DATE] 08:29" at bounding box center [175, 125] width 183 height 12
click at [140, 129] on div "Profit & Loss Statement • [DATE] 08:29" at bounding box center [175, 125] width 183 height 12
click at [140, 161] on div "[PERSON_NAME] Table" at bounding box center [155, 155] width 110 height 12
click at [156, 171] on div "PandL_metrics_dynamic" at bounding box center [159, 170] width 117 height 12
click at [151, 184] on div "Profit & Loss Statement" at bounding box center [157, 186] width 113 height 12
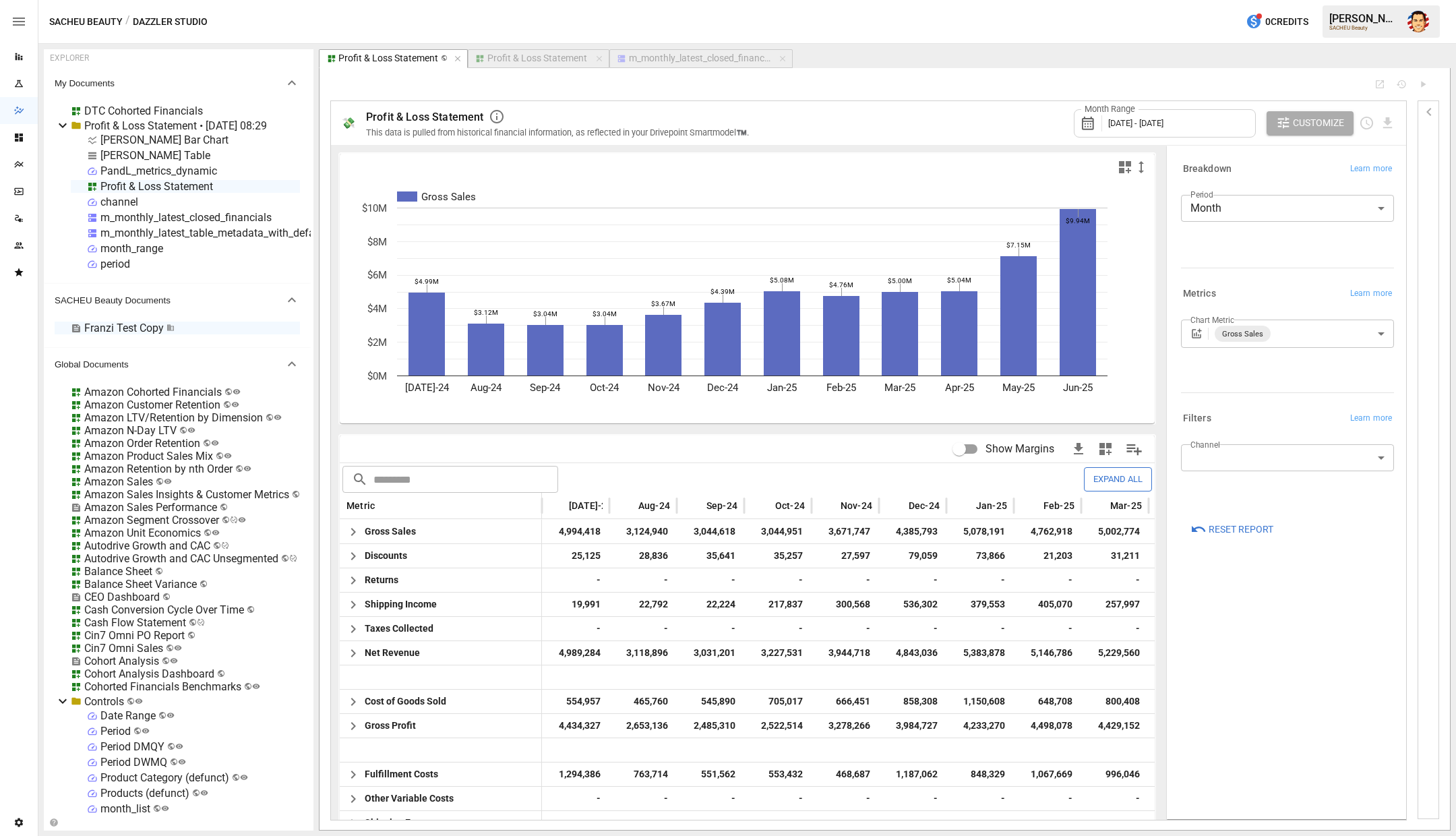
click at [147, 217] on div "m_monthly_latest_closed_financials" at bounding box center [186, 216] width 171 height 12
click at [630, 60] on div "m_monthly_latest_closed_financials" at bounding box center [700, 58] width 142 height 12
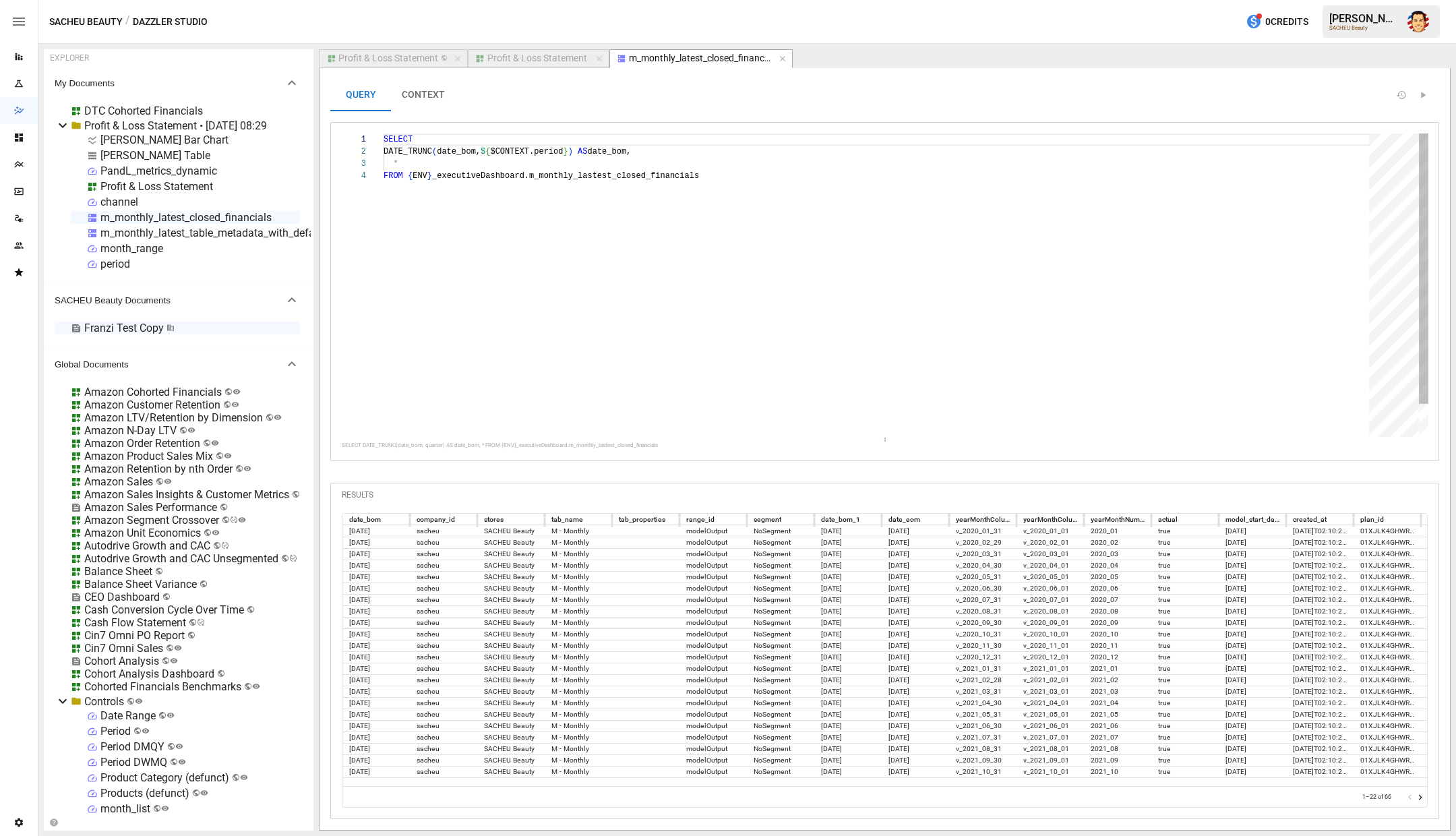
type textarea "**********"
click at [521, 168] on div "SELECT DATE_TRUNC ( date_bom, $ { $CONTEXT.period } ) AS date_bom, * FROM { ENV…" at bounding box center [881, 303] width 995 height 340
click at [536, 146] on div "SELECT DATE_TRUNC ( date_bom, $ { $CONTEXT.period } ) AS date_bom, * FROM { ENV…" at bounding box center [881, 303] width 995 height 340
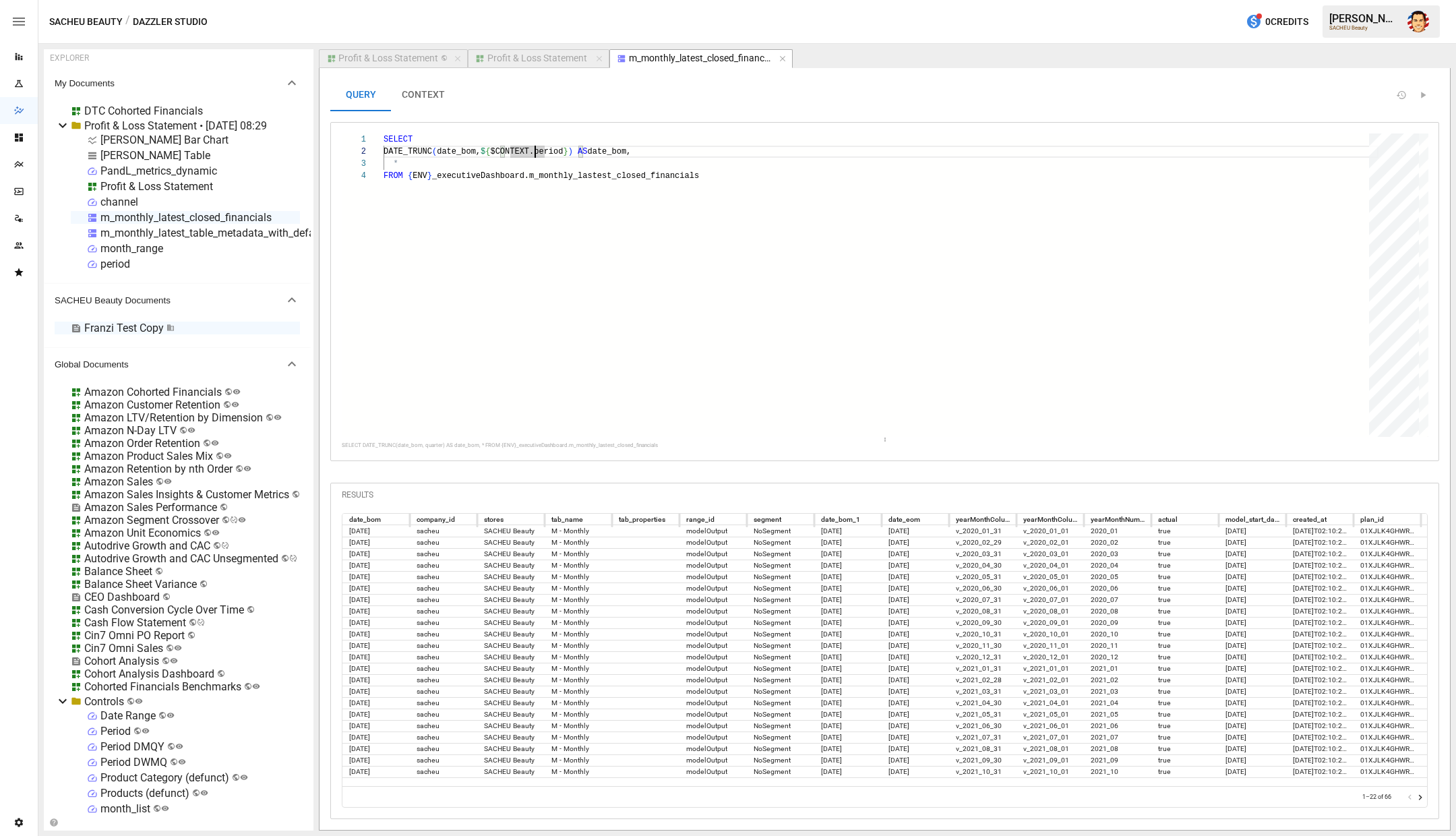
click at [156, 216] on div "m_monthly_latest_closed_financials" at bounding box center [186, 216] width 171 height 12
click at [139, 191] on div "Profit & Loss Statement" at bounding box center [157, 186] width 113 height 12
click at [144, 165] on div "PandL_metrics_dynamic" at bounding box center [159, 170] width 117 height 12
click at [138, 153] on div "[PERSON_NAME] Table" at bounding box center [155, 155] width 110 height 12
click at [143, 153] on div "[PERSON_NAME] Table" at bounding box center [155, 155] width 110 height 12
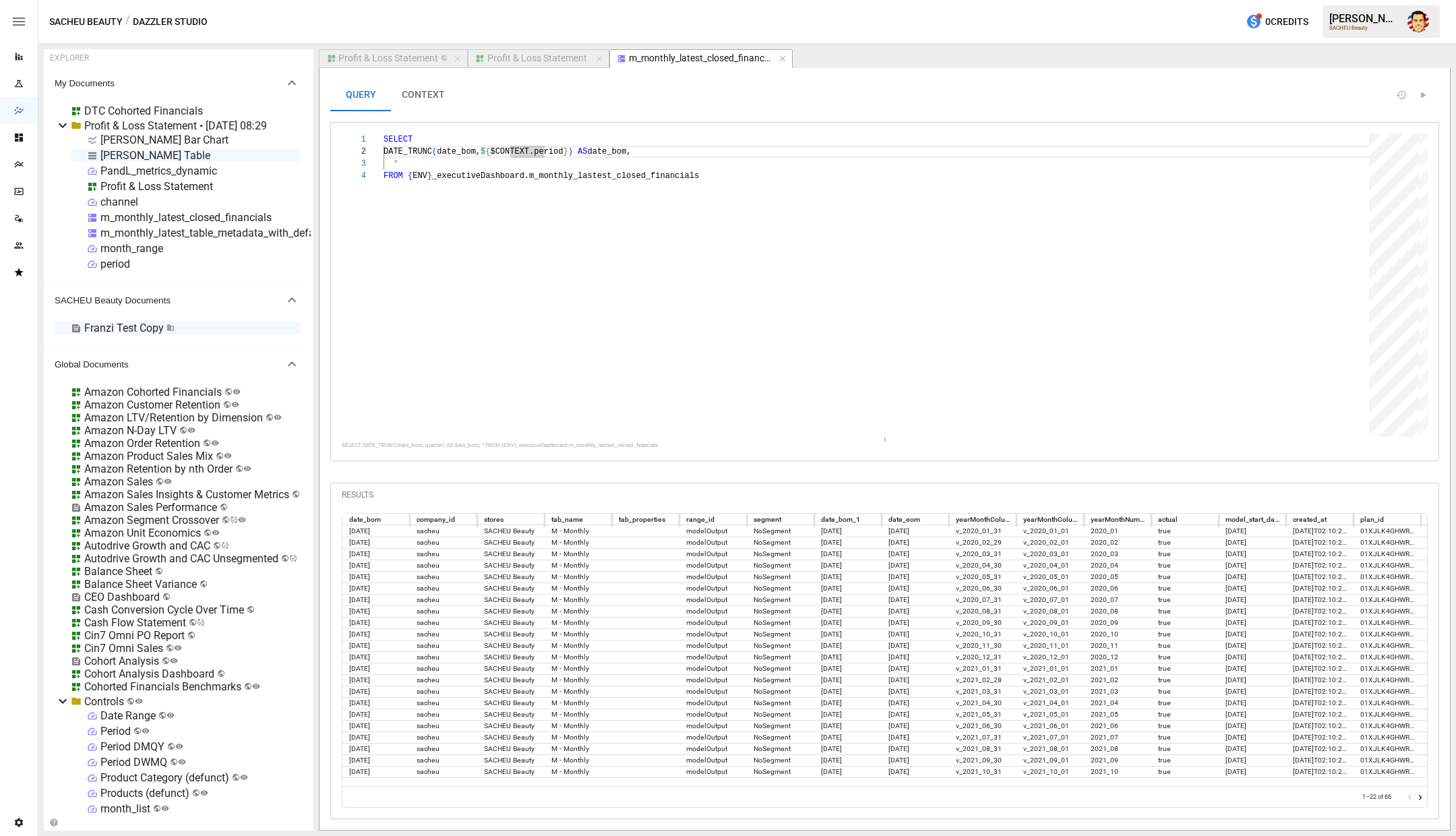
click at [143, 153] on div "[PERSON_NAME] Table" at bounding box center [155, 155] width 110 height 12
select select "**********"
select select "********"
select select "**********"
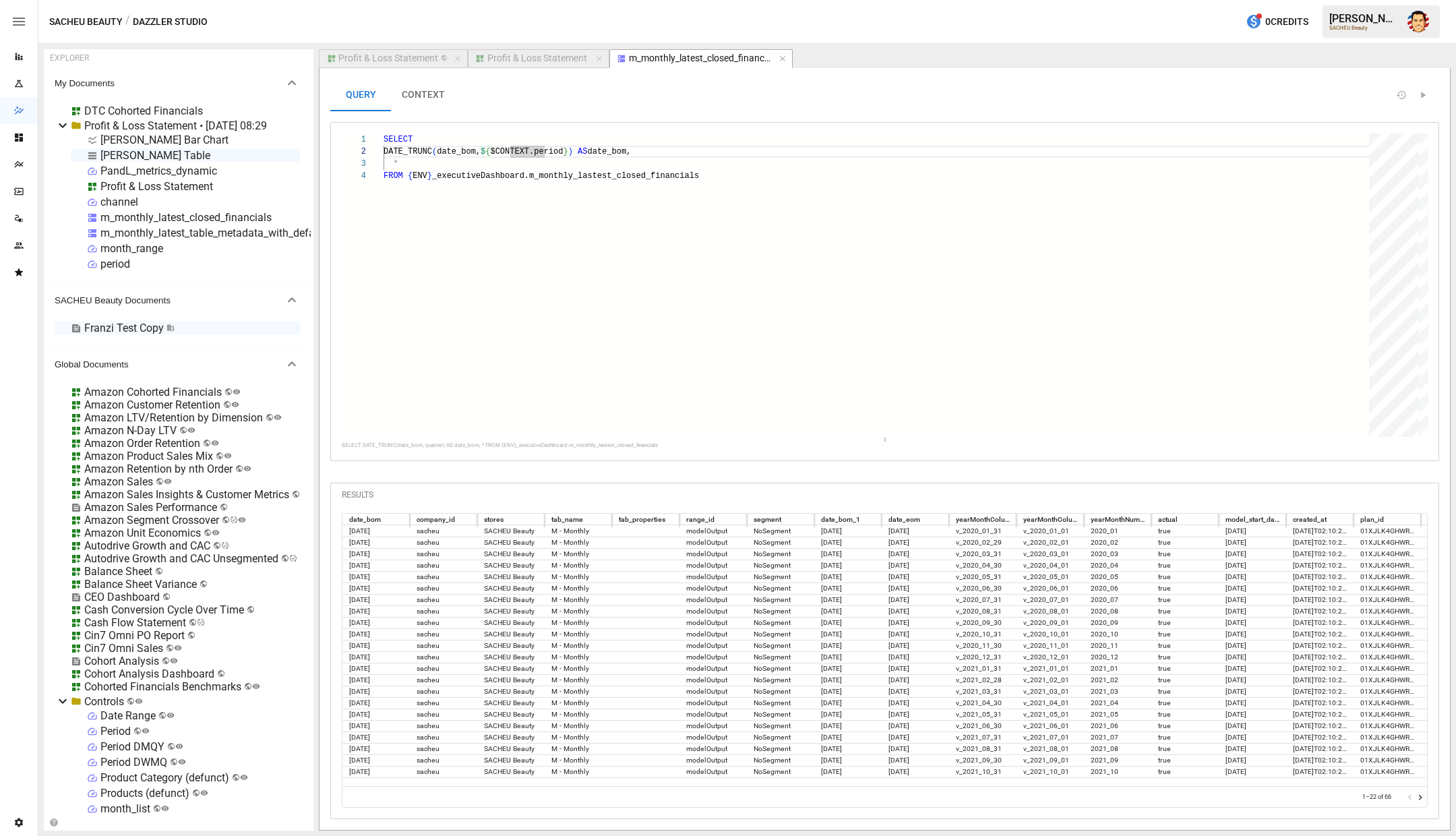
select select "**********"
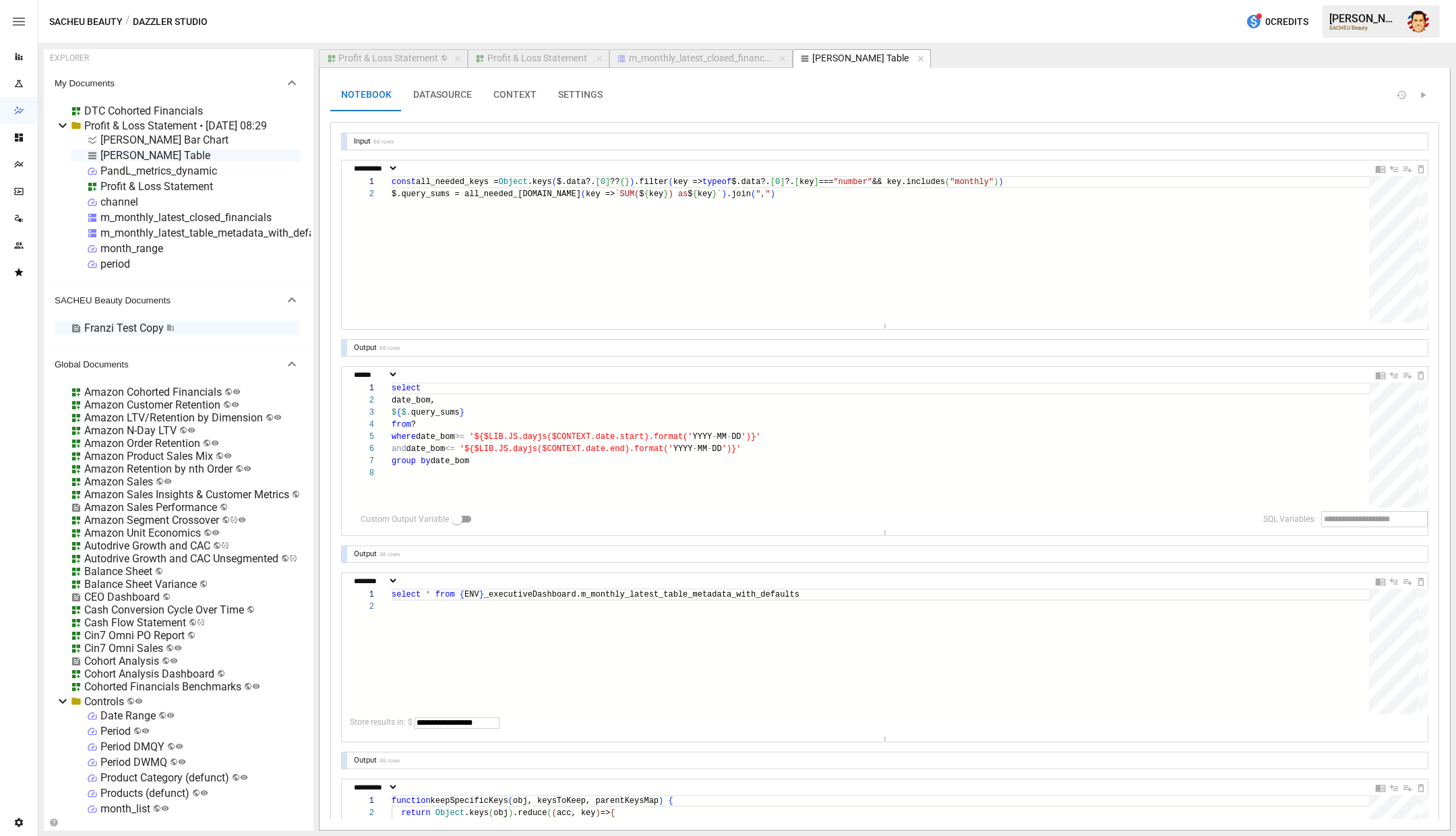
click at [792, 350] on div "Output 66 rows" at bounding box center [889, 348] width 1078 height 15
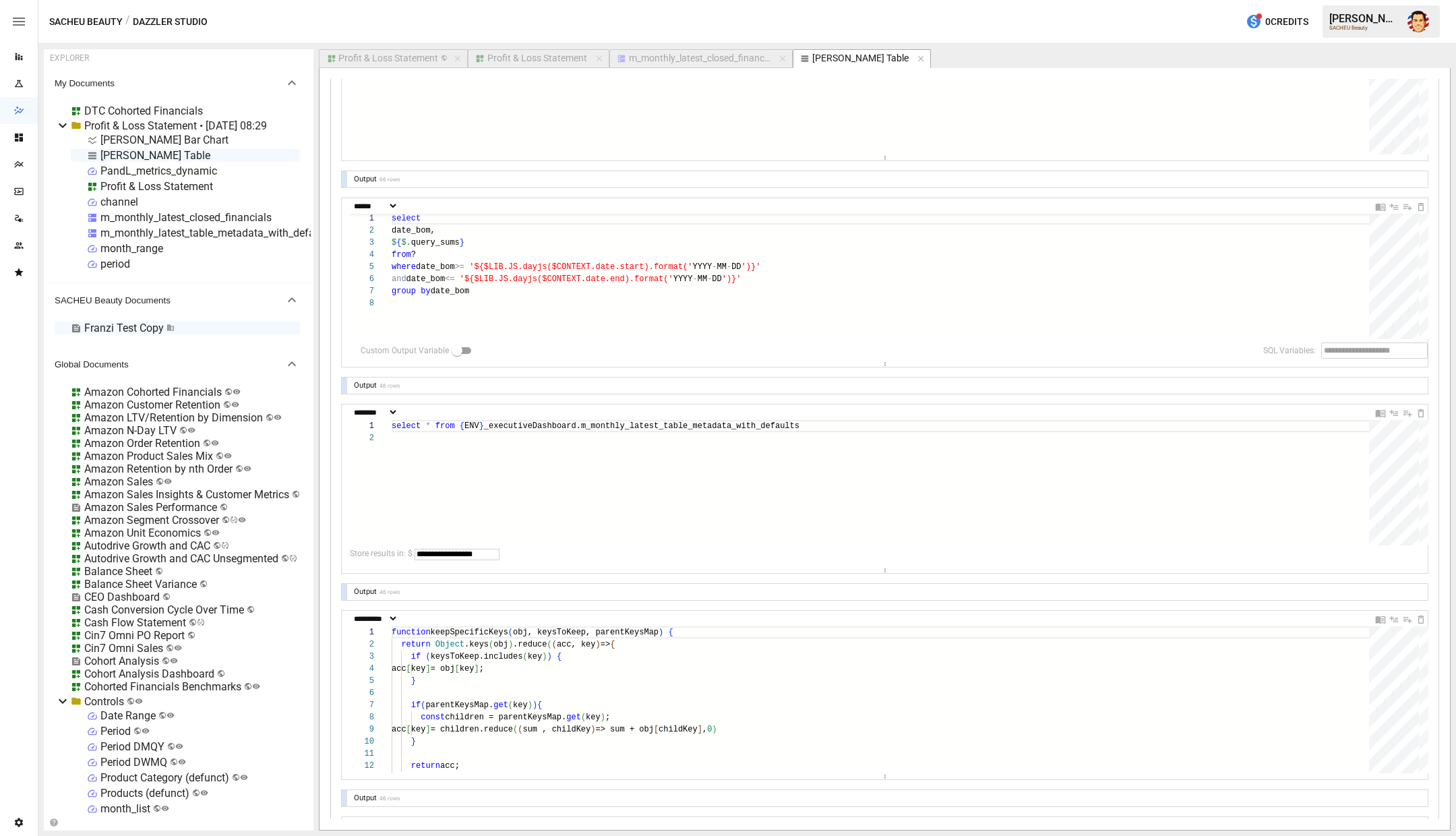
scroll to position [181, 0]
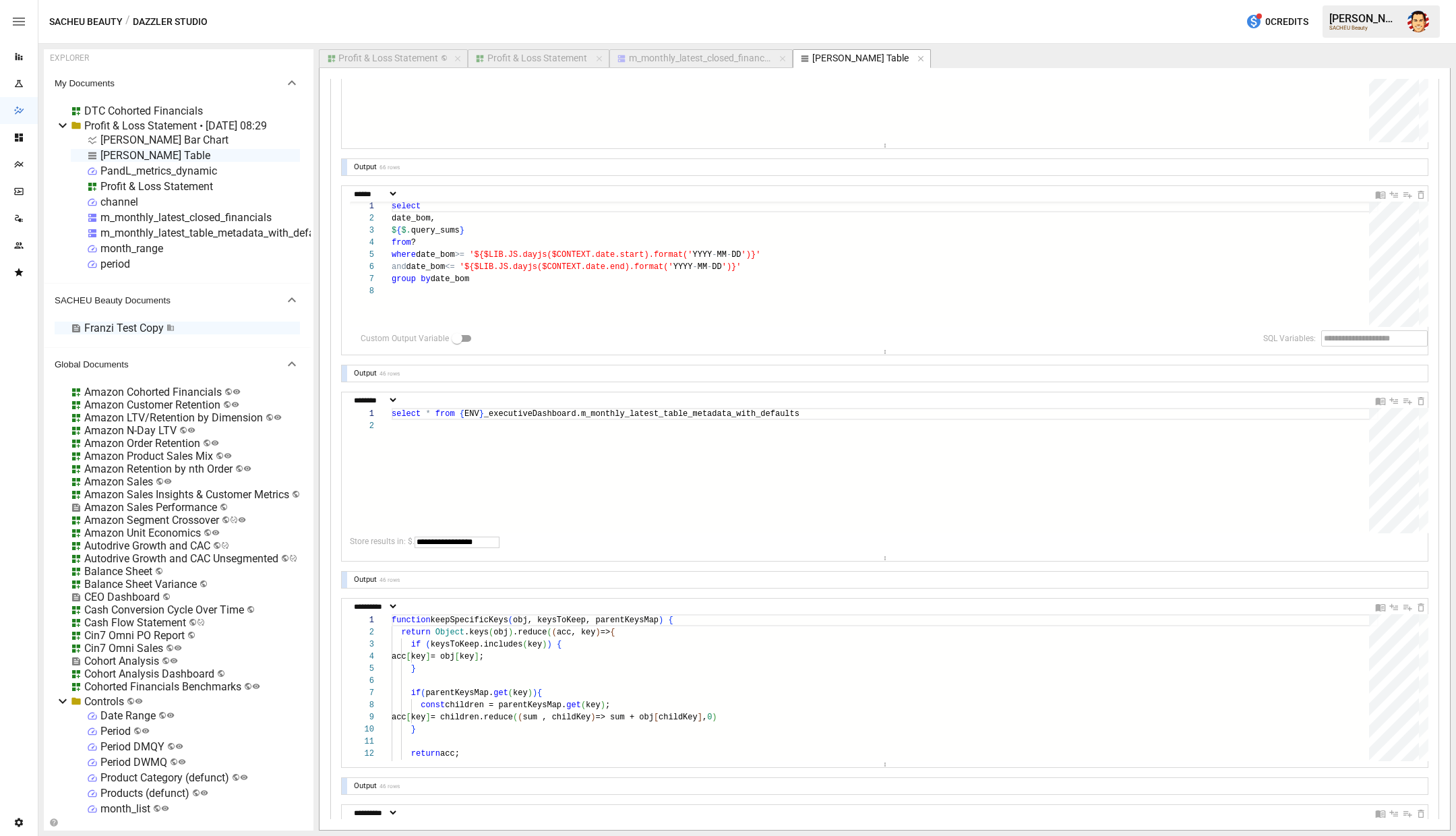
click at [406, 371] on div "Output 46 rows" at bounding box center [889, 373] width 1078 height 15
click at [388, 373] on div "46 rows" at bounding box center [389, 373] width 20 height 7
click at [364, 374] on div "Output" at bounding box center [366, 373] width 29 height 9
click at [346, 373] on div "Output 46 rows" at bounding box center [885, 373] width 1086 height 16
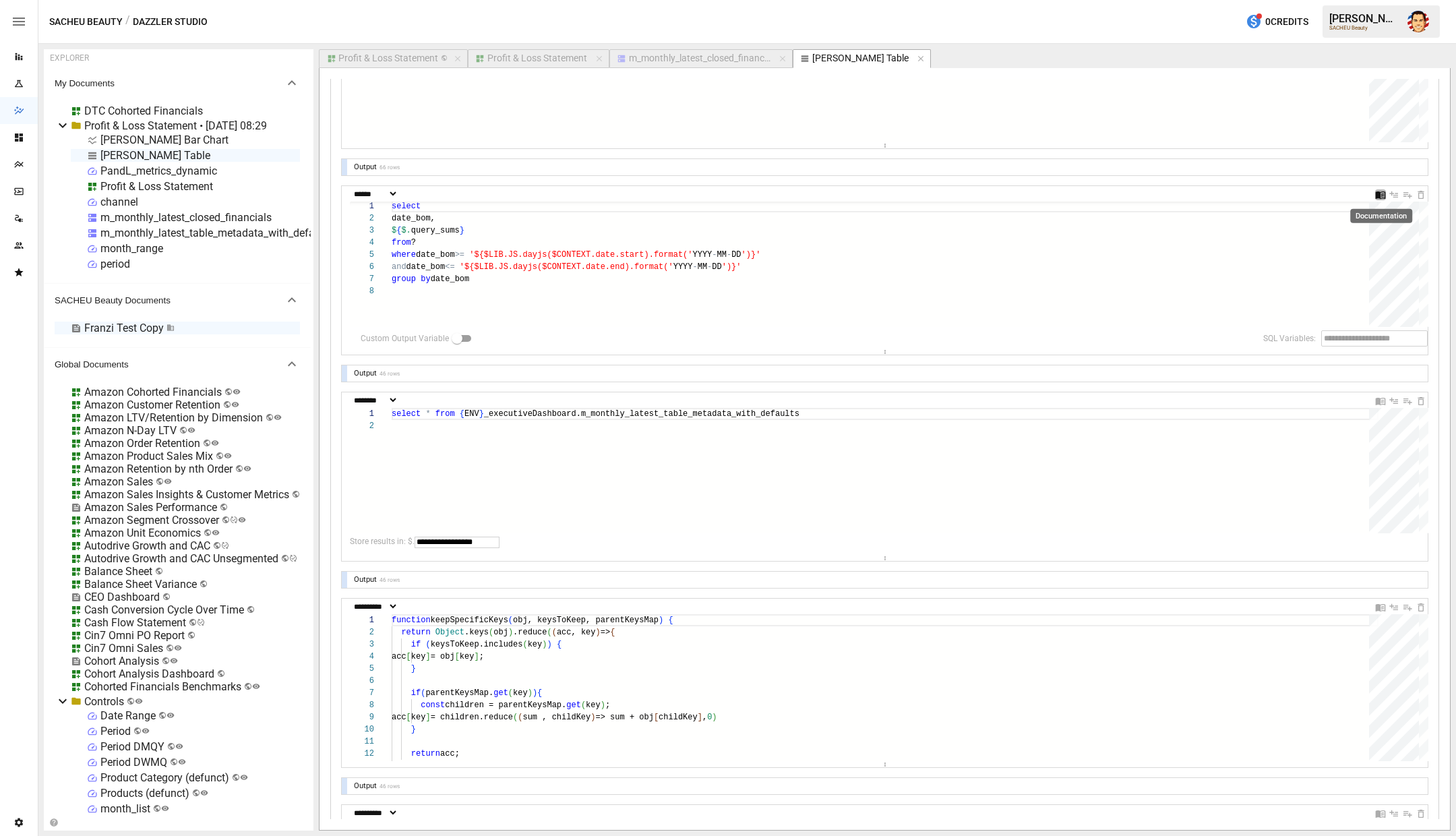
click at [1380, 195] on icon "Documentation" at bounding box center [1380, 195] width 11 height 8
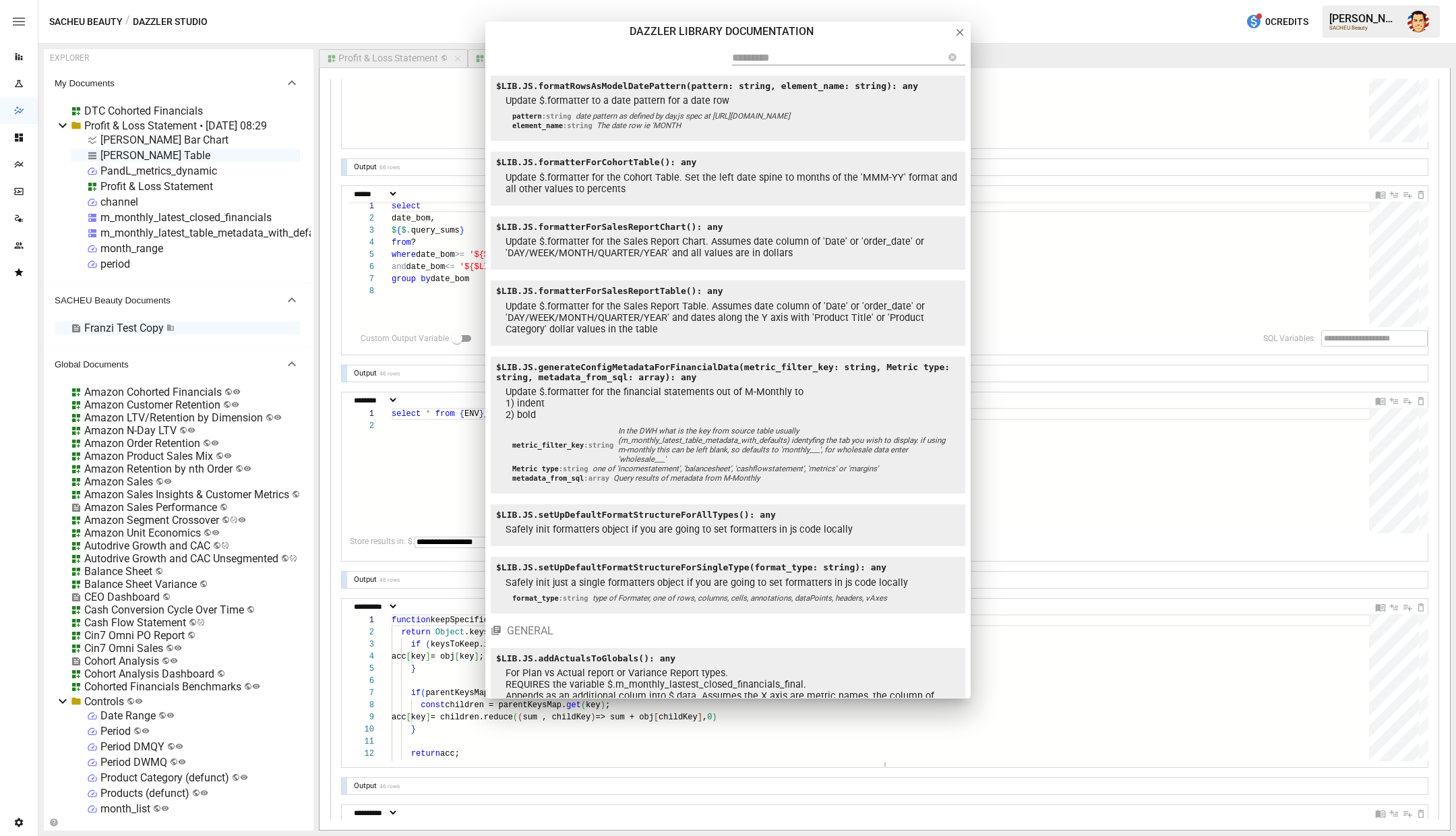
scroll to position [865, 0]
click at [962, 31] on icon at bounding box center [960, 32] width 12 height 12
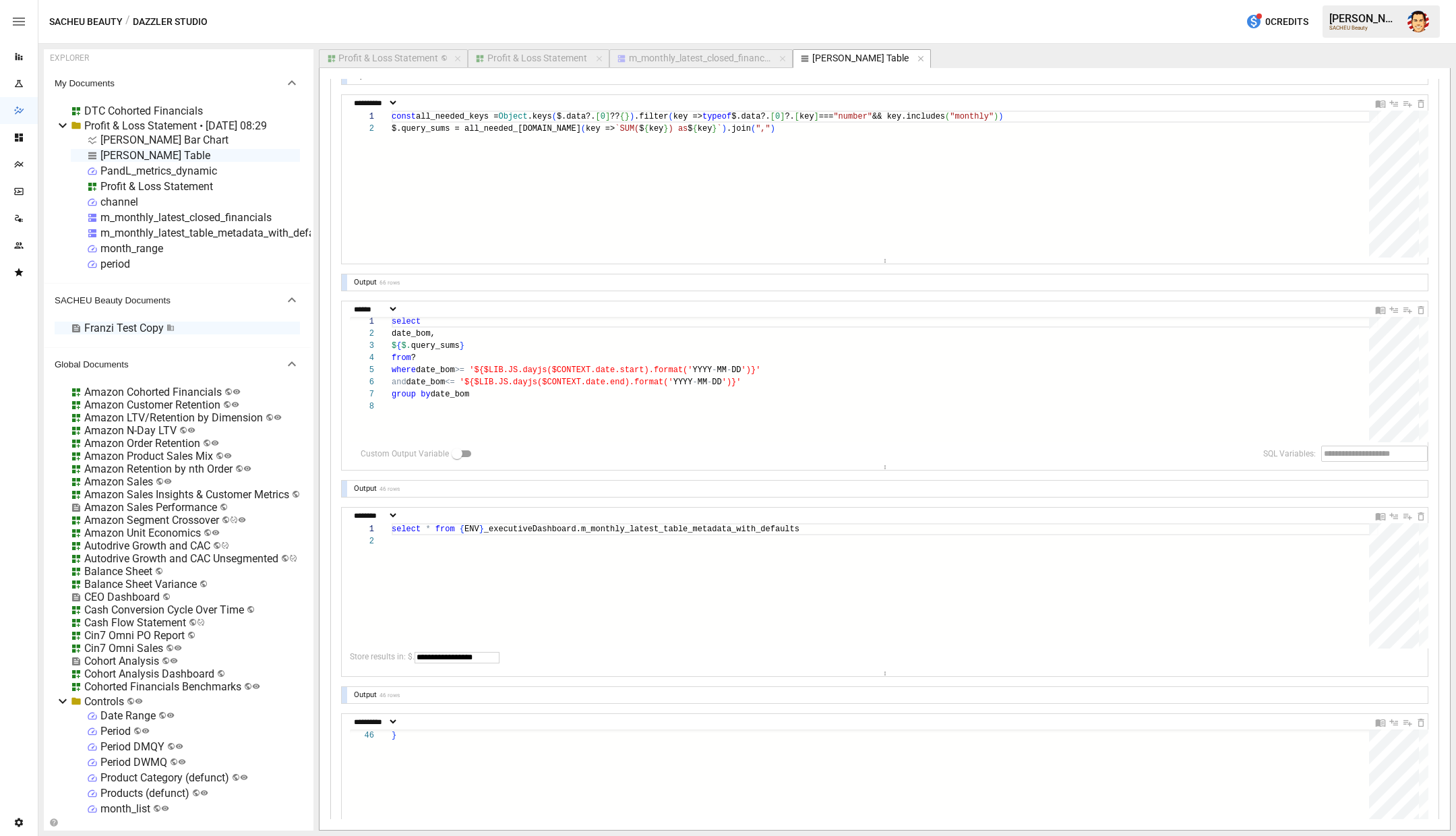
scroll to position [54, 0]
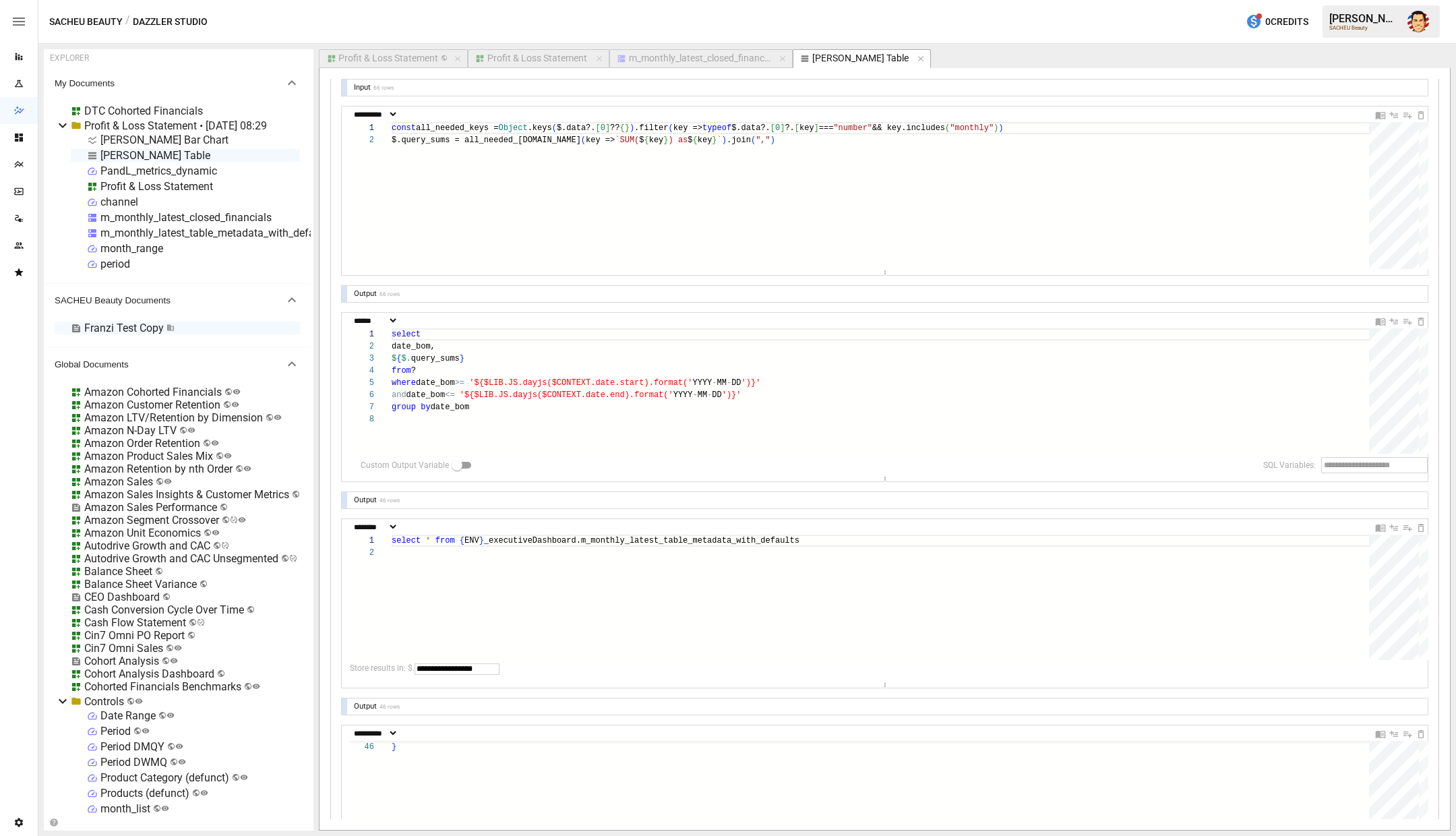
click at [724, 71] on div "**********" at bounding box center [885, 449] width 1131 height 762
click at [718, 56] on div "m_monthly_latest_closed_financials" at bounding box center [700, 58] width 142 height 12
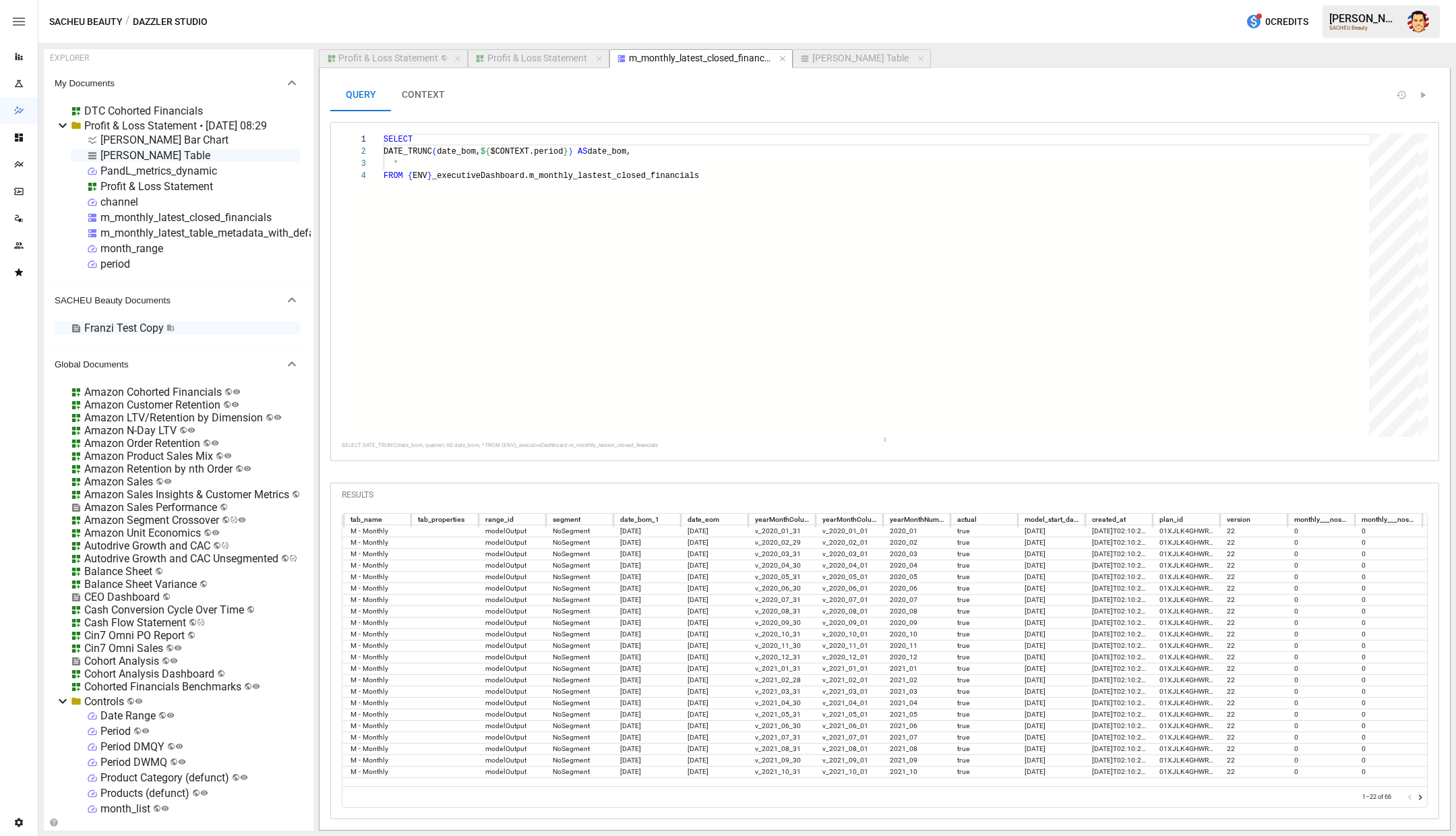
scroll to position [0, 0]
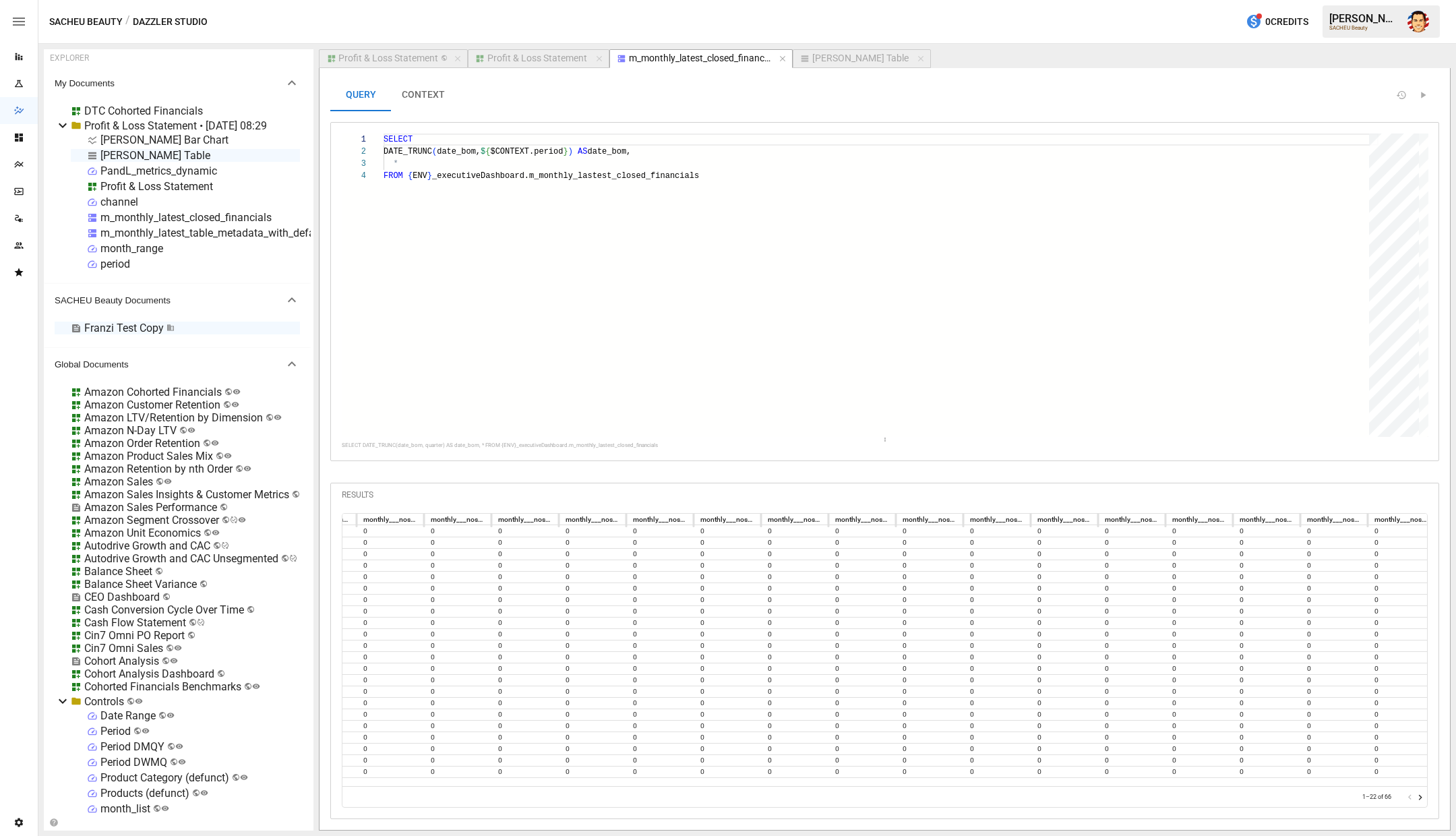
click at [826, 61] on div "[PERSON_NAME] Table" at bounding box center [861, 58] width 97 height 12
select select "**********"
select select "********"
select select "**********"
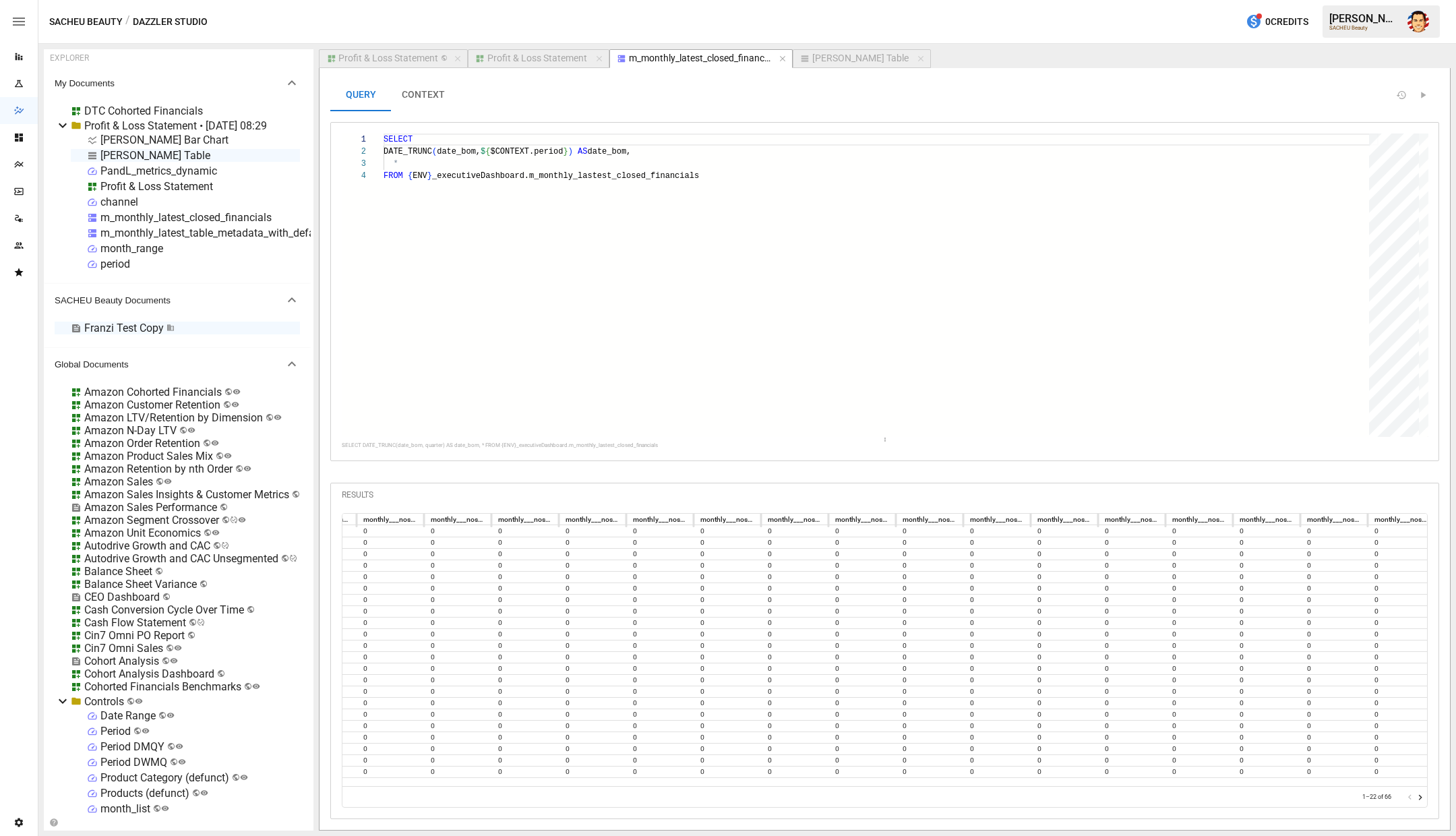
select select "**********"
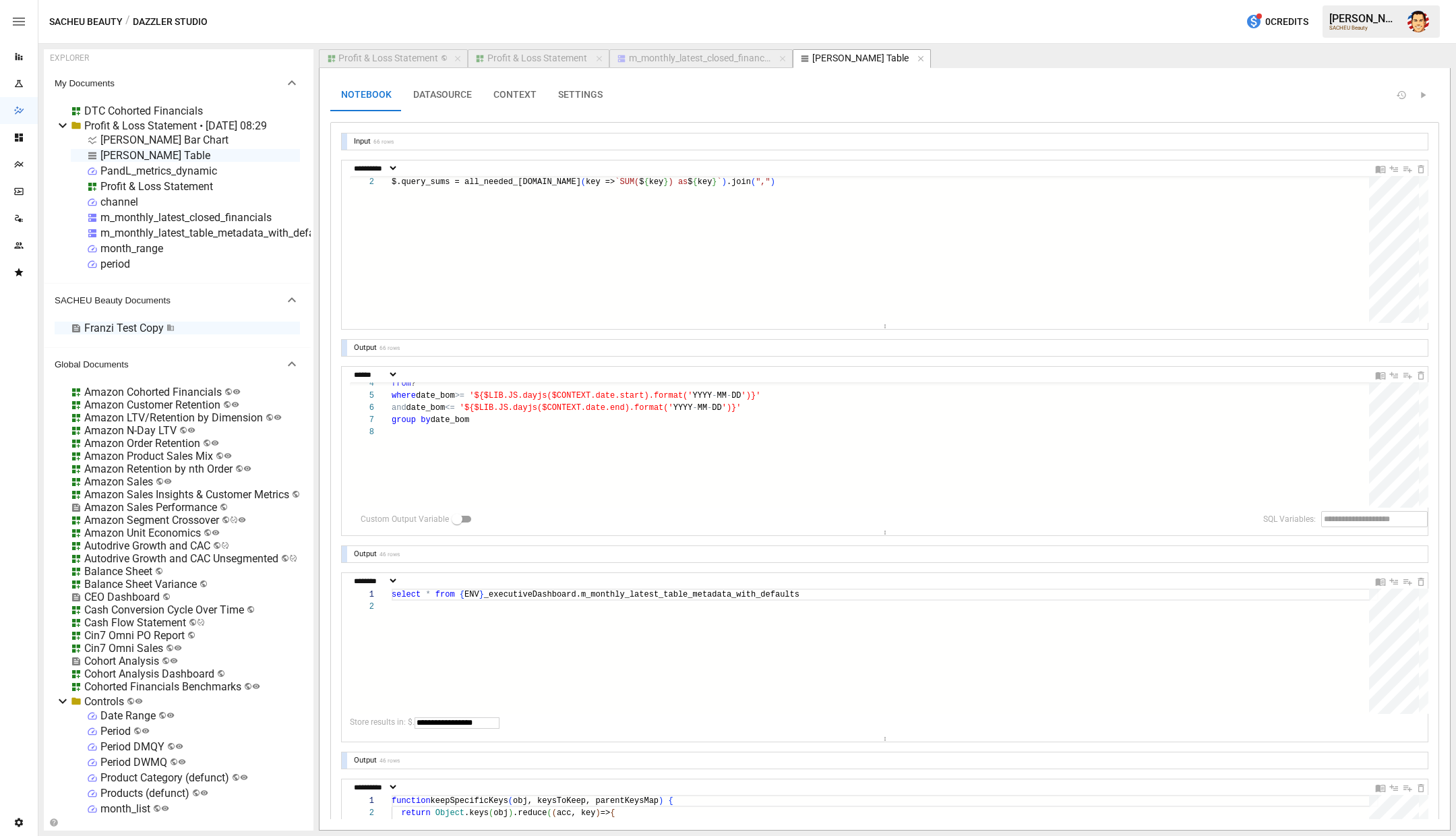
click at [369, 552] on div "Output" at bounding box center [366, 554] width 29 height 9
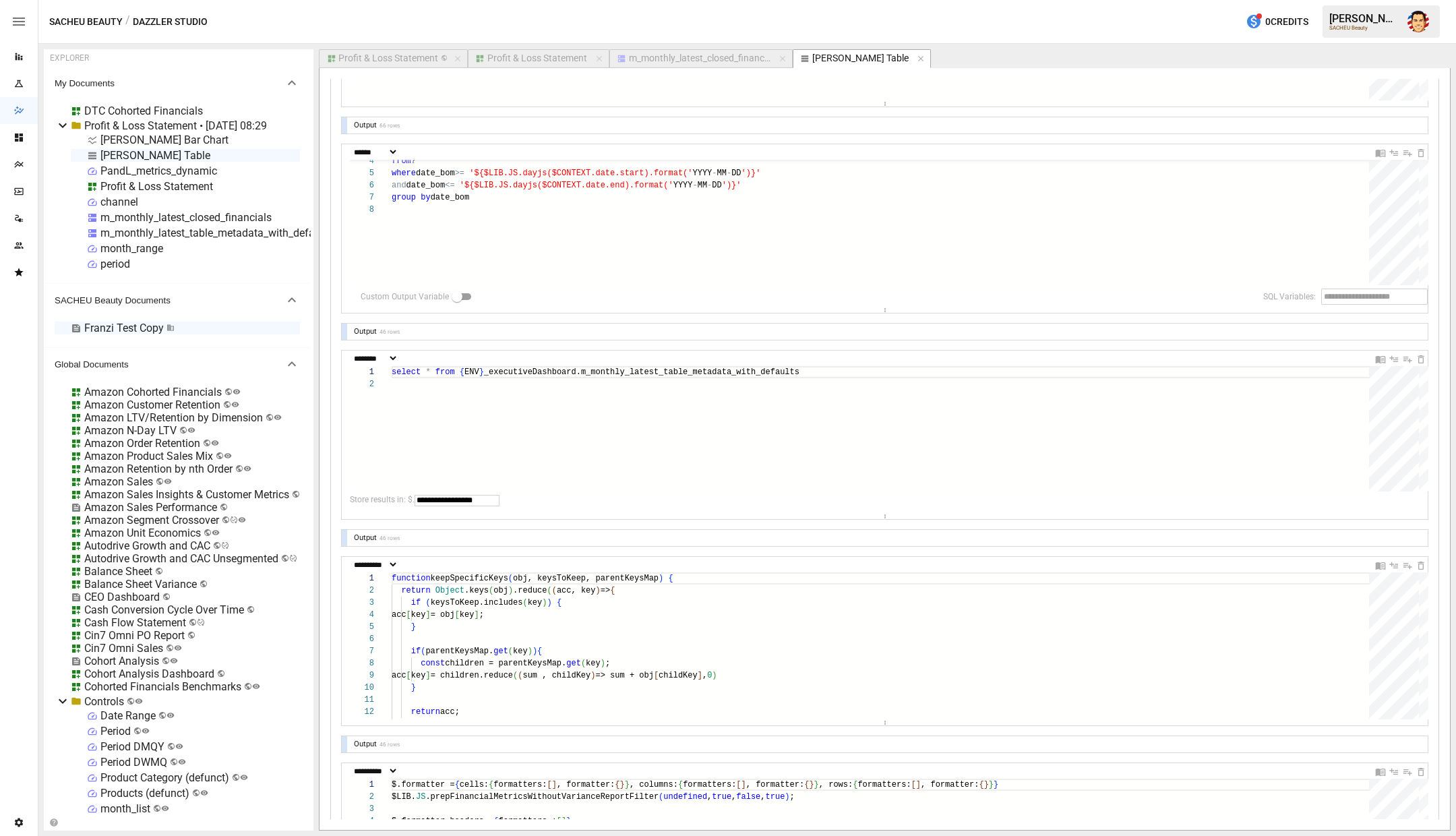
click at [391, 540] on div "Output 46 rows" at bounding box center [375, 537] width 49 height 9
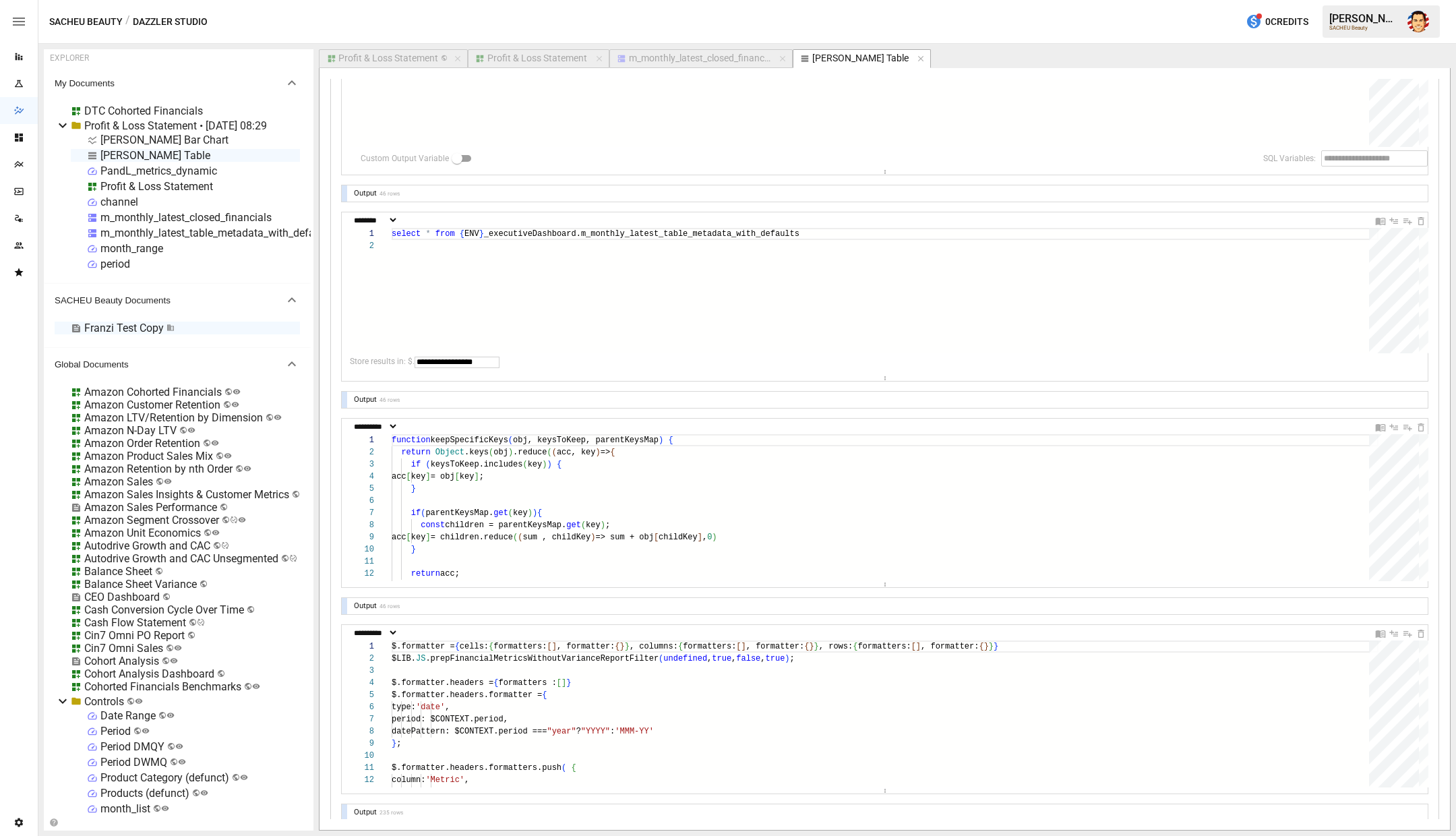
click at [398, 427] on select "**********" at bounding box center [374, 426] width 47 height 9
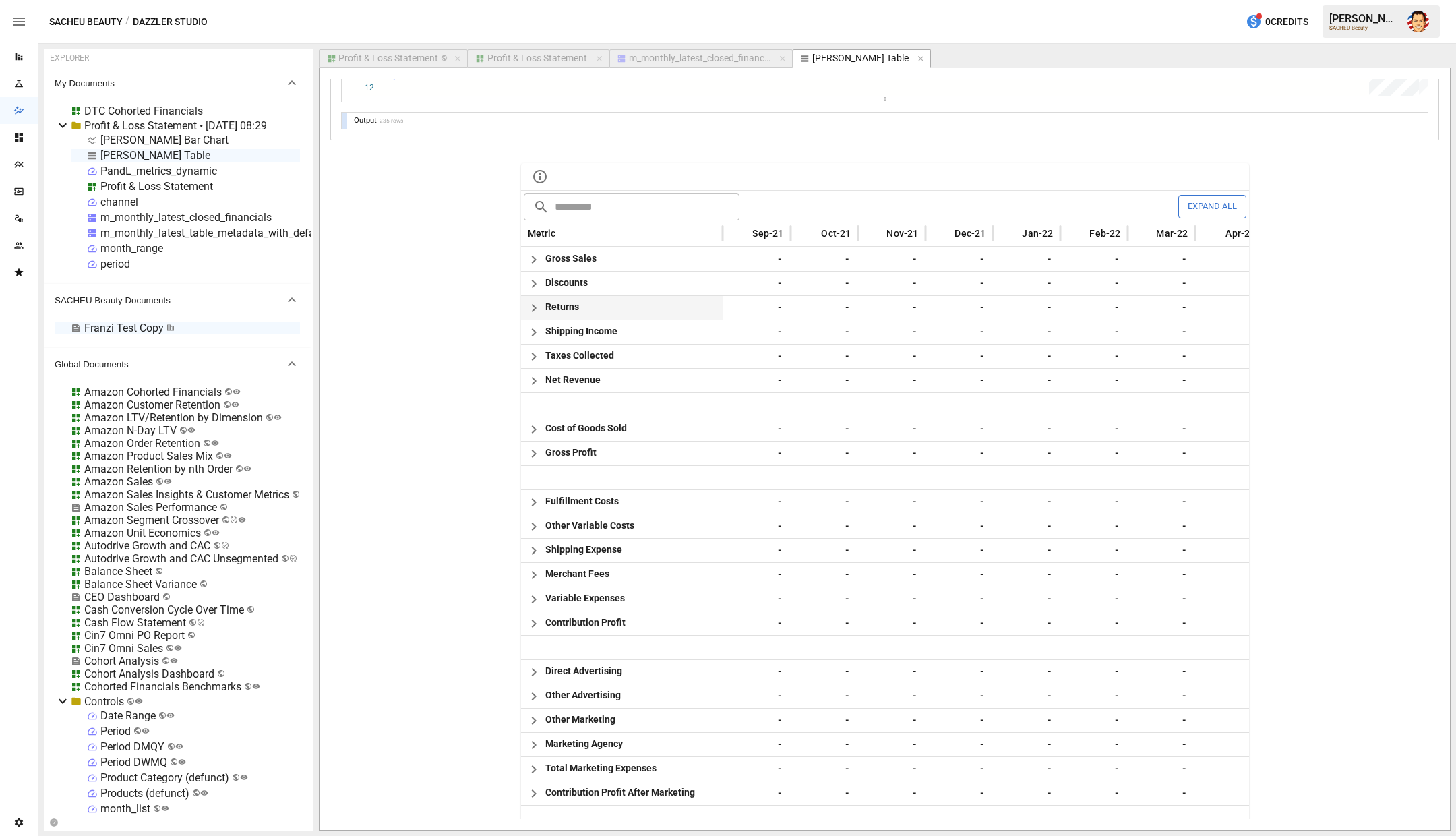
scroll to position [1270, 0]
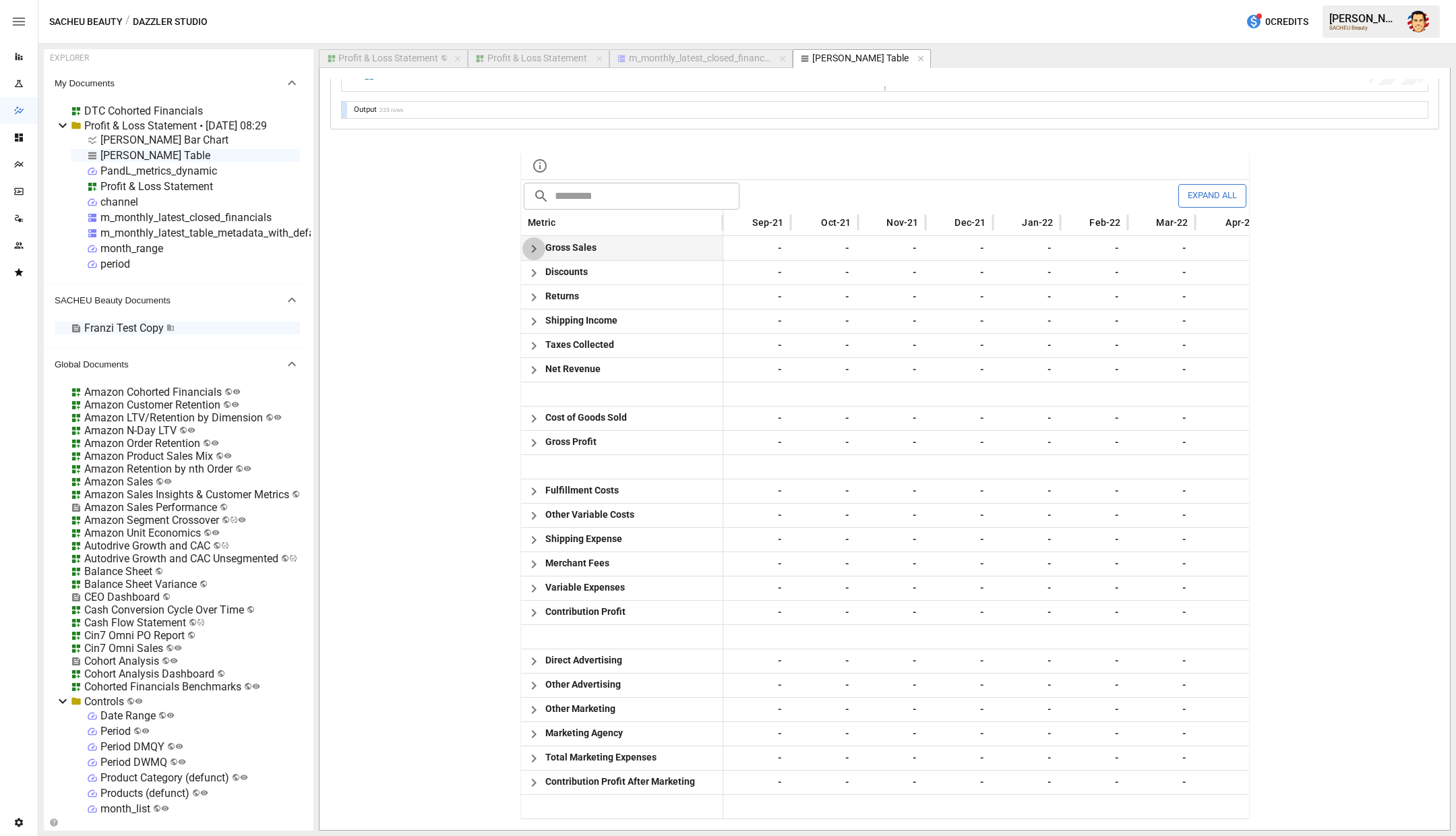
click at [537, 247] on icon "button" at bounding box center [533, 248] width 16 height 16
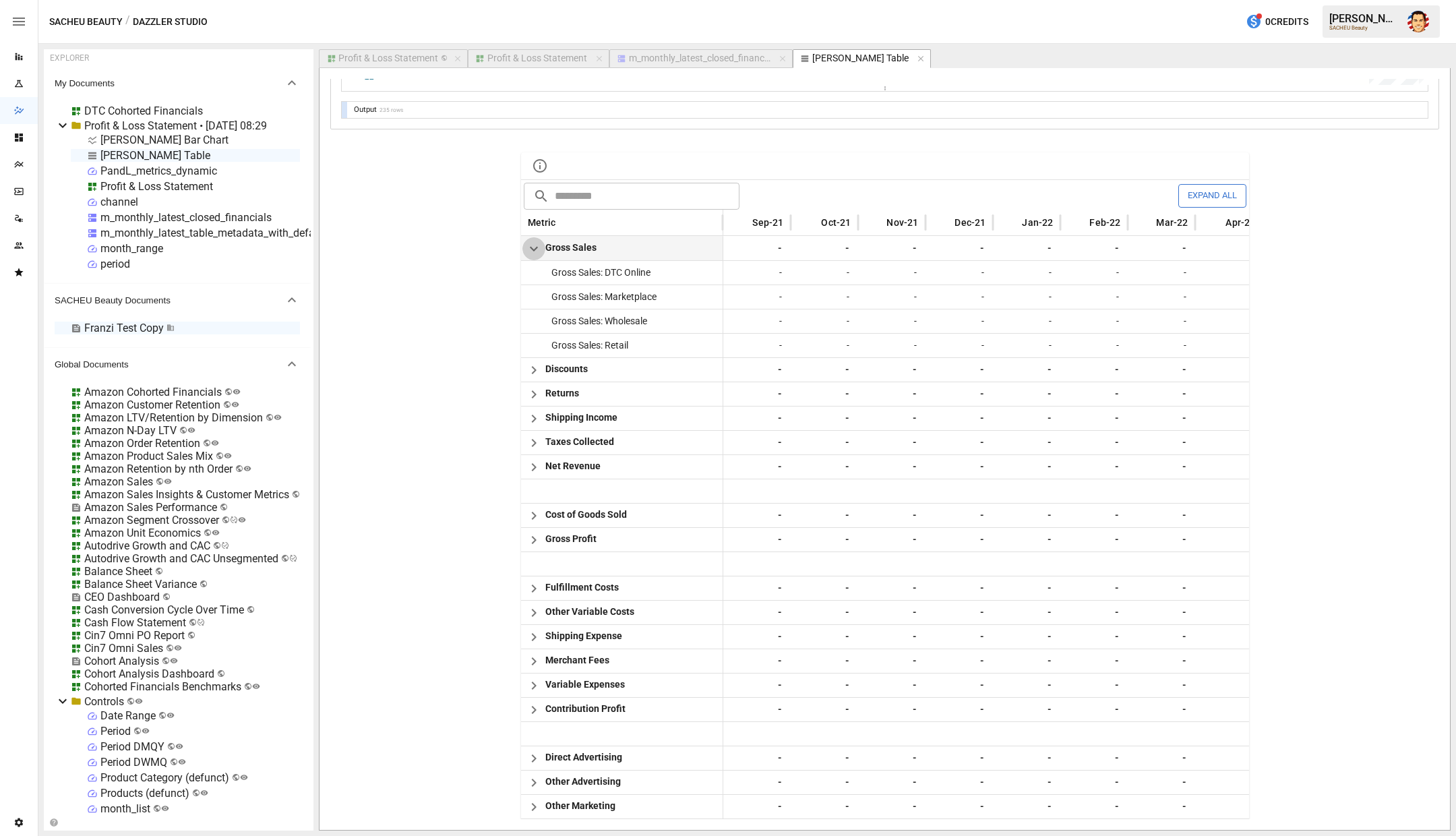
click at [530, 246] on icon "button" at bounding box center [533, 248] width 16 height 16
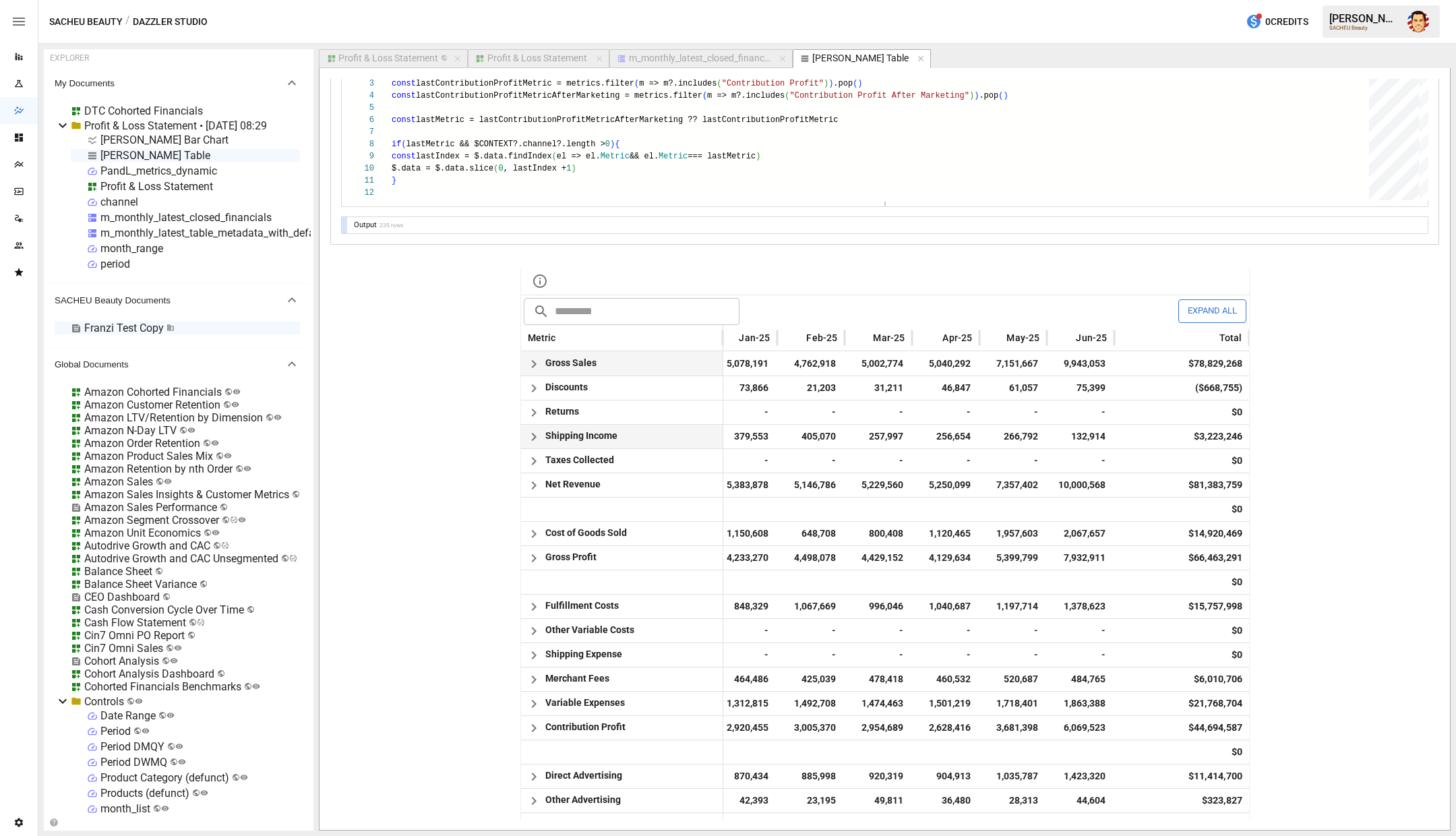
scroll to position [1153, 0]
click at [538, 369] on icon "button" at bounding box center [533, 365] width 16 height 16
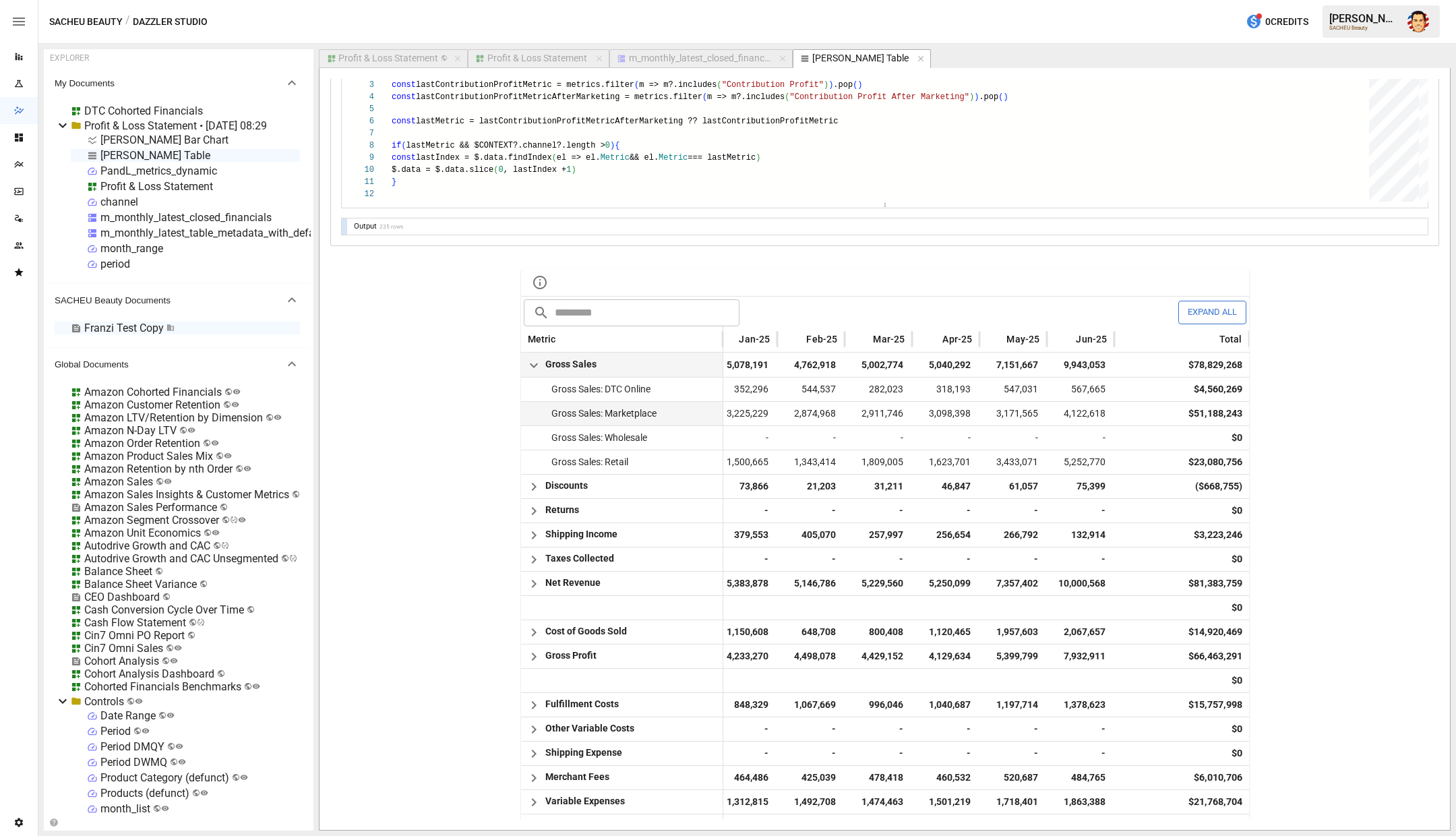
click at [1085, 413] on span "4,122,618" at bounding box center [1081, 414] width 54 height 24
click at [1092, 343] on span "Jun-25" at bounding box center [1091, 339] width 31 height 13
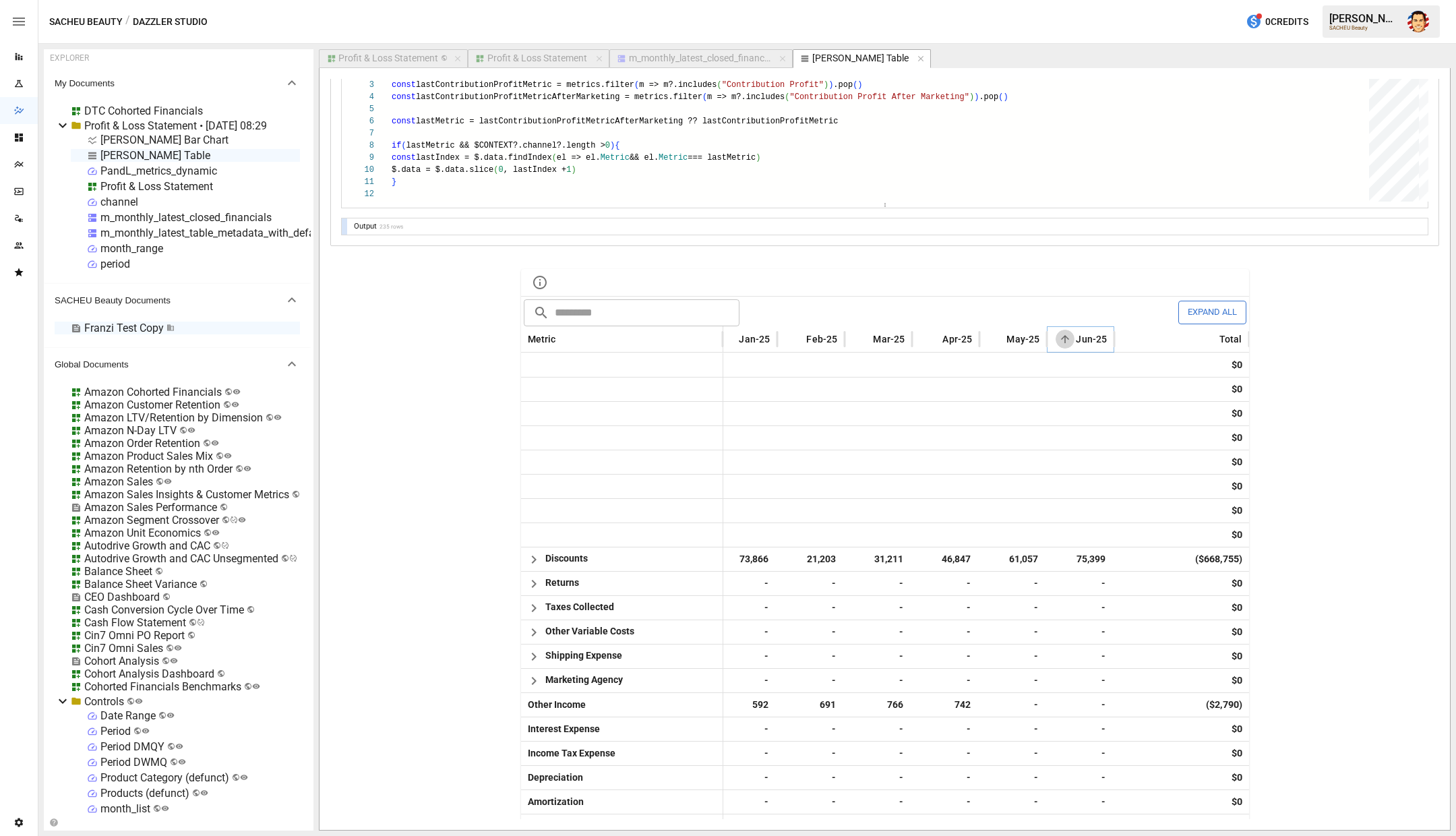
click at [1064, 337] on icon "Sort" at bounding box center [1065, 339] width 8 height 8
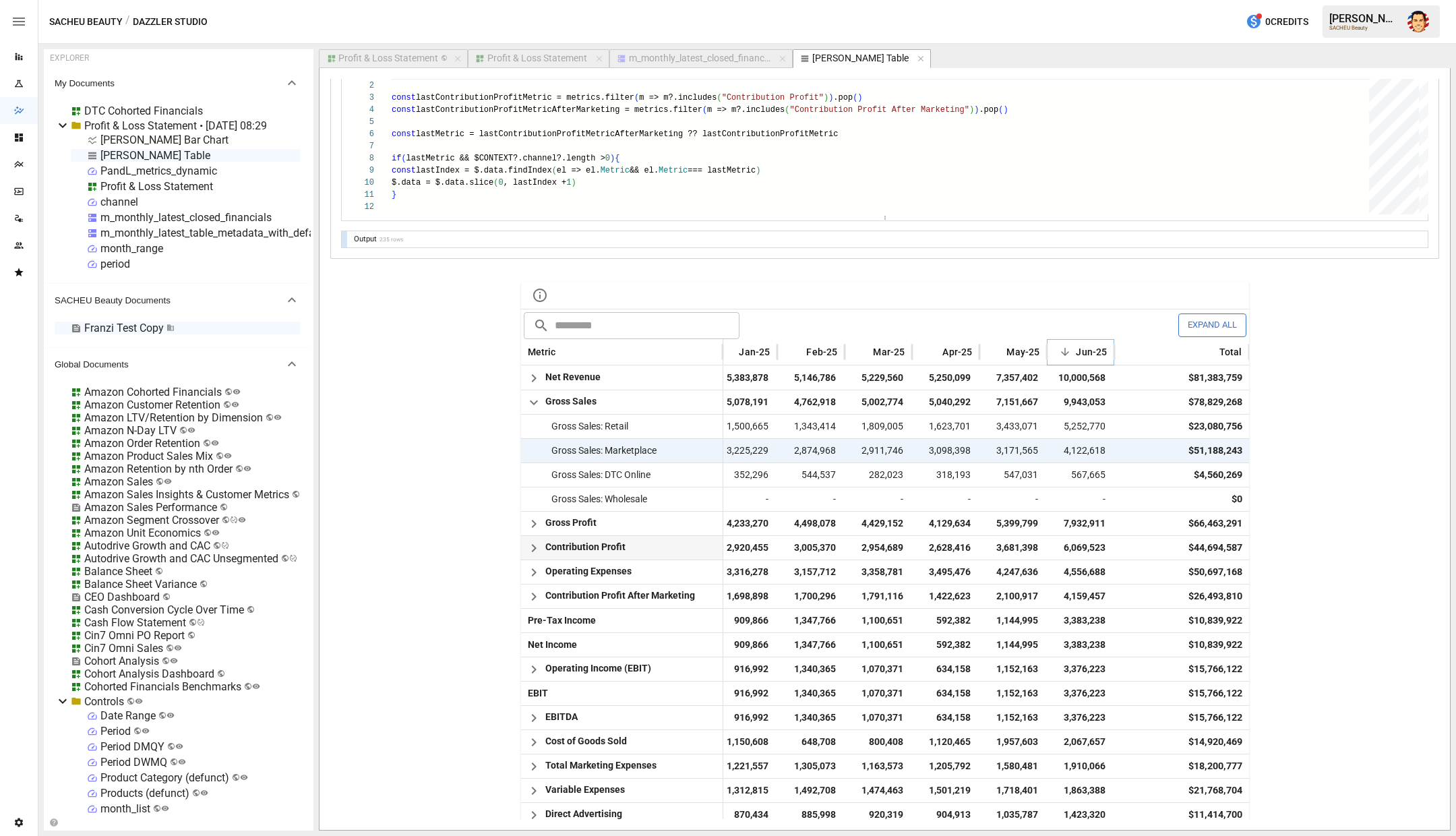
scroll to position [1123, 0]
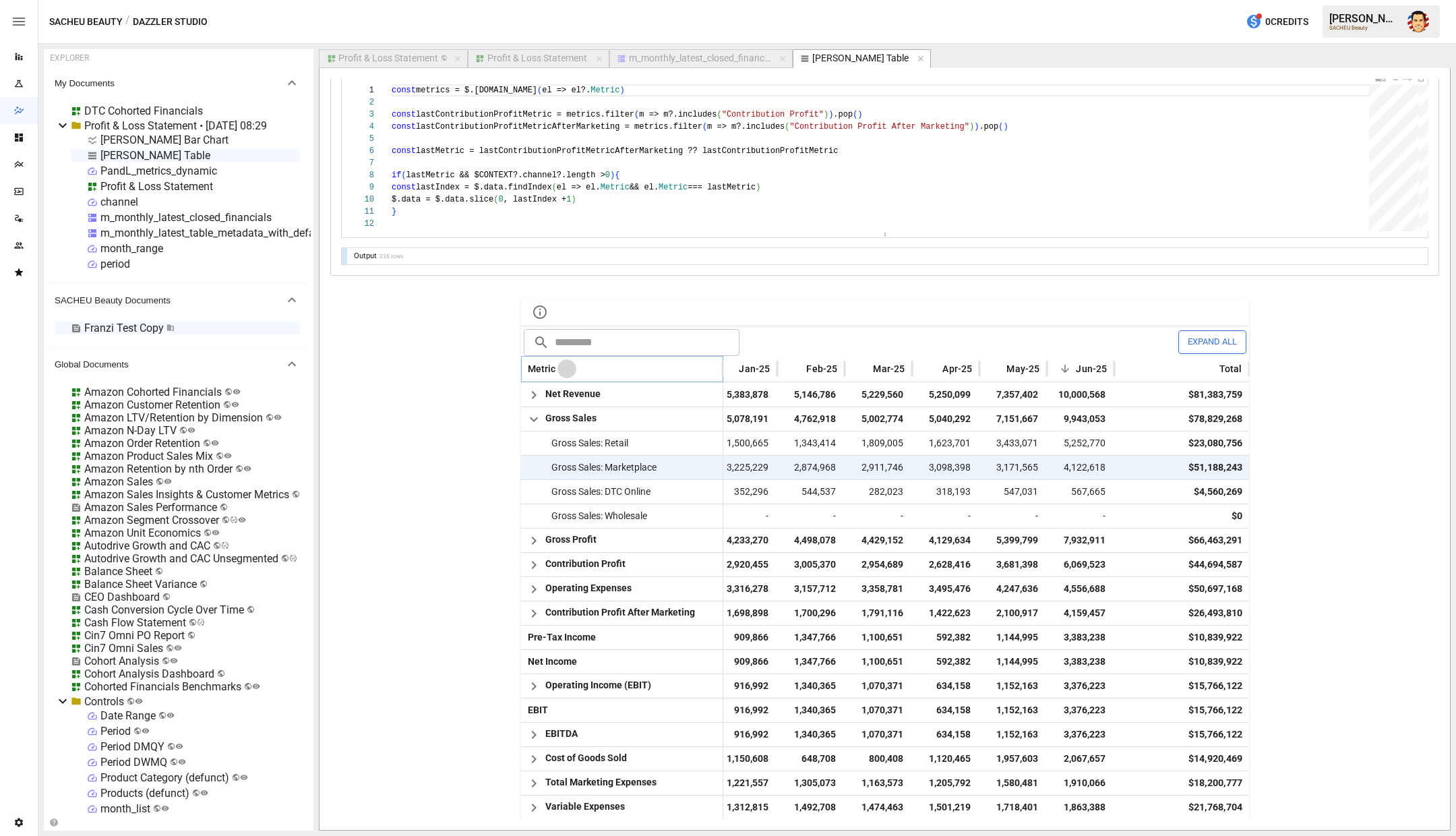
click at [565, 365] on icon "Sort" at bounding box center [567, 369] width 8 height 8
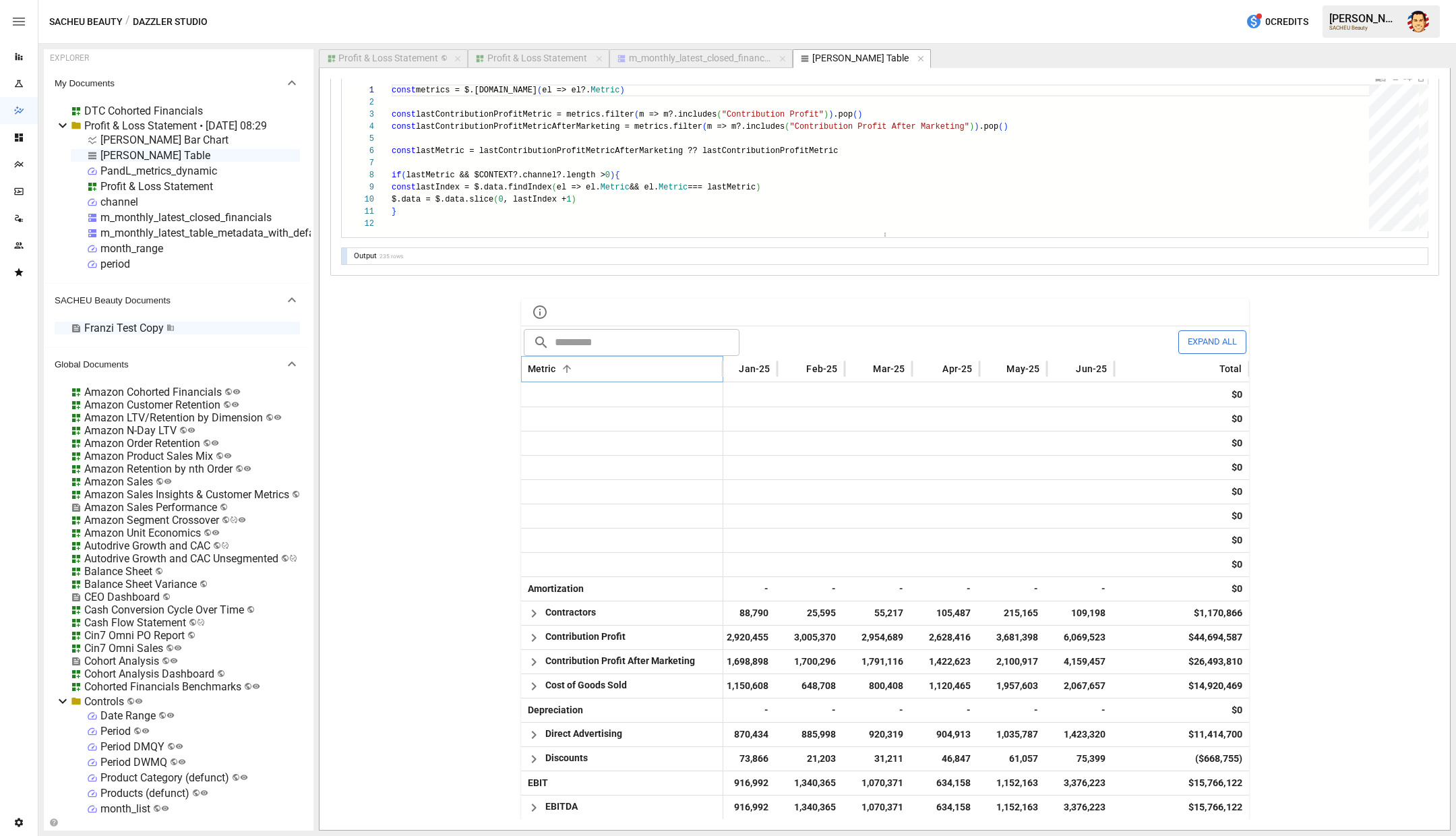
click at [565, 365] on icon "Sort" at bounding box center [567, 369] width 8 height 8
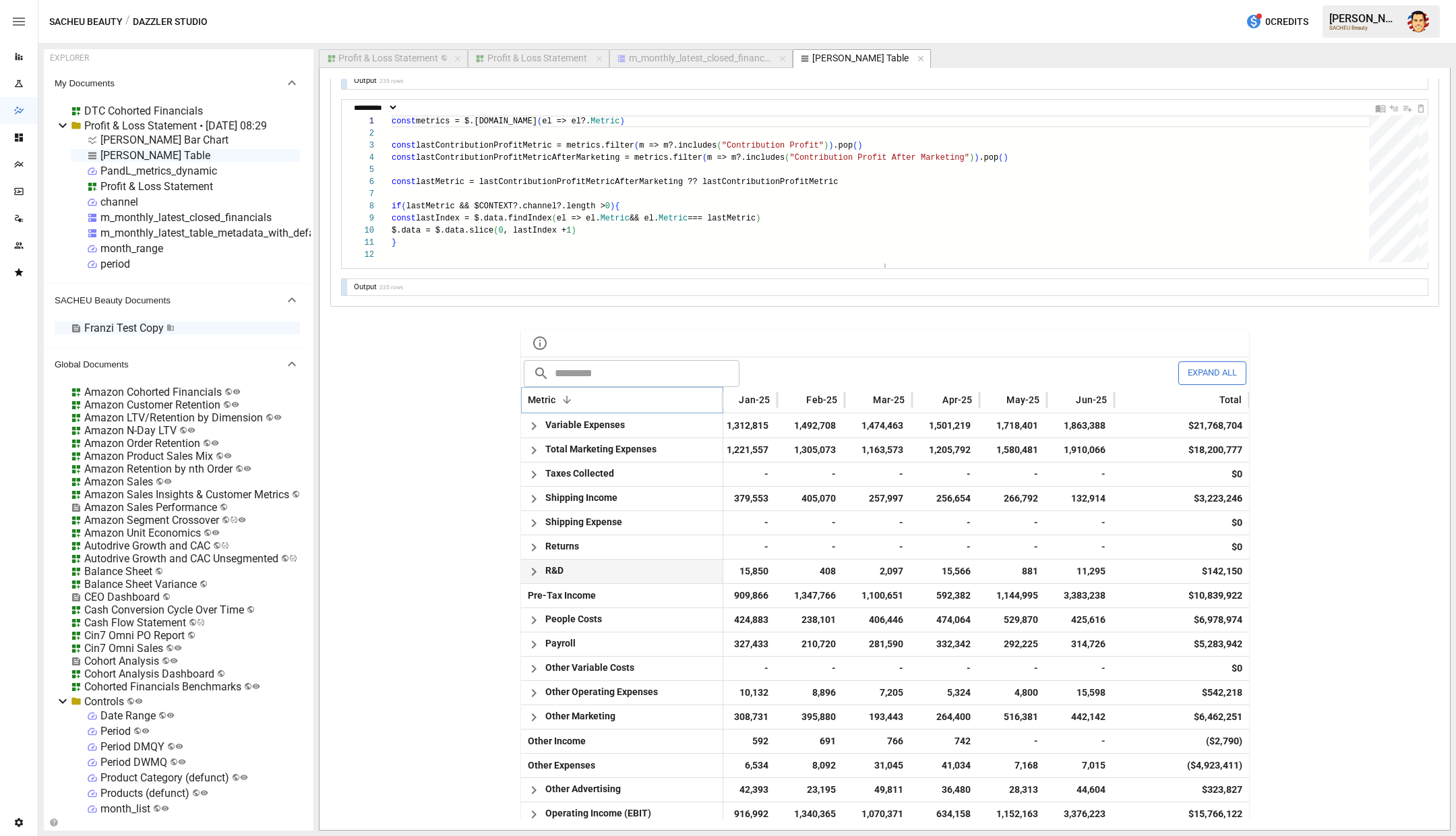
scroll to position [1141, 0]
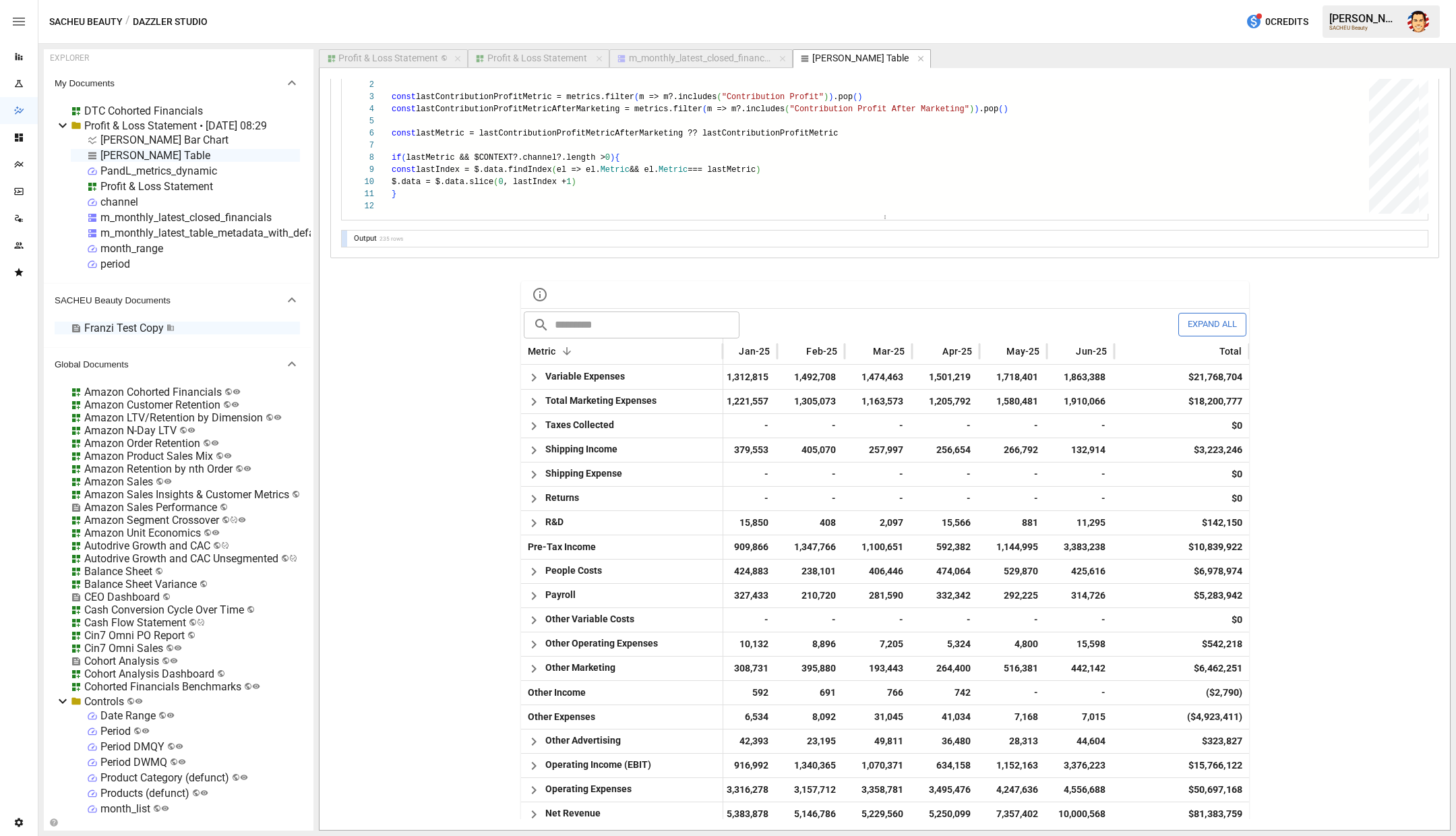
click at [818, 328] on div "Expand All" at bounding box center [997, 325] width 498 height 24
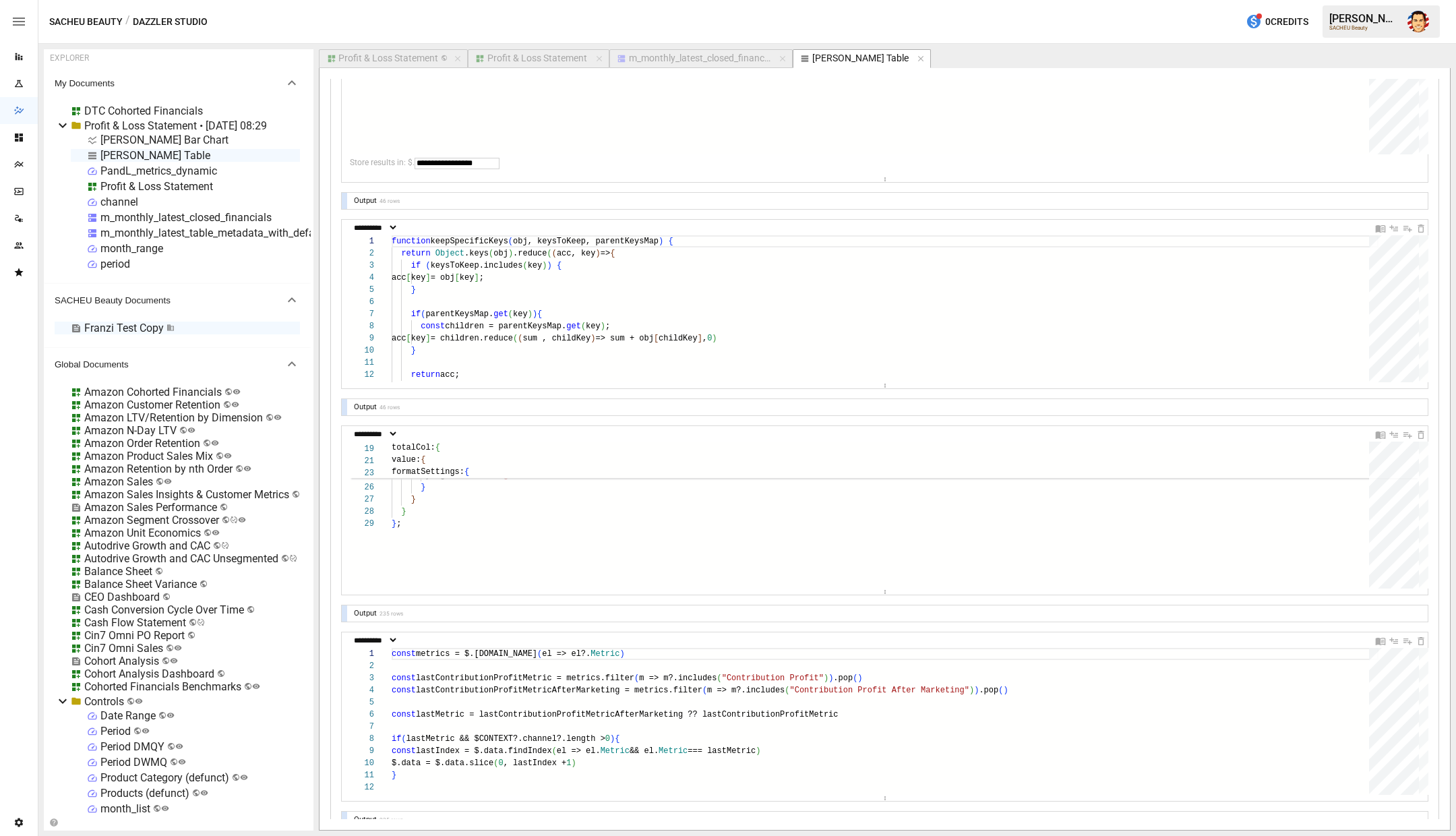
scroll to position [0, 0]
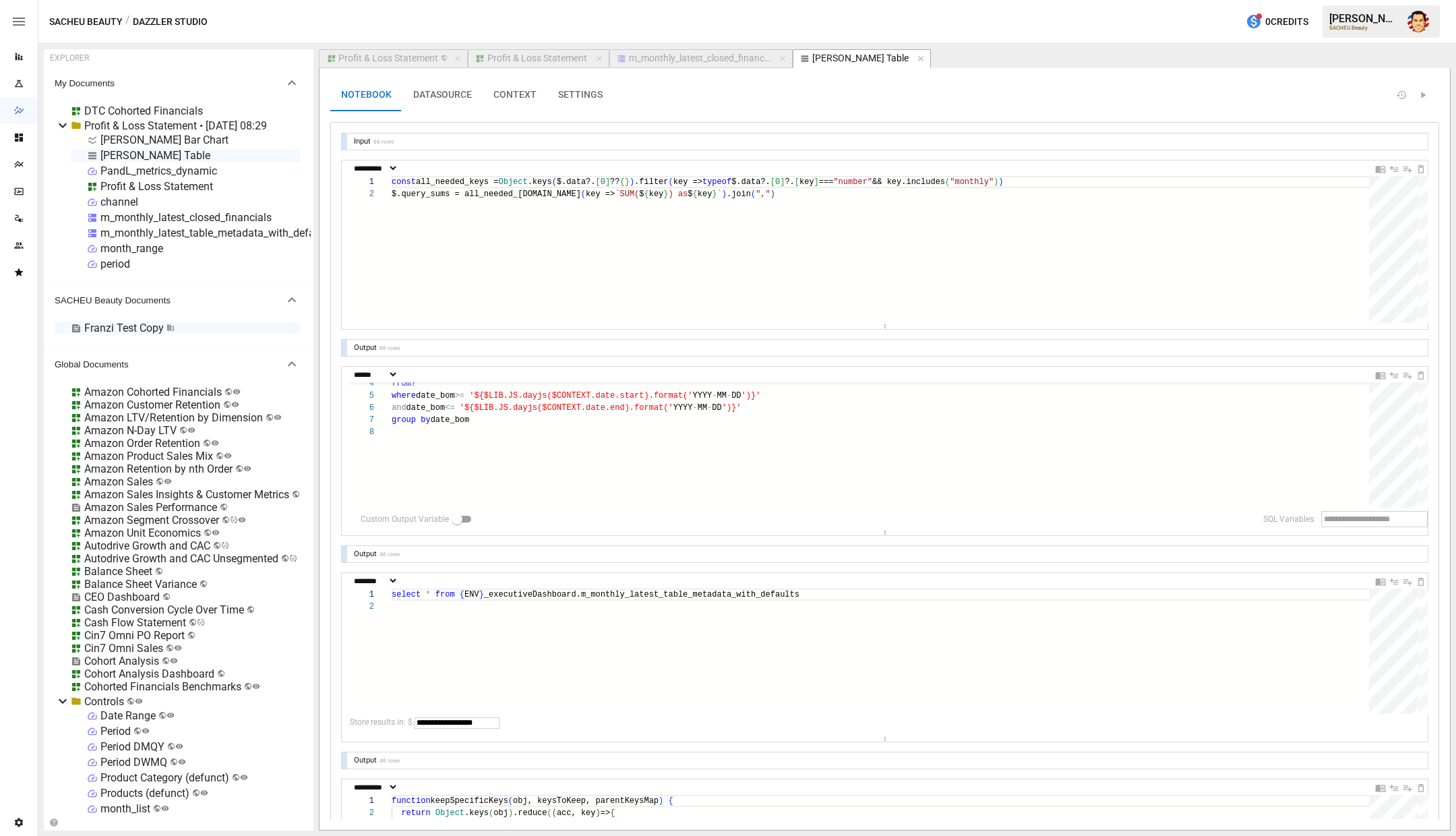
click at [378, 143] on div "66 rows" at bounding box center [383, 141] width 20 height 7
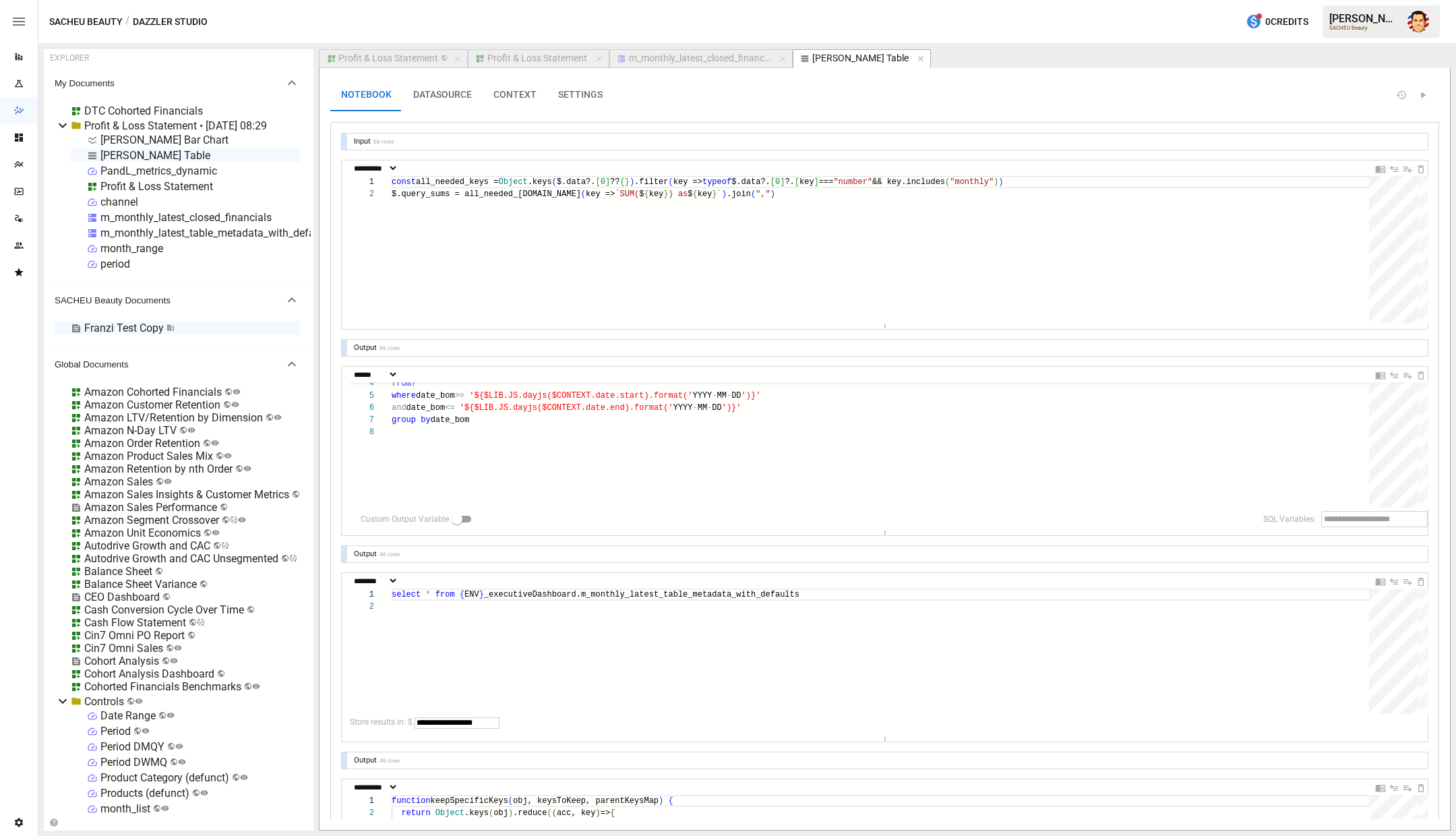
click at [395, 141] on div "Input 66 rows" at bounding box center [889, 141] width 1078 height 15
click at [441, 91] on button "DATASOURCE" at bounding box center [442, 95] width 80 height 33
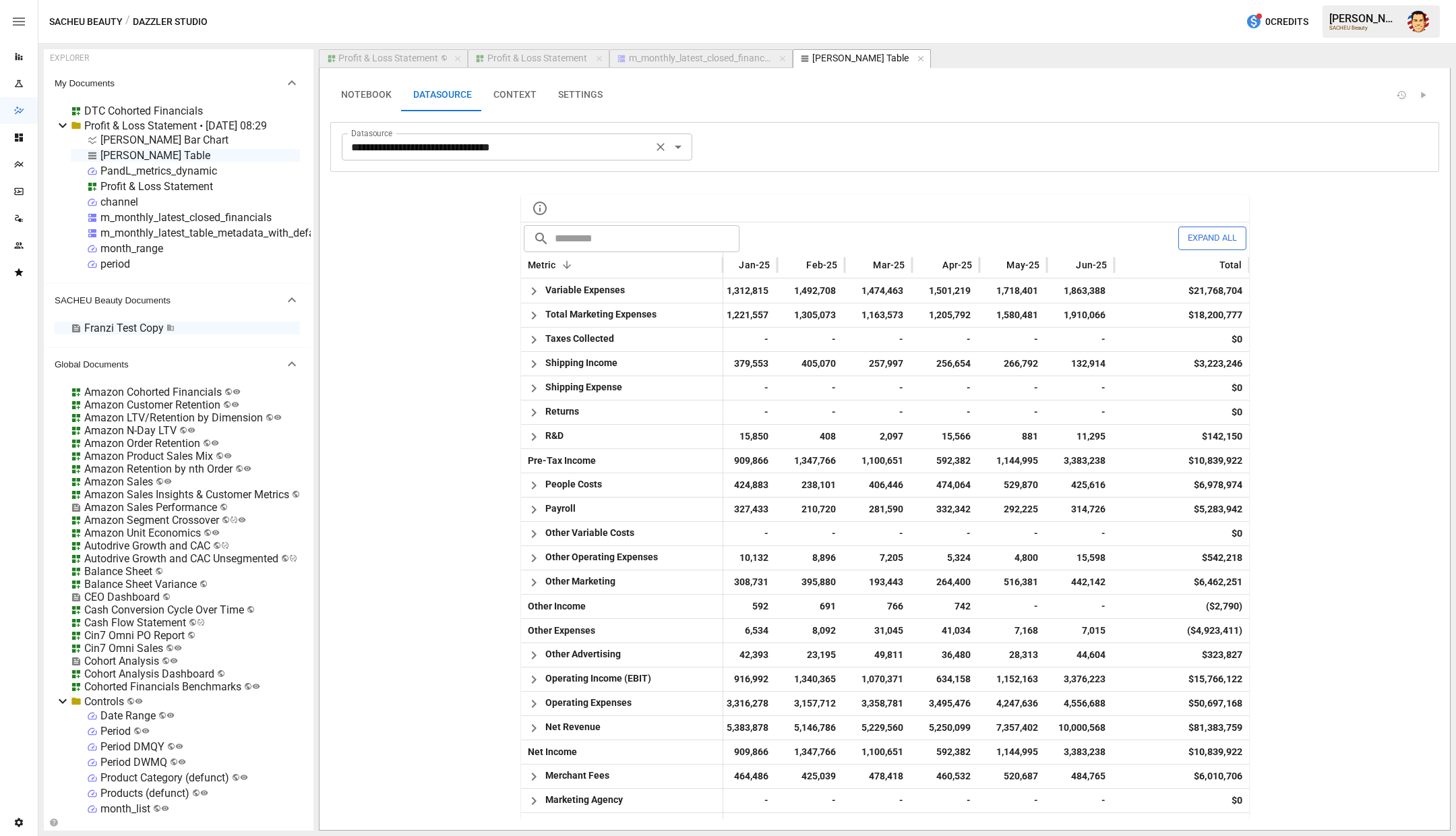
click at [573, 149] on input "**********" at bounding box center [497, 147] width 302 height 19
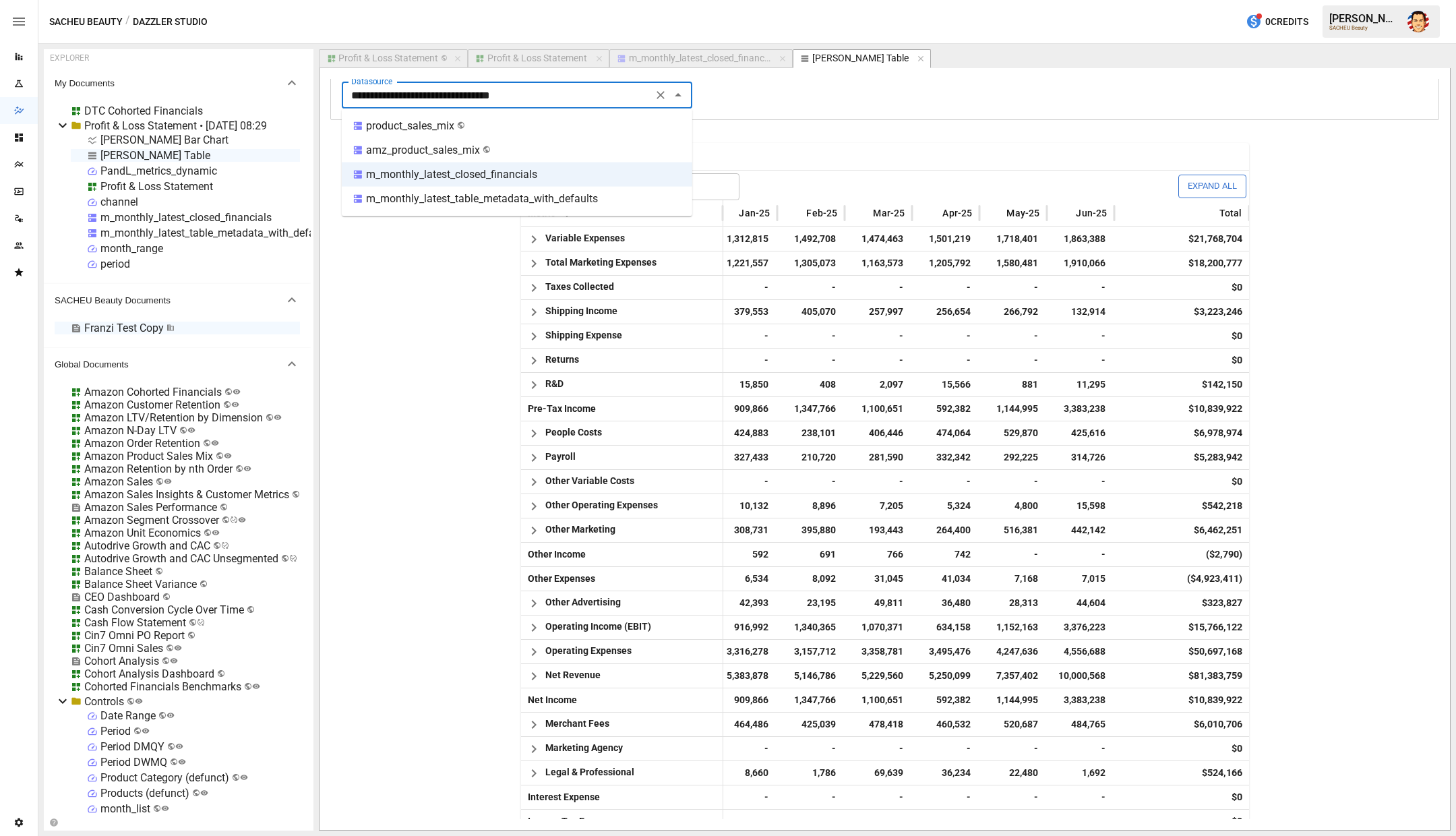
scroll to position [69, 0]
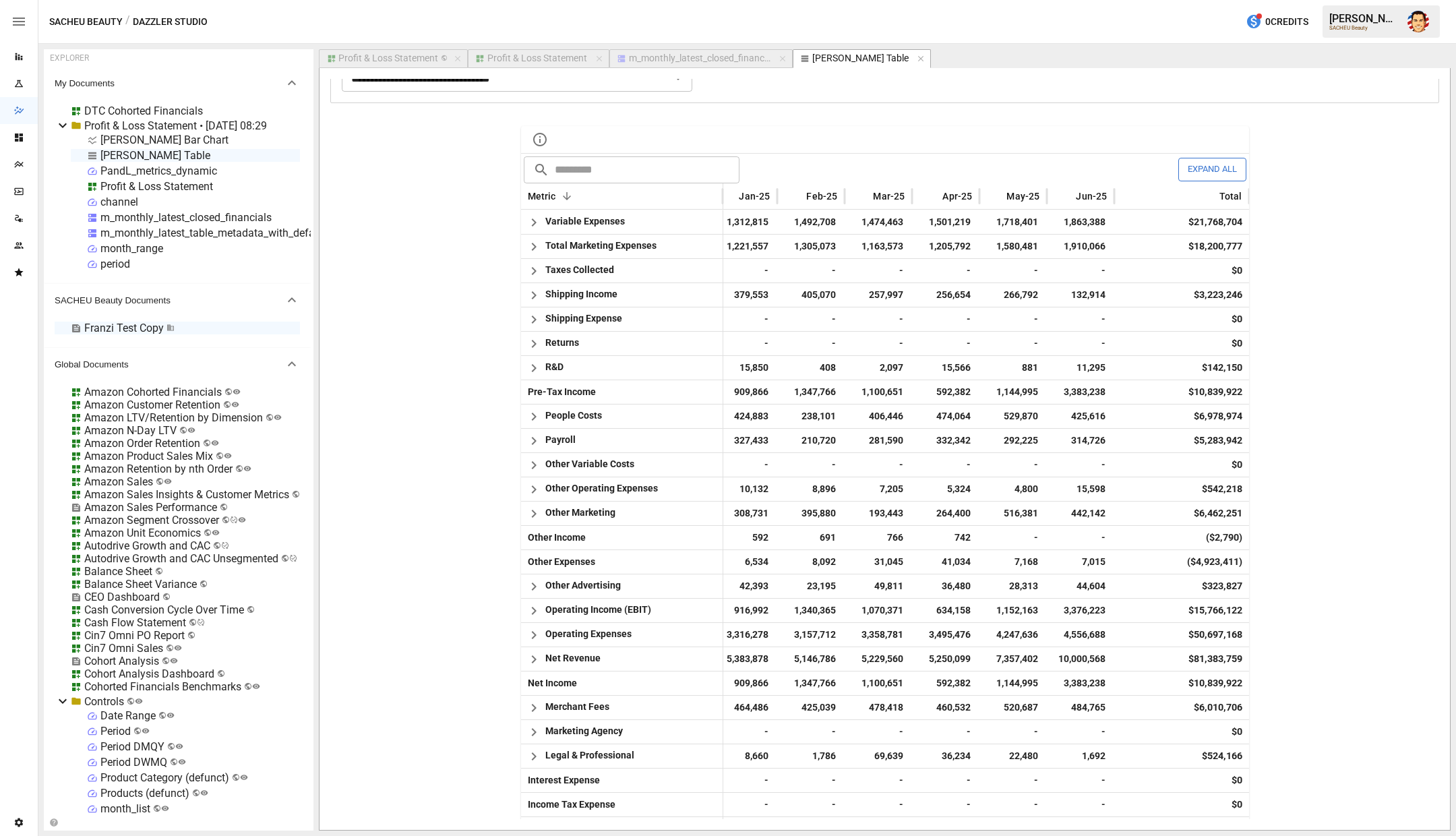
click at [435, 257] on div "​ ​ Expand All Metric Nov-24 Dec-24 Jan-25 Feb-25 Mar-25 Apr-25 May-25 Jun-25 T…" at bounding box center [885, 786] width 1109 height 1323
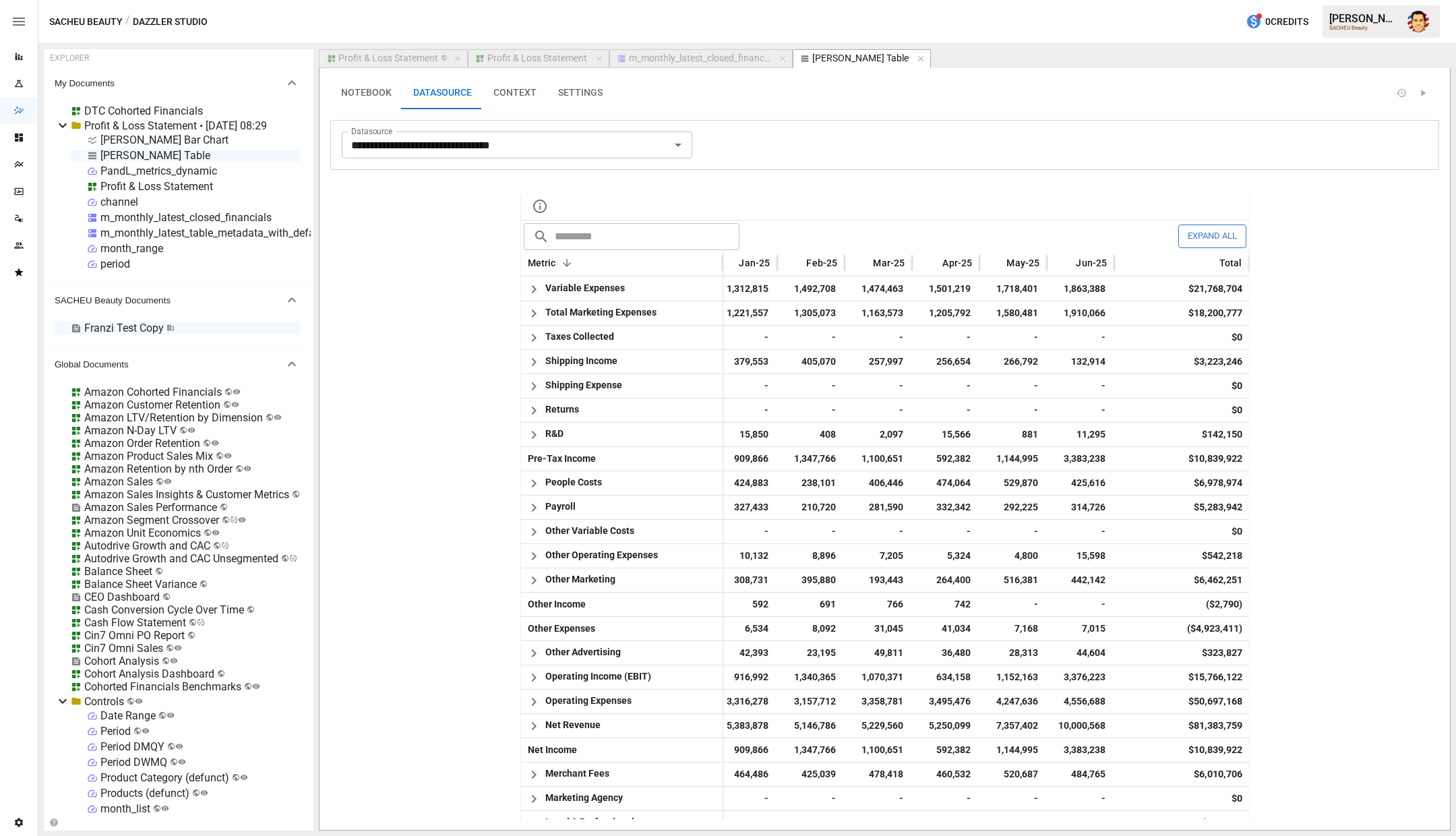
scroll to position [0, 0]
click at [516, 102] on button "CONTEXT" at bounding box center [515, 95] width 65 height 33
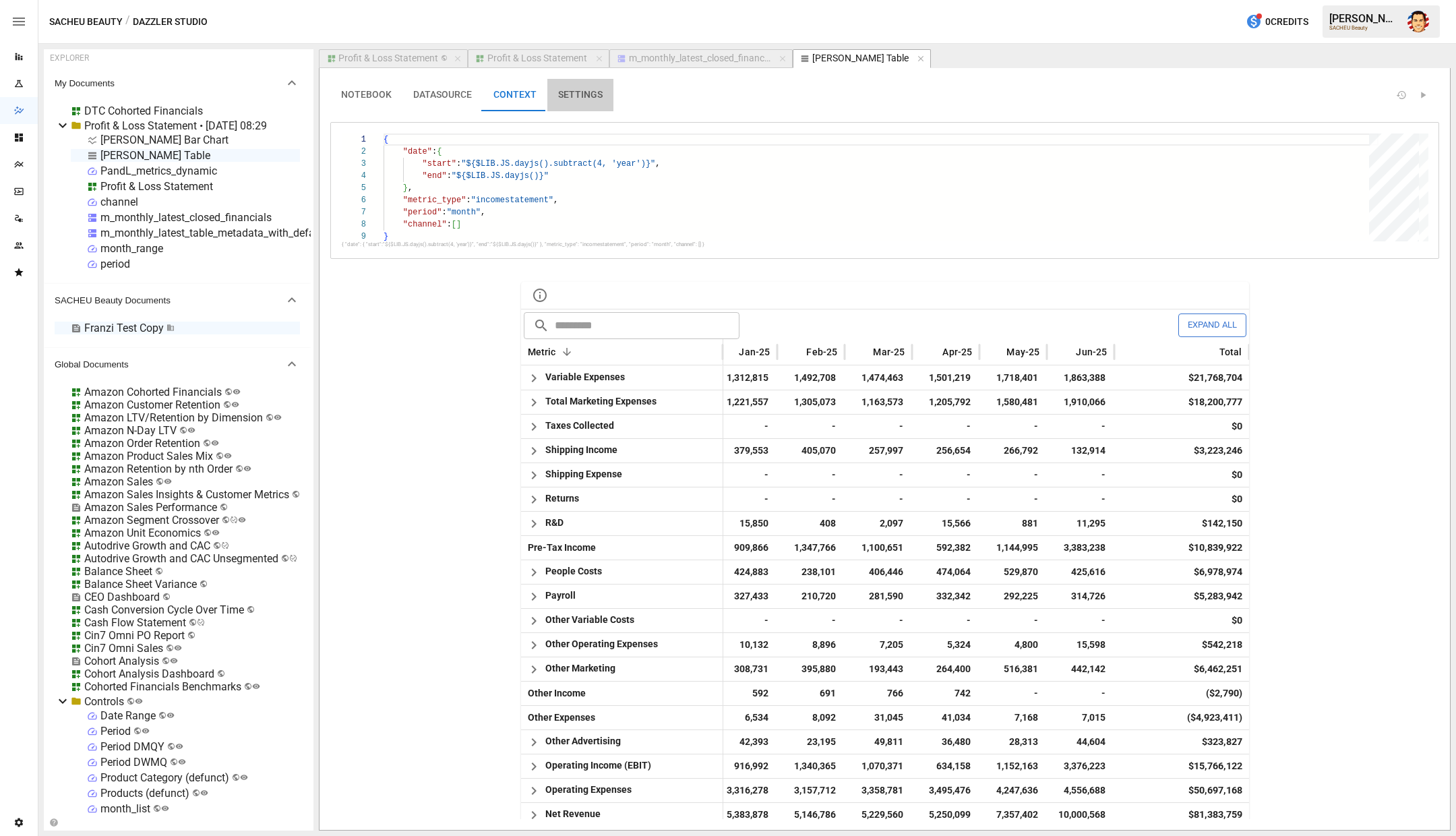
click at [579, 94] on button "SETTINGS" at bounding box center [580, 95] width 66 height 33
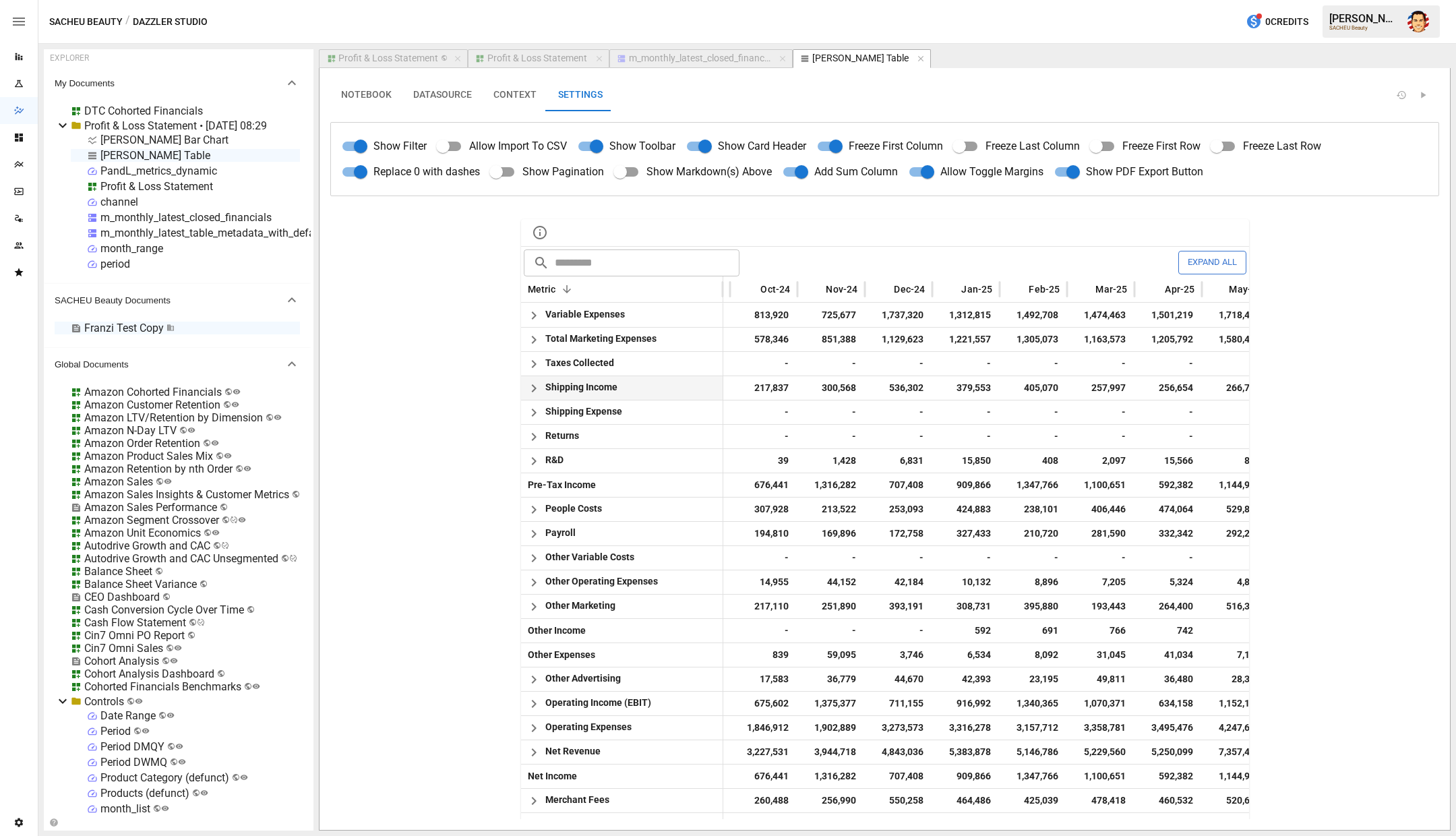
scroll to position [0, 2710]
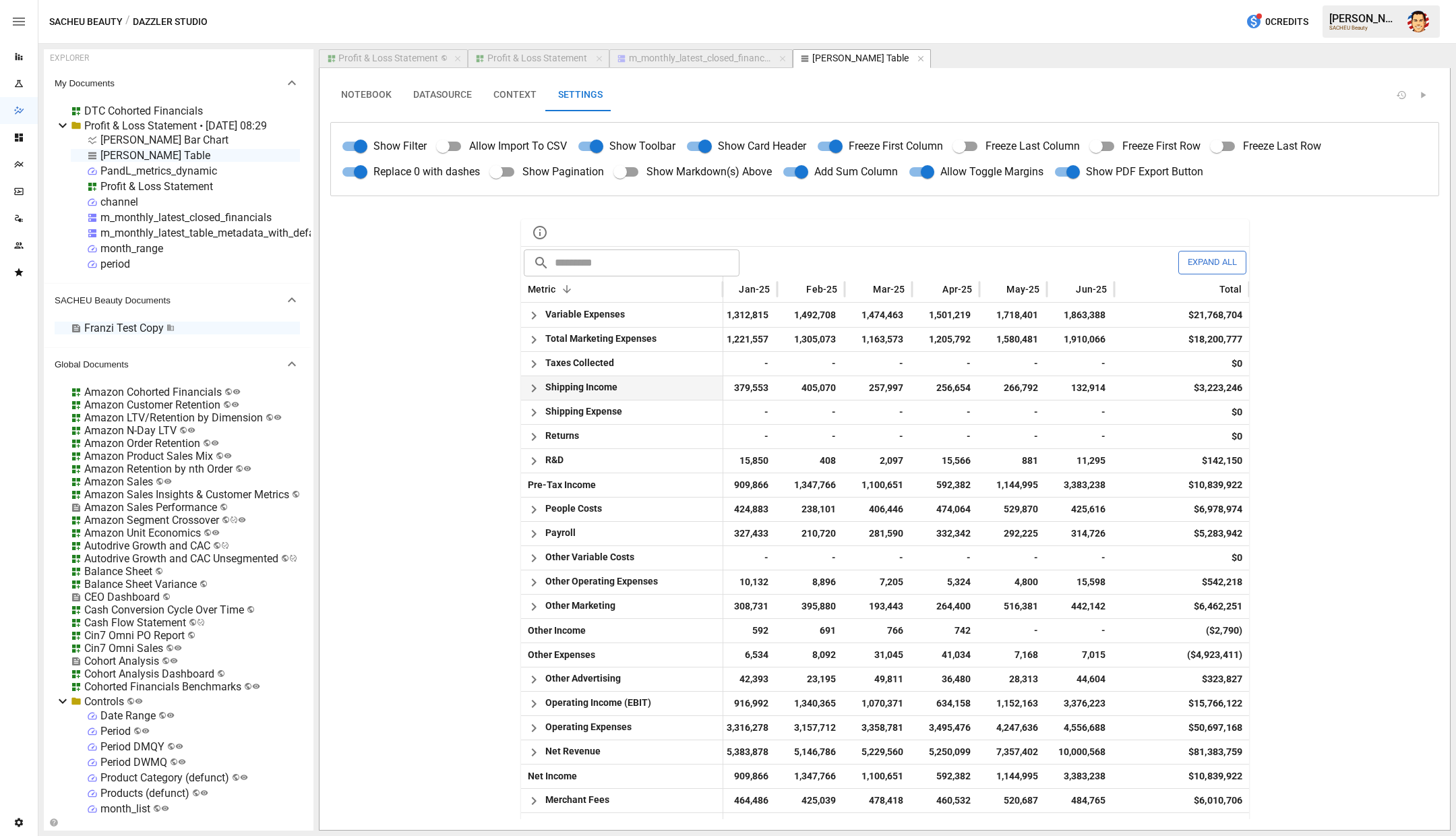
click at [544, 229] on icon "button" at bounding box center [540, 233] width 16 height 16
click at [532, 231] on icon "button" at bounding box center [540, 233] width 16 height 16
click at [580, 229] on span "Please double click and type your description" at bounding box center [638, 233] width 156 height 9
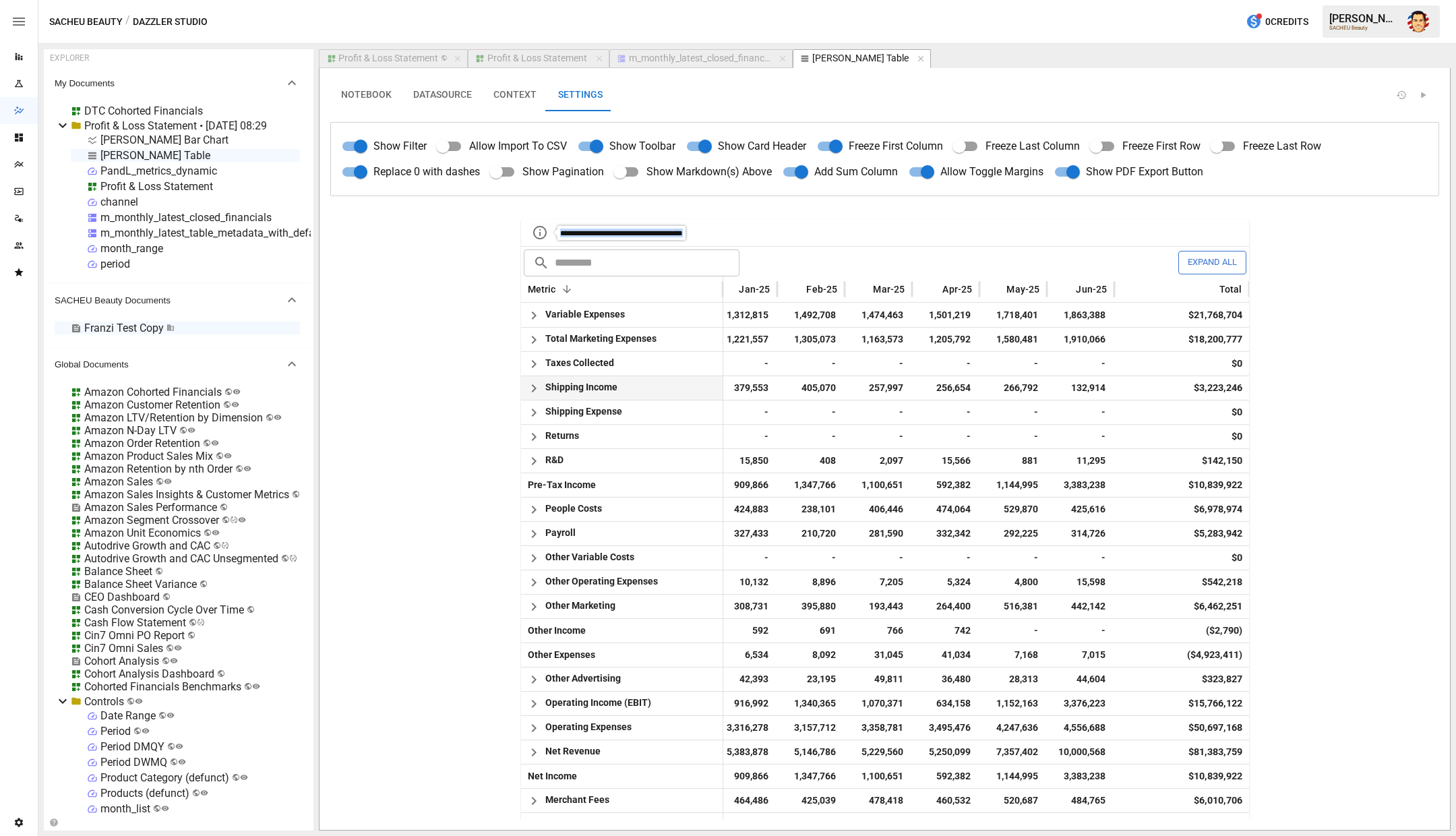
click at [580, 229] on span "**********" at bounding box center [621, 233] width 123 height 8
click at [479, 238] on div "**********" at bounding box center [885, 830] width 1109 height 1227
click at [480, 217] on div "​ ​ Expand All Metric Nov-24 Dec-24 Jan-25 Feb-25 Mar-25 Apr-25 May-25 Jun-25 T…" at bounding box center [885, 830] width 1109 height 1227
click at [749, 311] on span "1,312,815" at bounding box center [744, 315] width 54 height 24
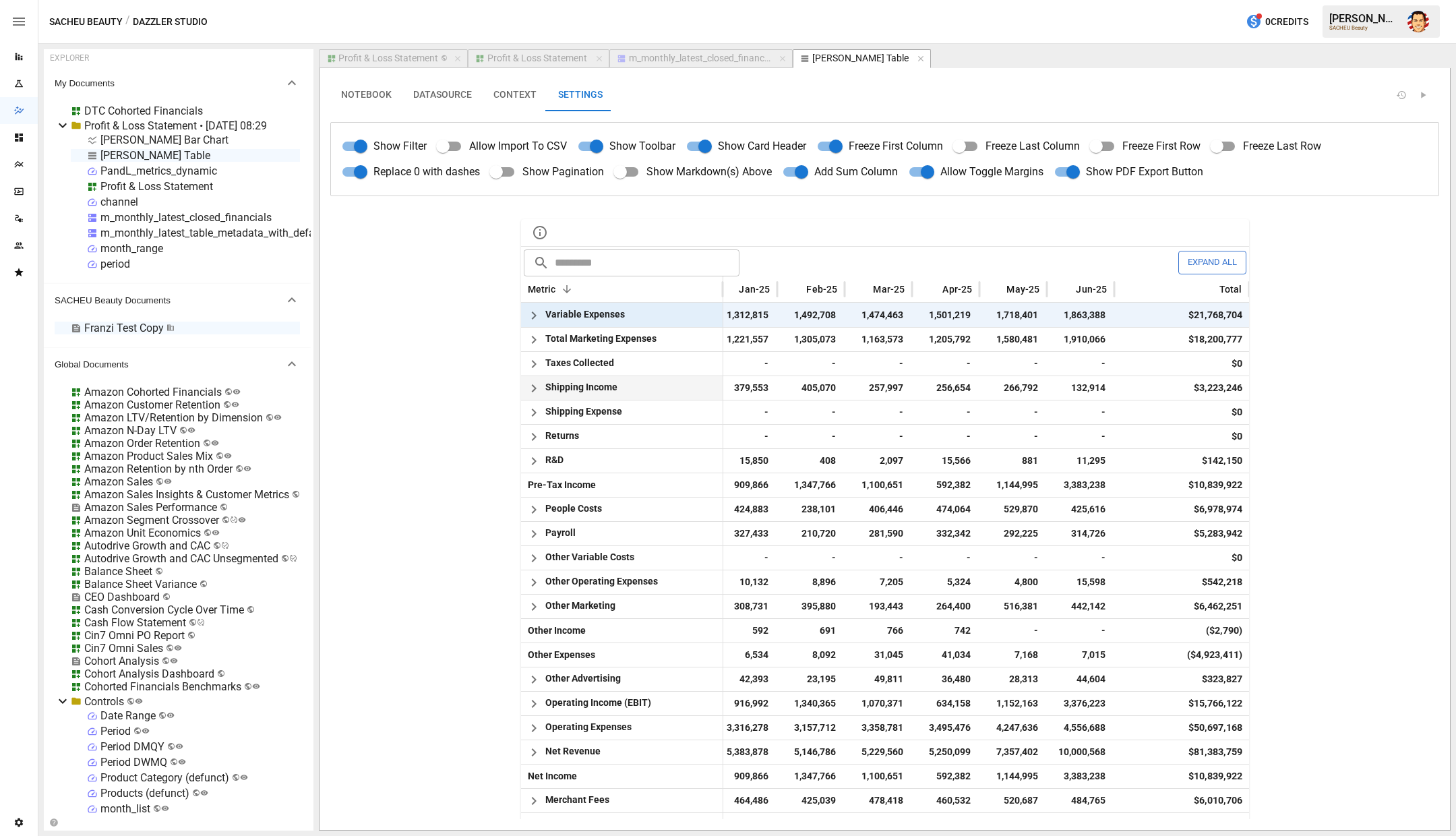
click at [751, 311] on span "1,312,815" at bounding box center [744, 315] width 54 height 24
click at [529, 311] on icon "button" at bounding box center [533, 315] width 16 height 16
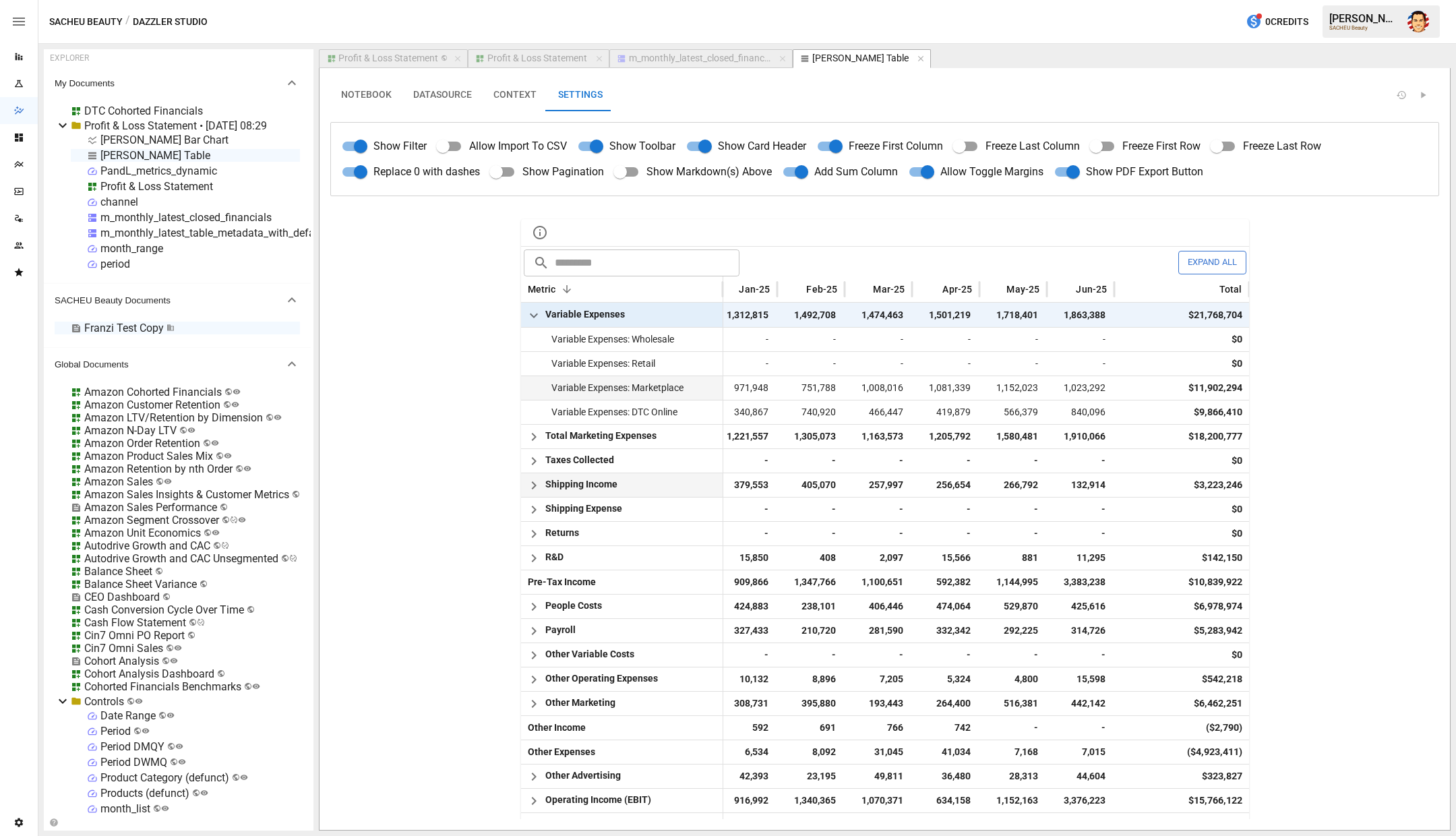
click at [666, 384] on span "Variable Expenses: Marketplace" at bounding box center [615, 387] width 138 height 11
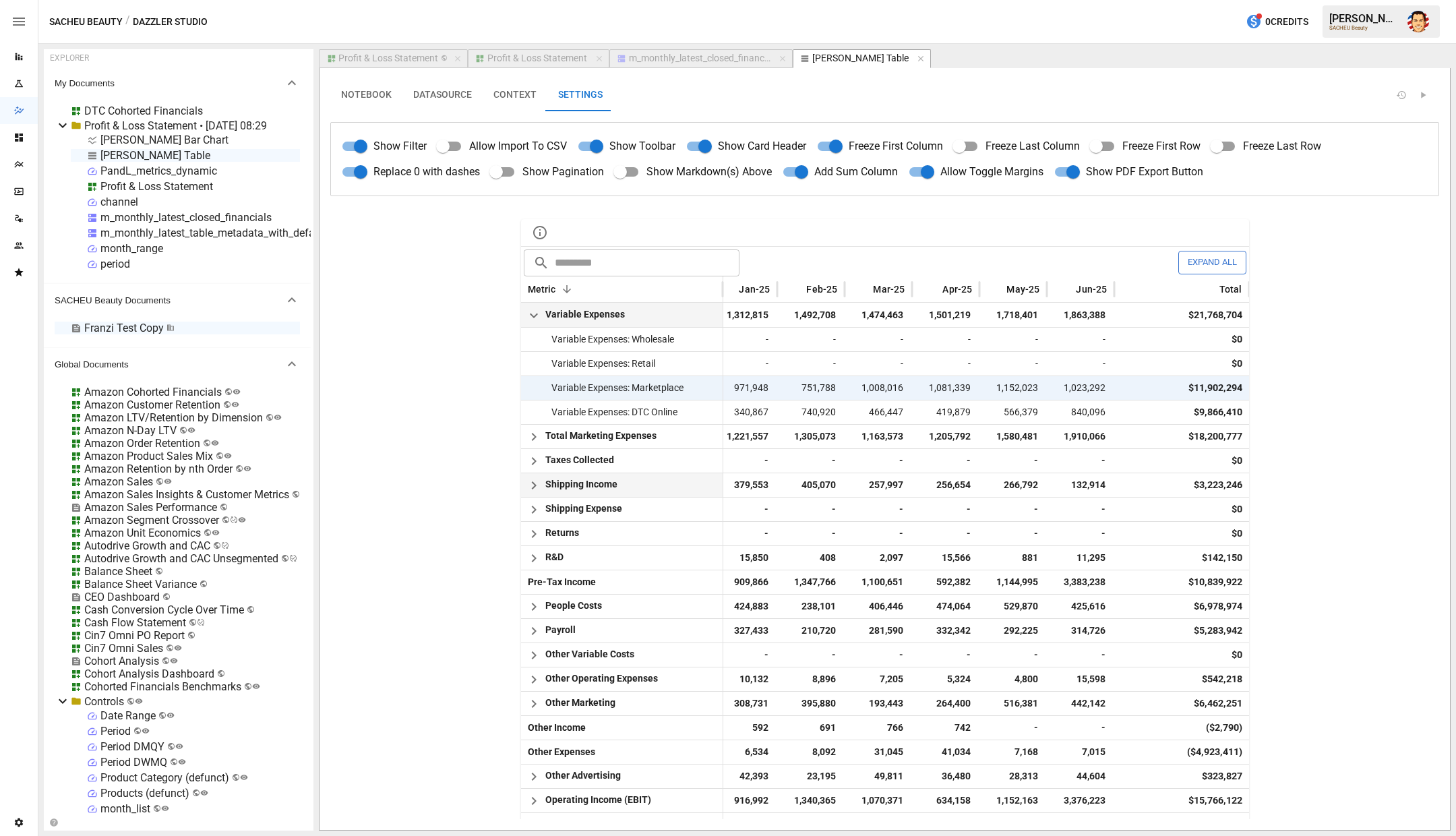
click at [532, 435] on icon "button" at bounding box center [533, 437] width 16 height 16
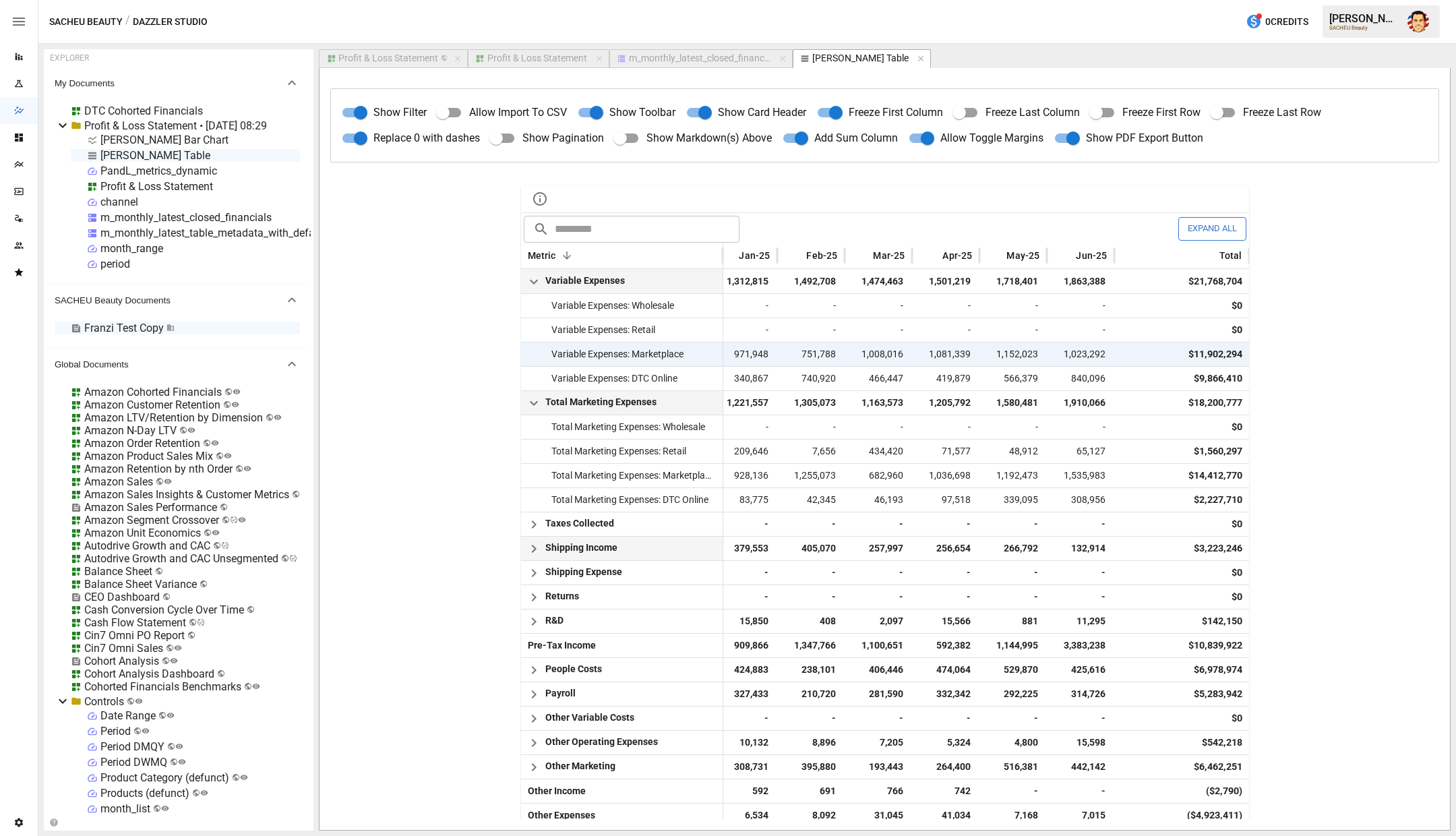
scroll to position [0, 0]
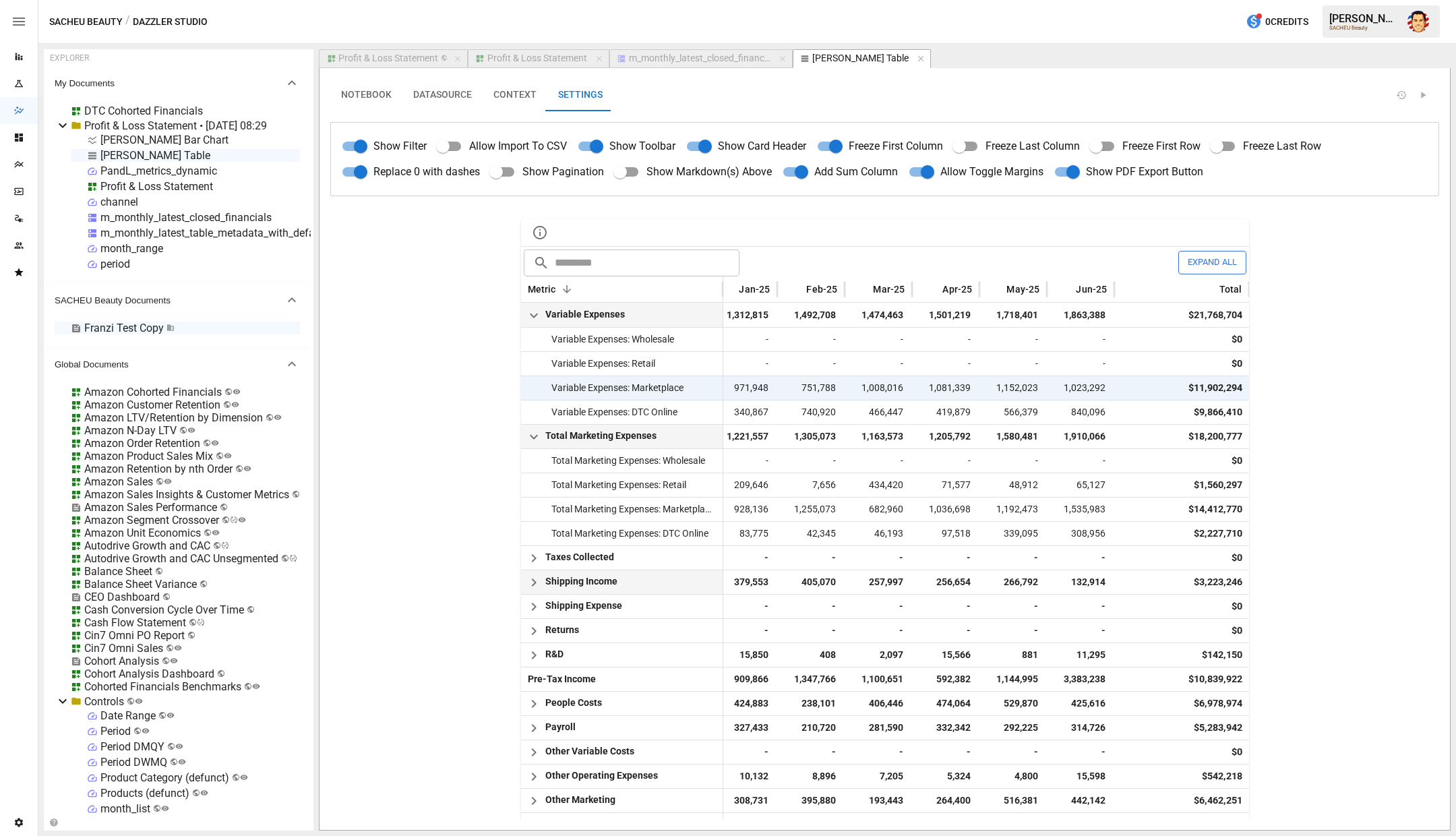
click at [256, 231] on div "m_monthly_latest_table_metadata_with_defaults" at bounding box center [216, 233] width 232 height 12
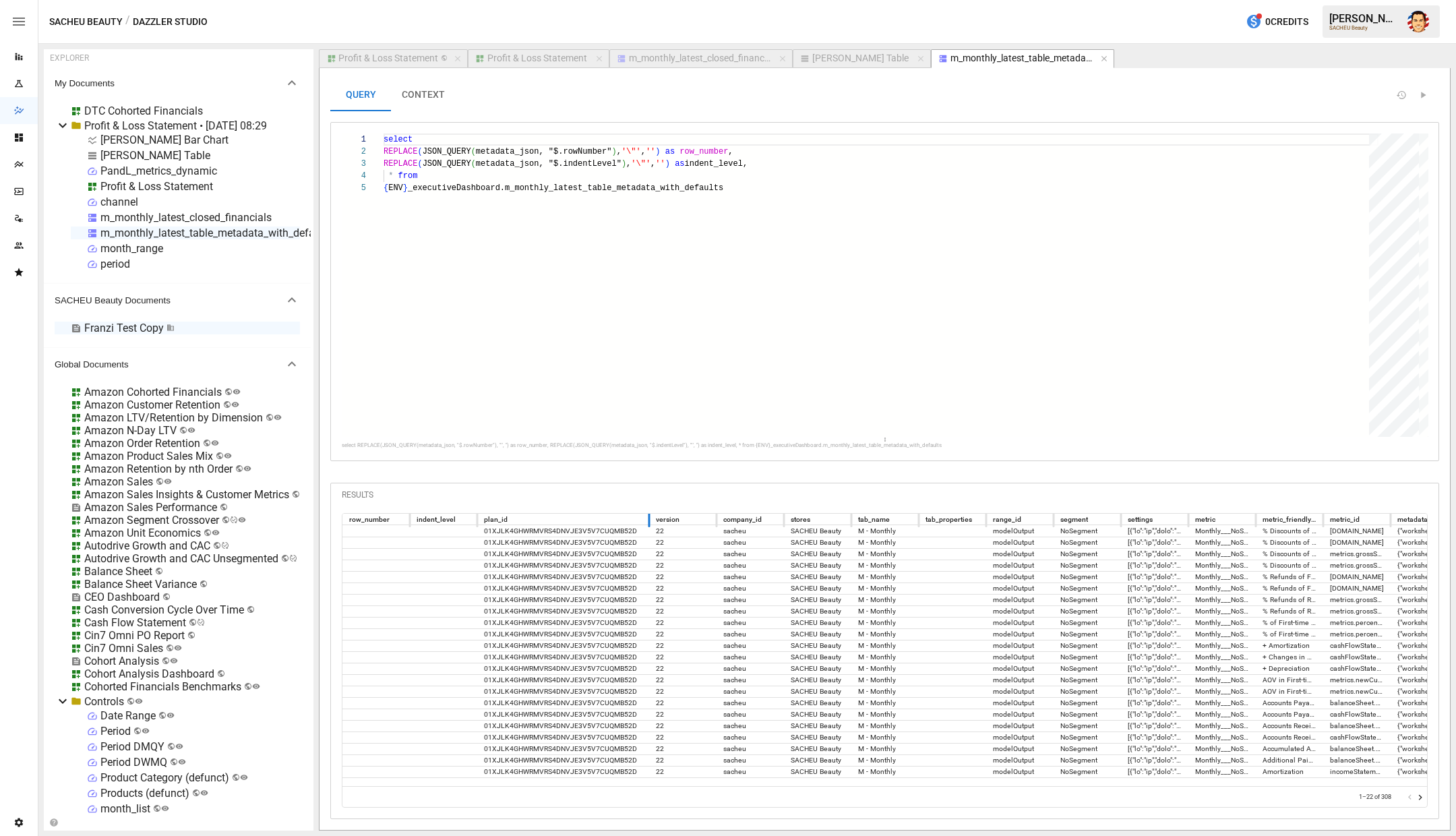
drag, startPoint x: 542, startPoint y: 521, endPoint x: 643, endPoint y: 513, distance: 101.3
click at [646, 513] on div at bounding box center [649, 519] width 7 height 16
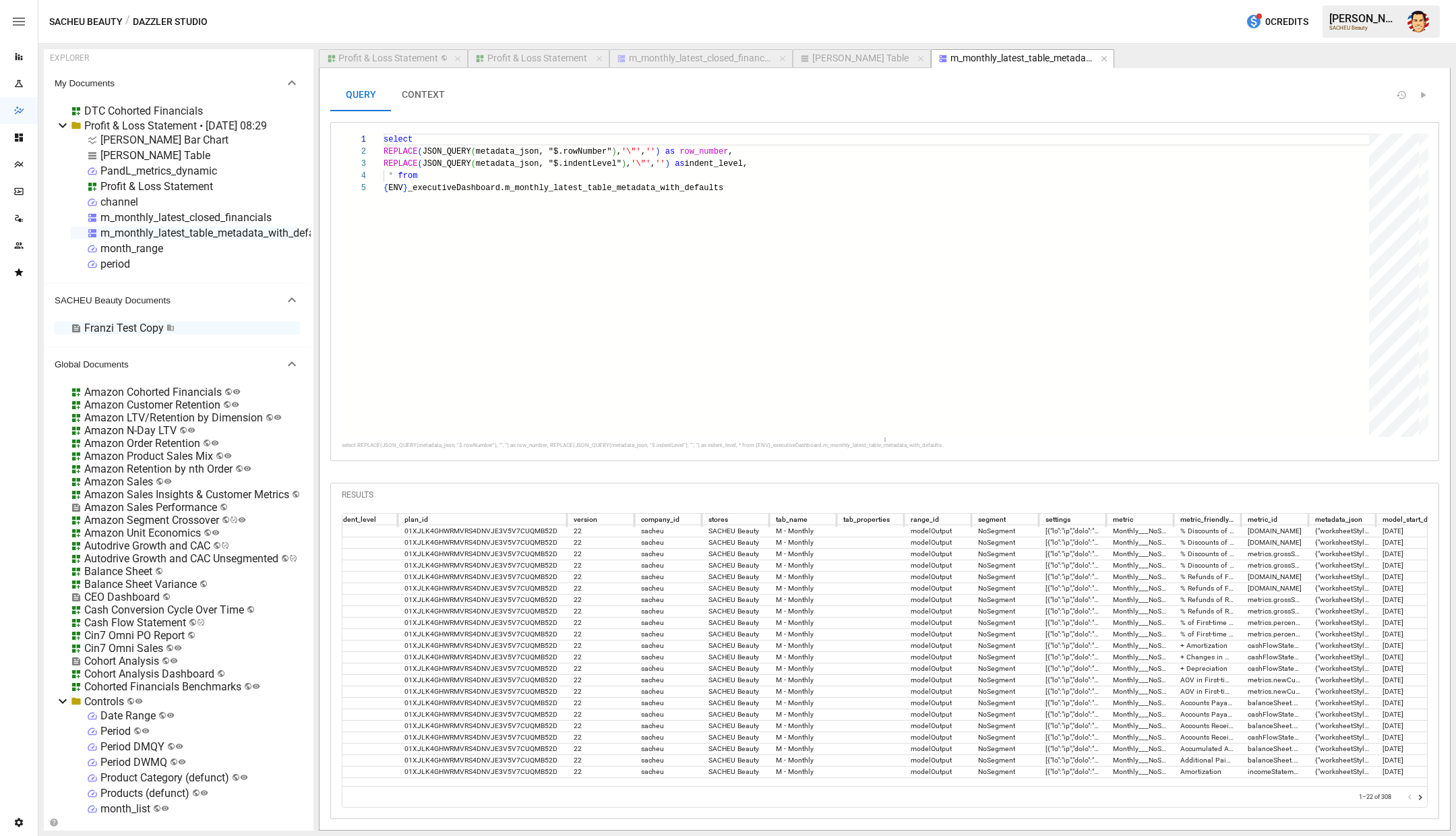
scroll to position [0, 79]
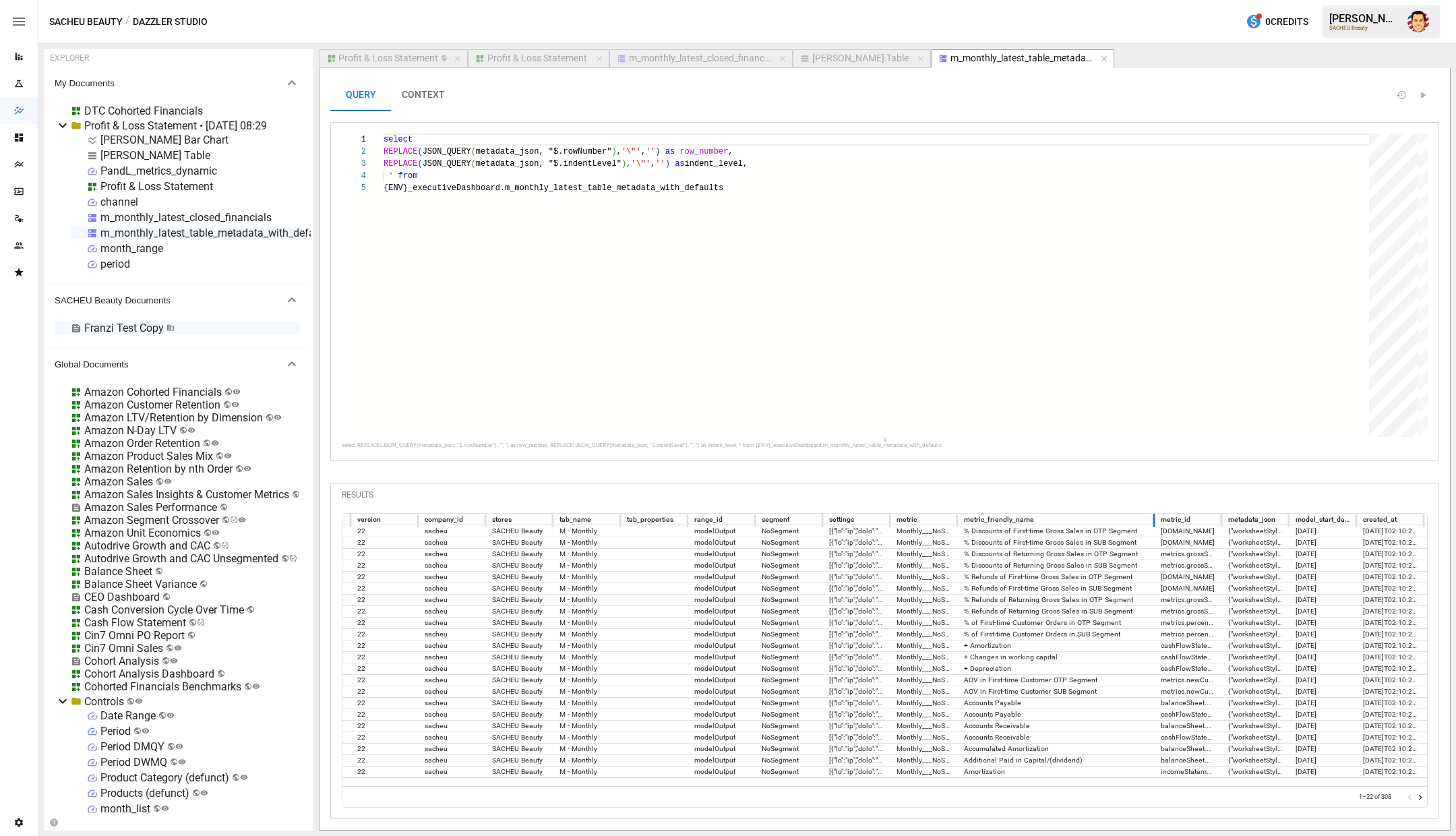
drag, startPoint x: 1023, startPoint y: 520, endPoint x: 1152, endPoint y: 523, distance: 129.0
click at [1153, 521] on div at bounding box center [1154, 519] width 7 height 16
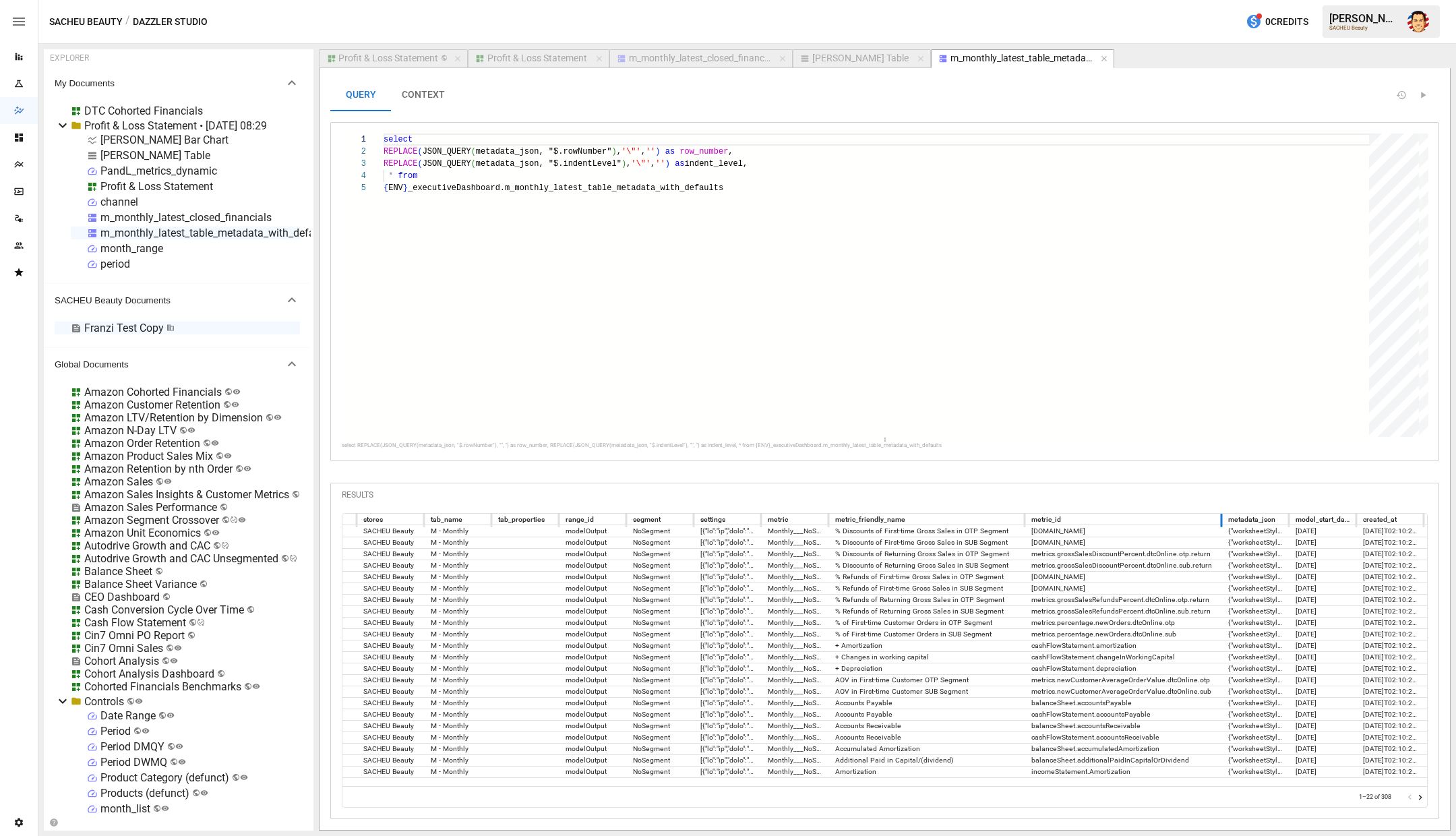
drag, startPoint x: 1087, startPoint y: 520, endPoint x: 1216, endPoint y: 519, distance: 129.0
click at [1219, 519] on div at bounding box center [1221, 519] width 7 height 16
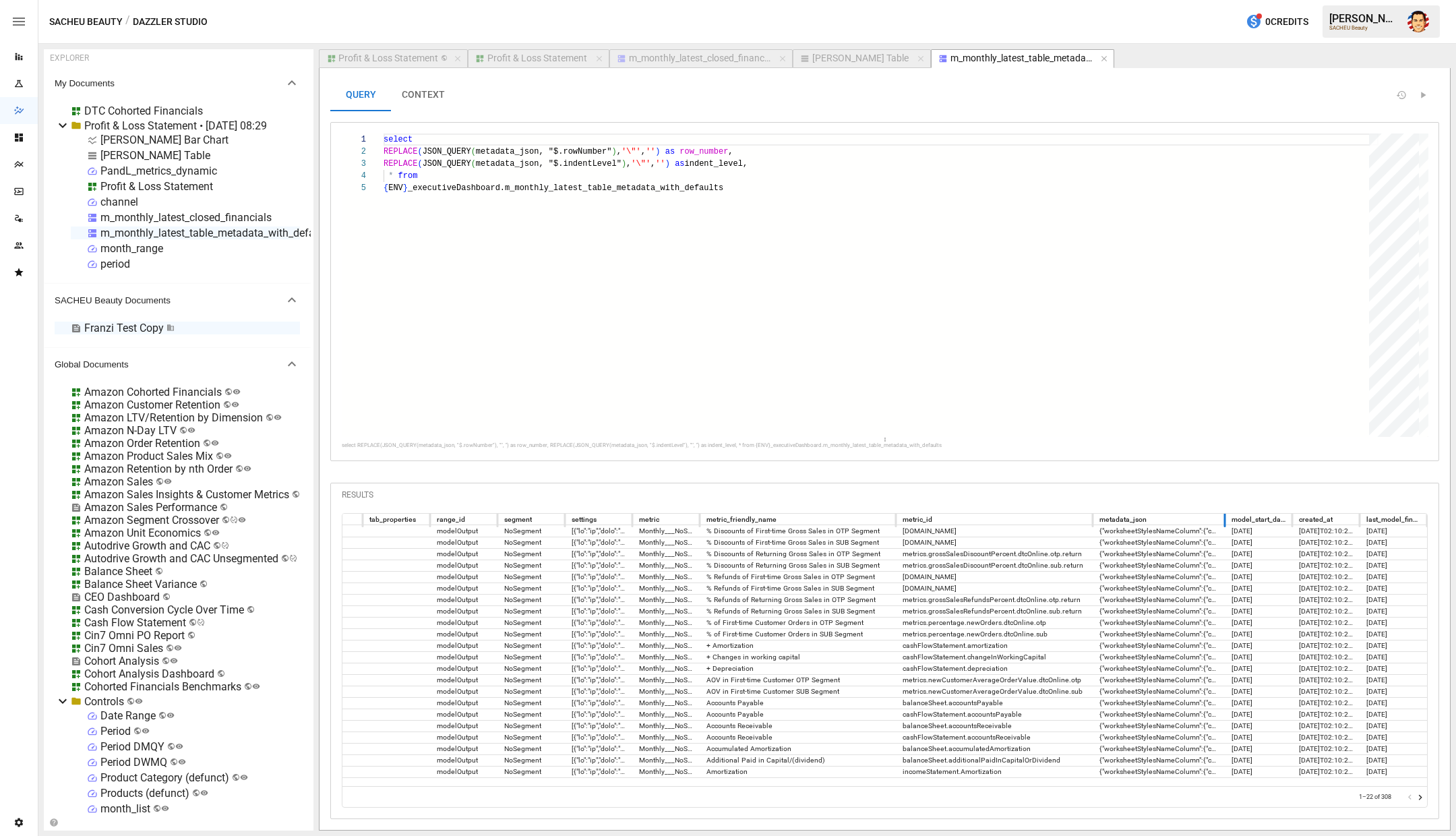
drag, startPoint x: 1159, startPoint y: 521, endPoint x: 1194, endPoint y: 543, distance: 41.3
click at [1196, 541] on div "company_id stores tab_name tab_properties range_id segment settings metric metr…" at bounding box center [885, 650] width 1085 height 273
